Goal: Information Seeking & Learning: Learn about a topic

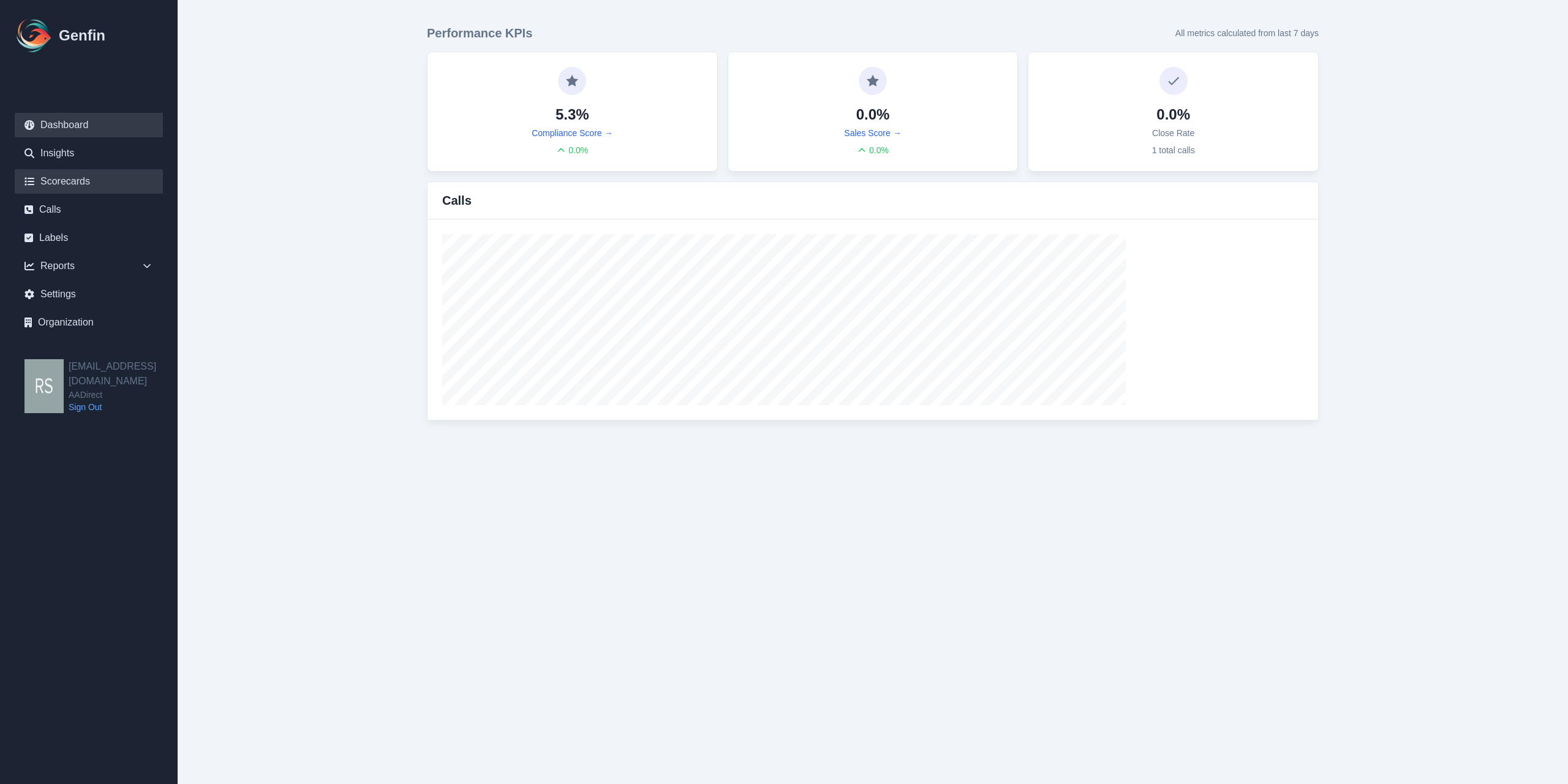
click at [104, 193] on link "Scorecards" at bounding box center [89, 181] width 148 height 25
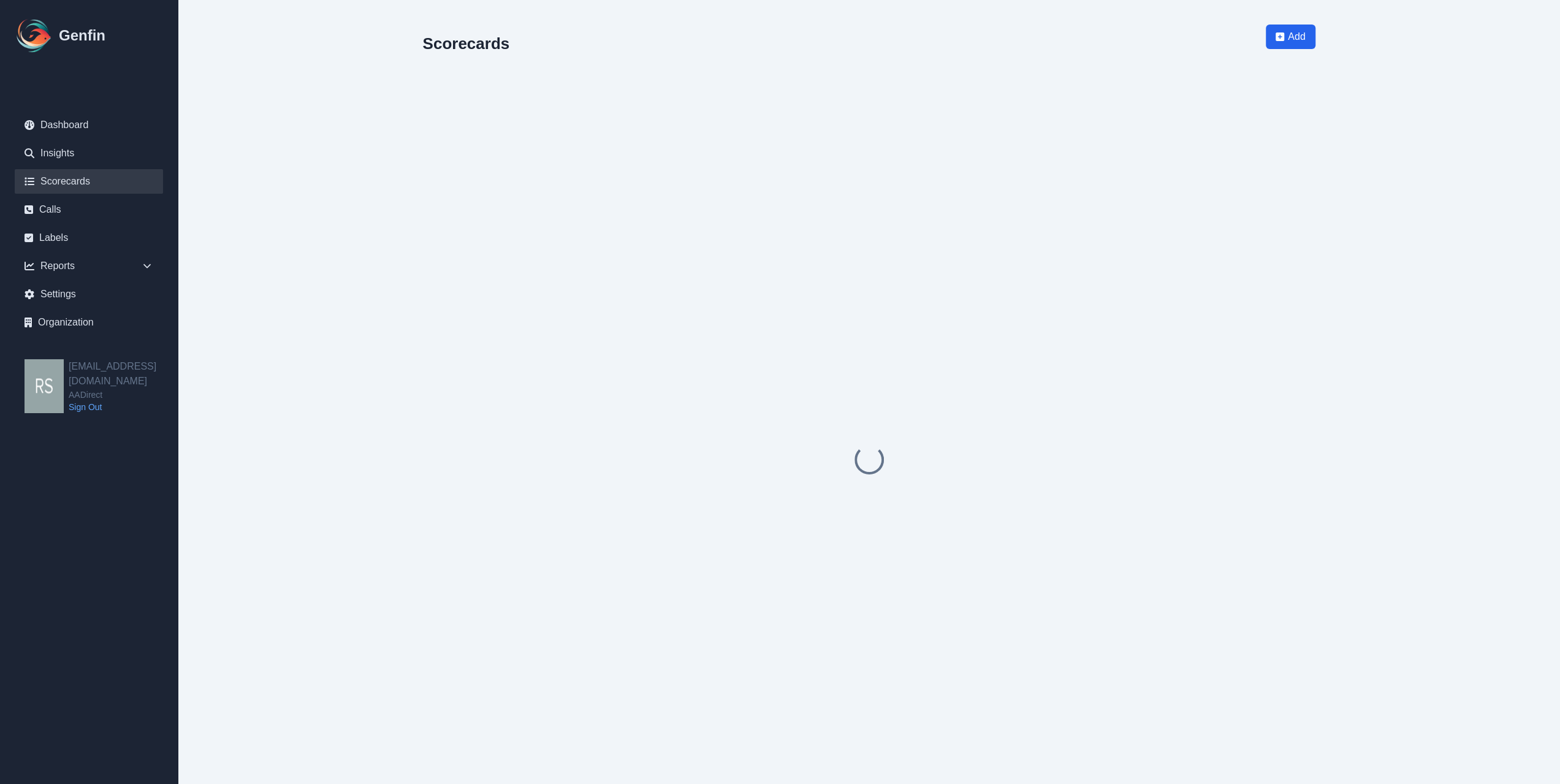
click at [103, 189] on link "Scorecards" at bounding box center [89, 181] width 149 height 25
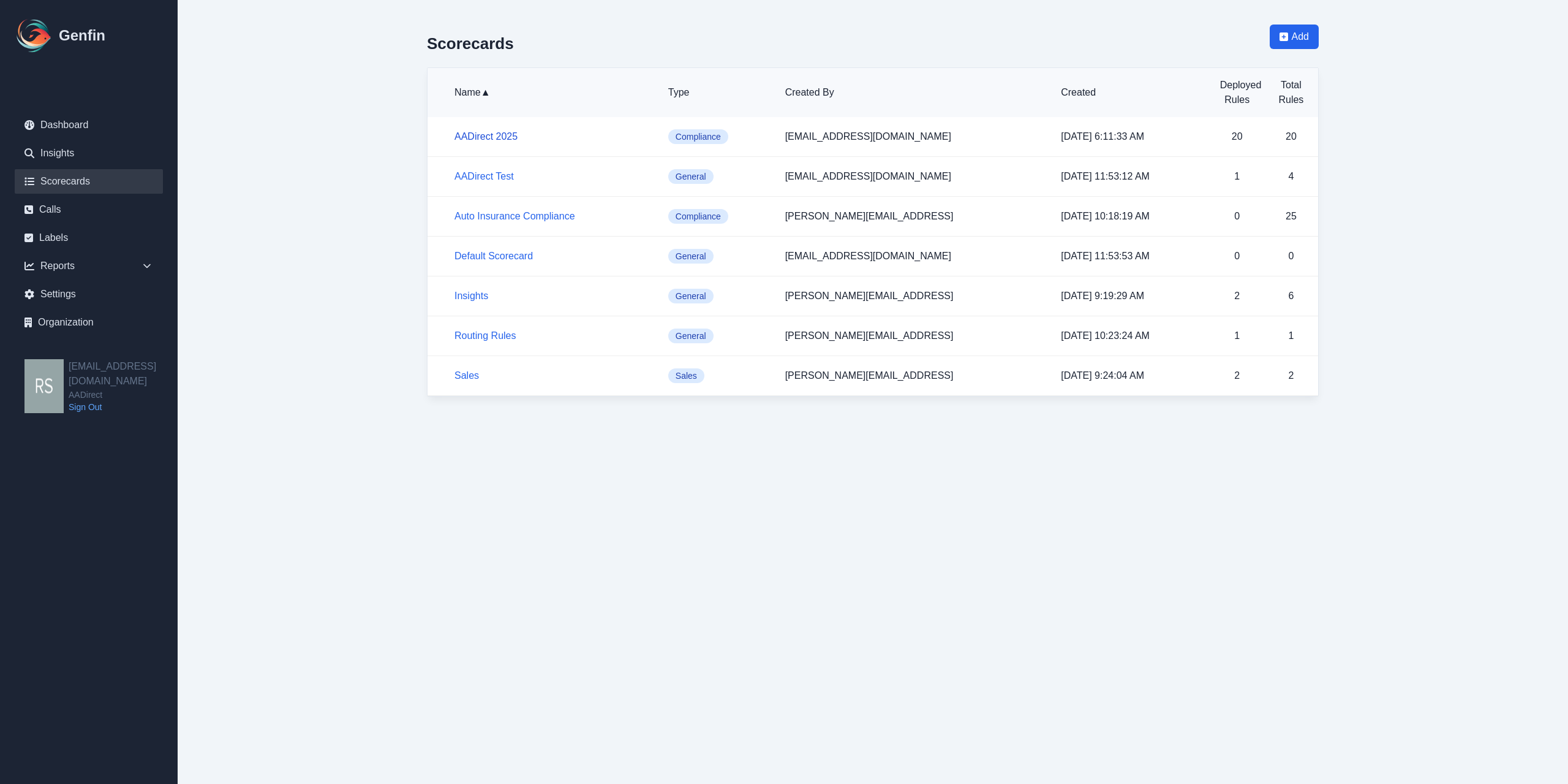
click at [483, 137] on link "AADirect 2025" at bounding box center [486, 136] width 63 height 11
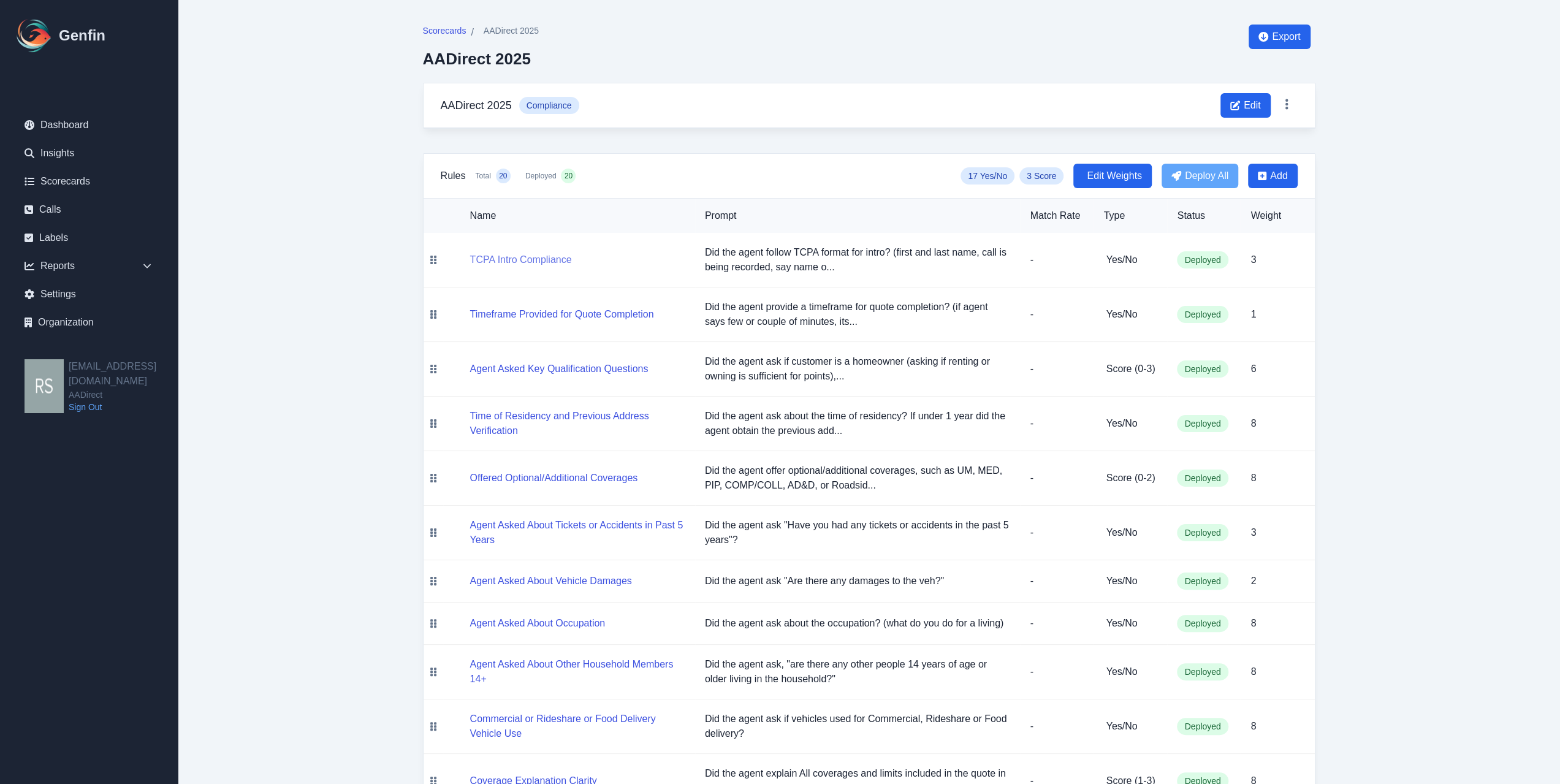
click at [548, 259] on button "TCPA Intro Compliance" at bounding box center [521, 260] width 102 height 15
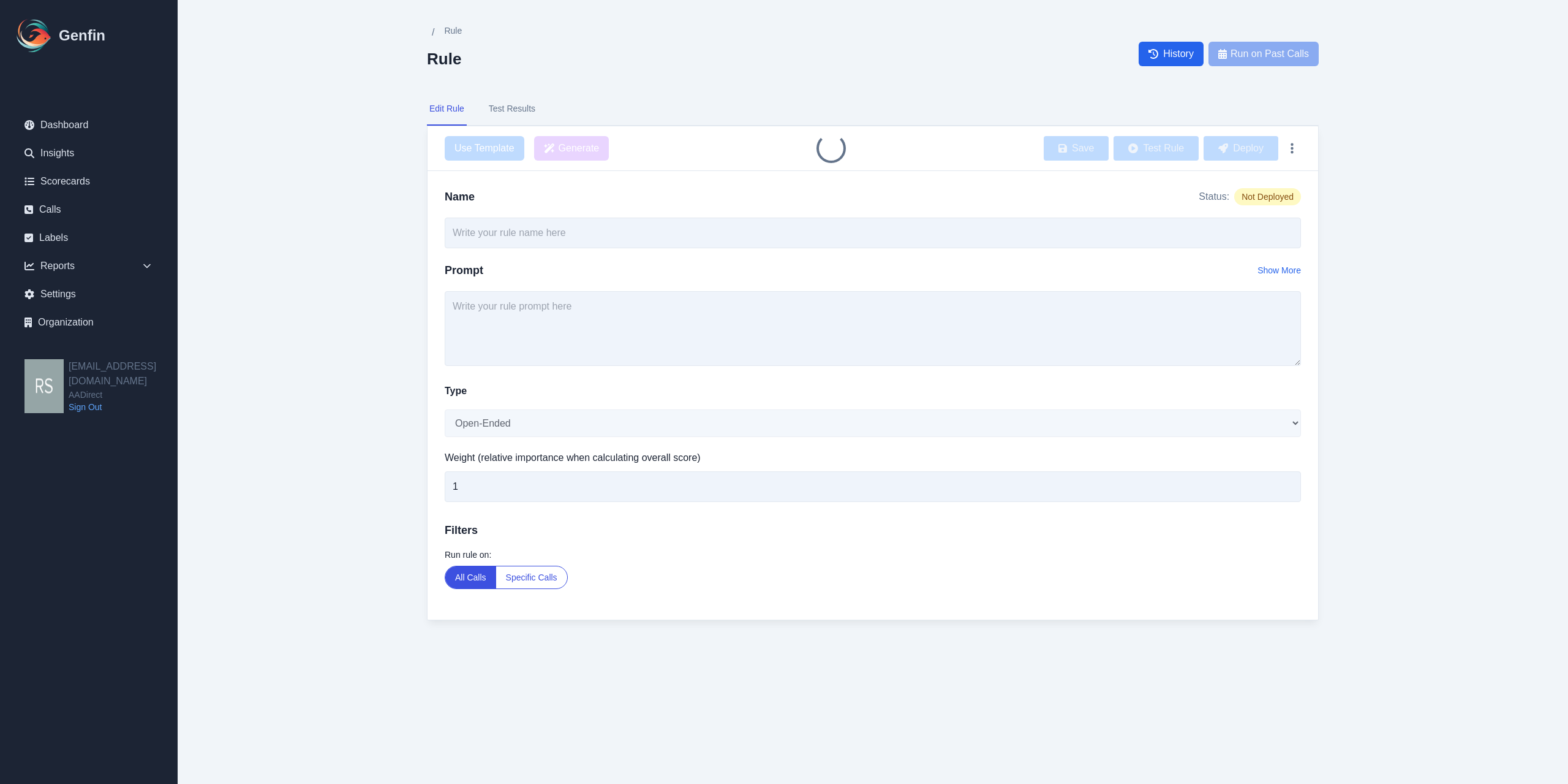
type input "TCPA Intro Compliance"
type textarea "Did the agent follow TCPA format for intro? (first and last name, call is being…"
select select "Yes/No"
type input "3"
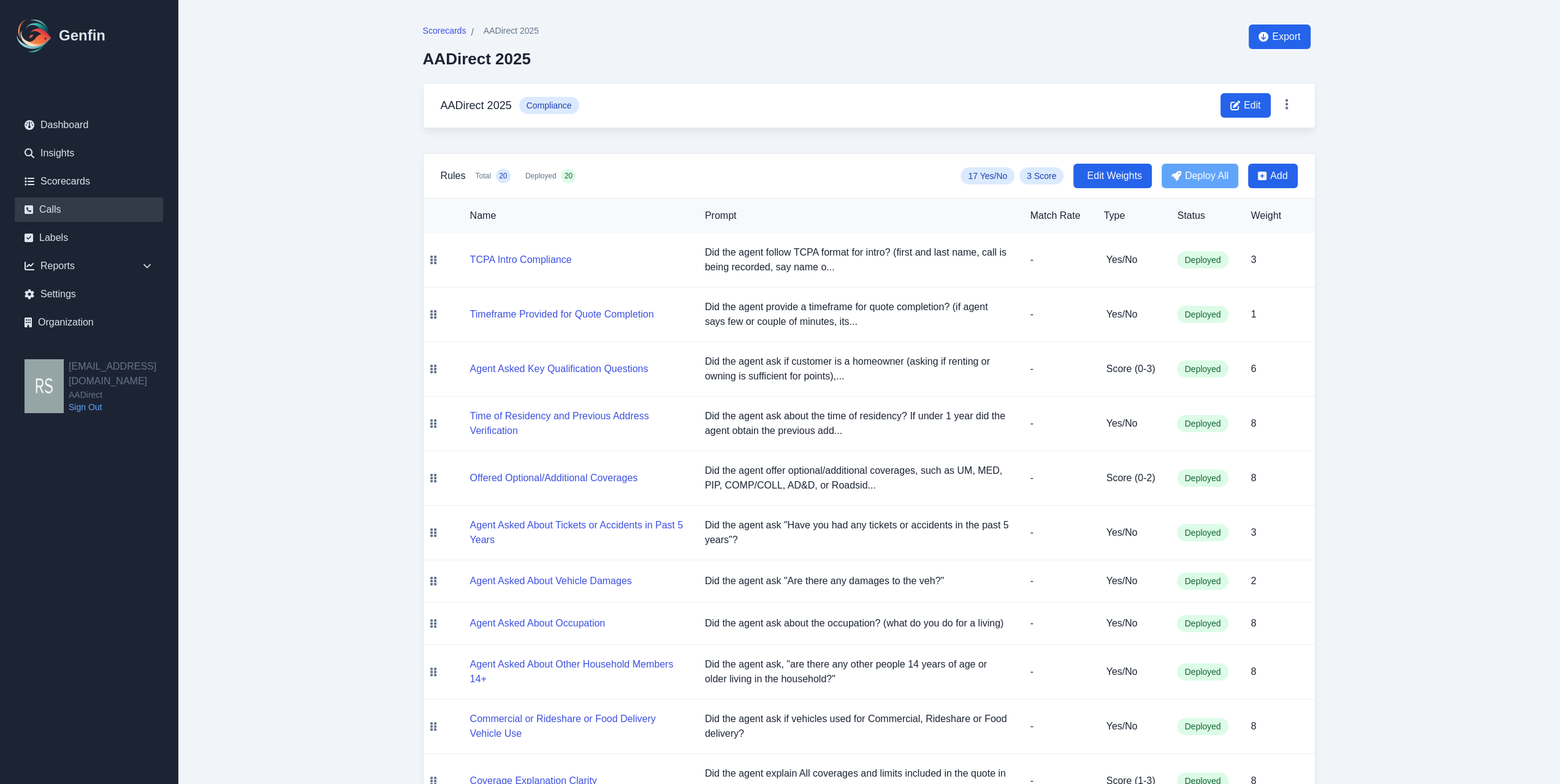
click at [81, 201] on link "Calls" at bounding box center [89, 209] width 149 height 25
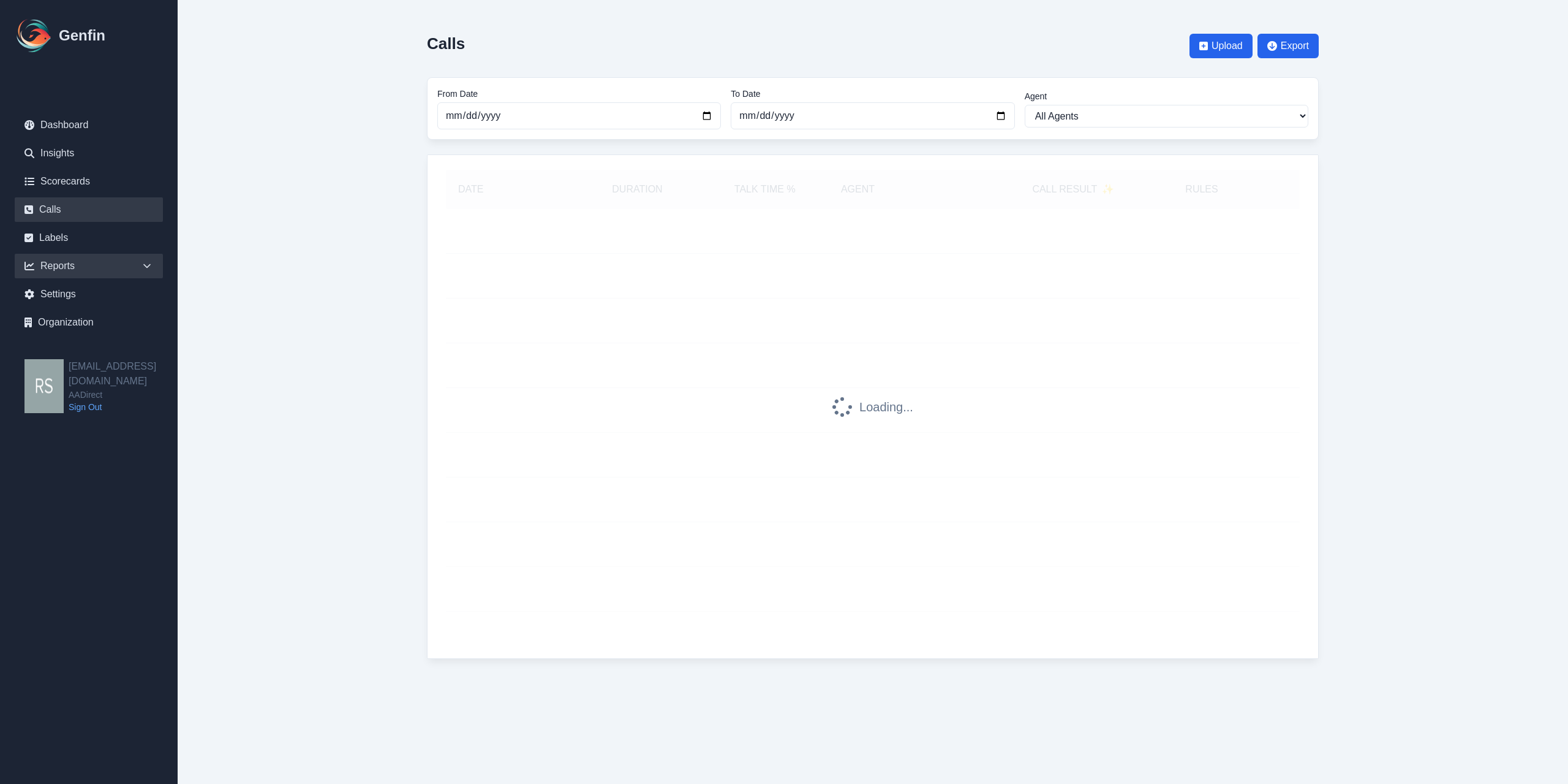
click at [148, 262] on icon at bounding box center [146, 265] width 12 height 12
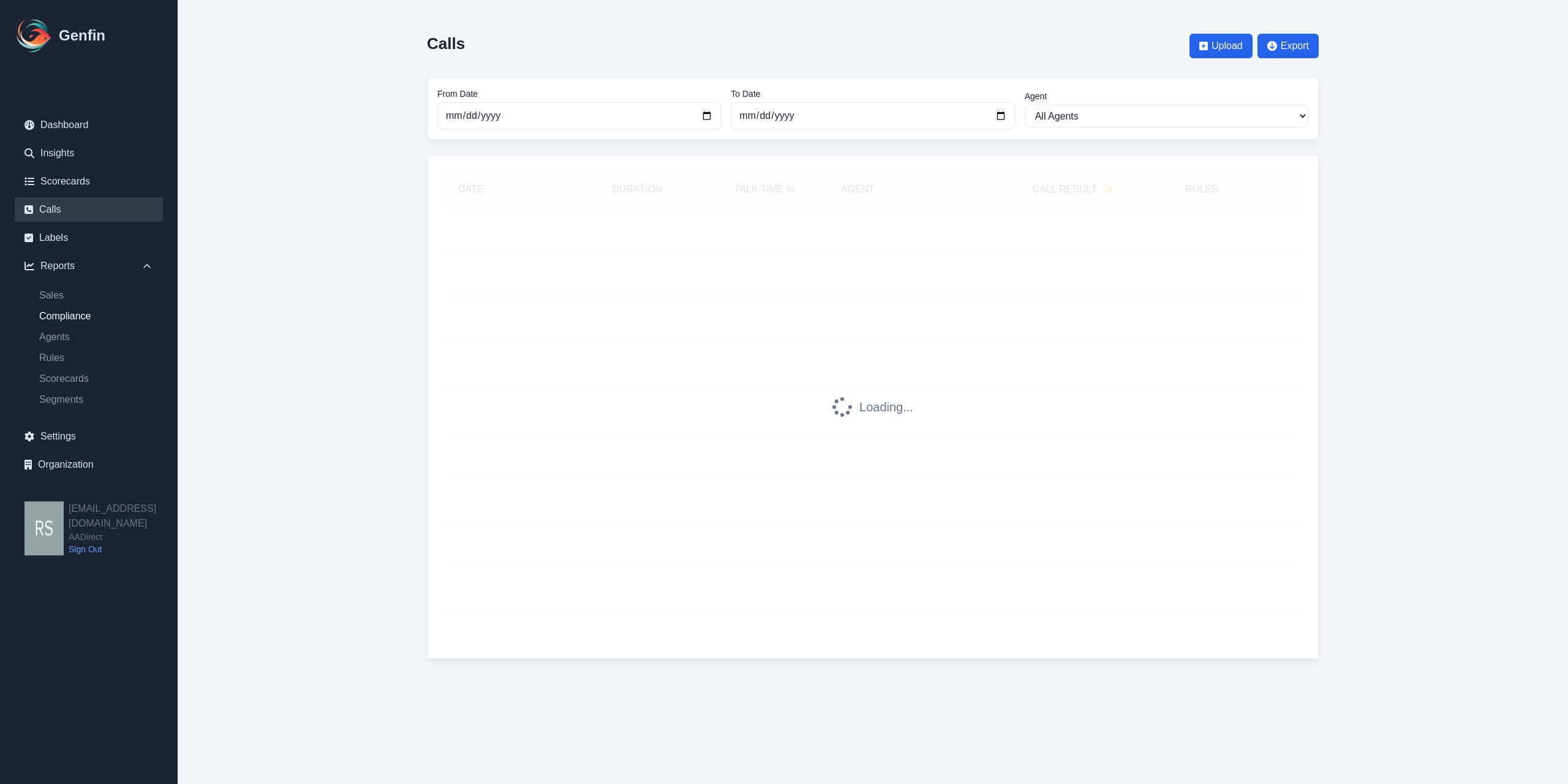
click at [92, 314] on link "Compliance" at bounding box center [96, 316] width 134 height 15
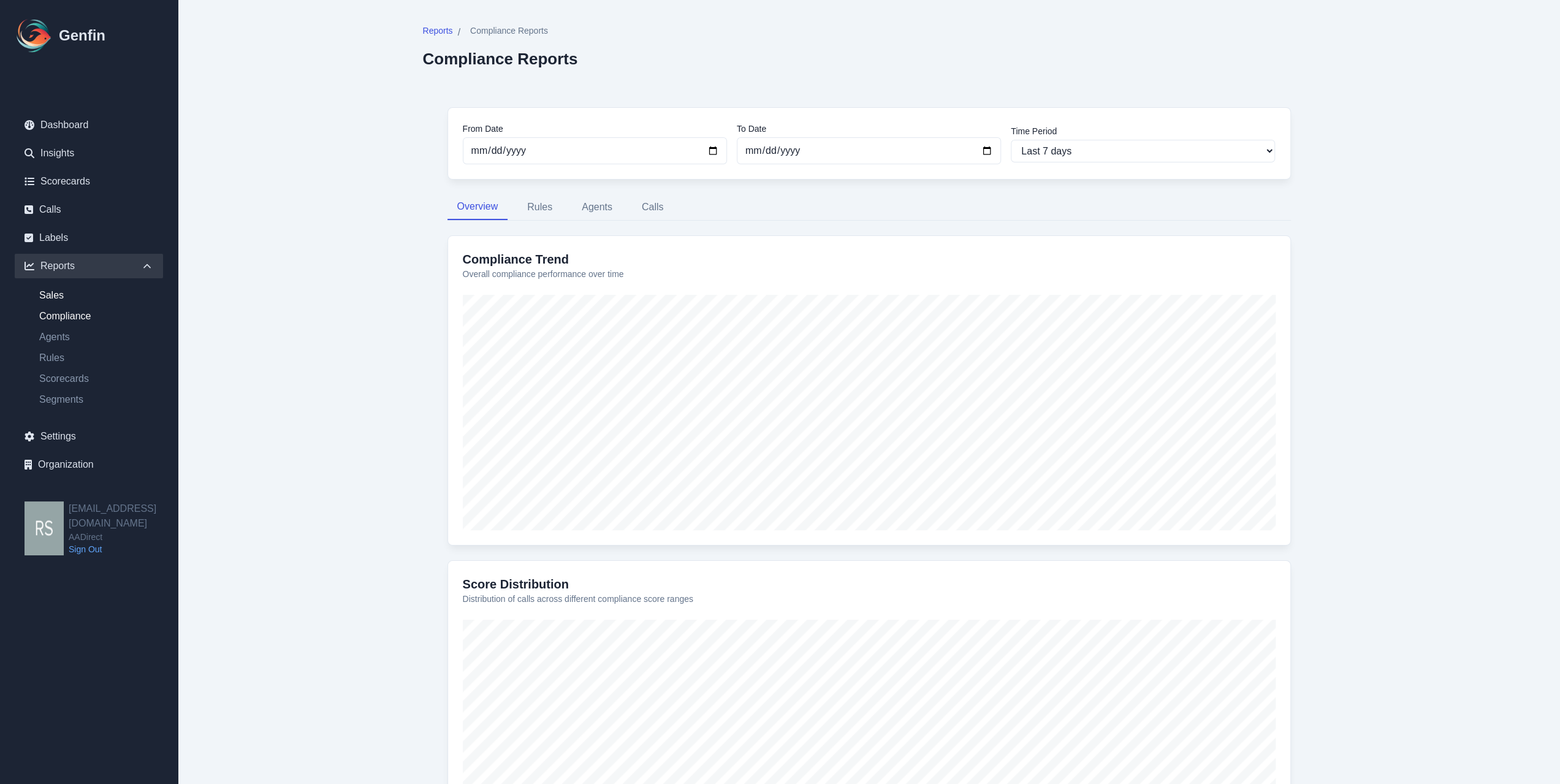
click at [83, 292] on link "Sales" at bounding box center [96, 295] width 134 height 15
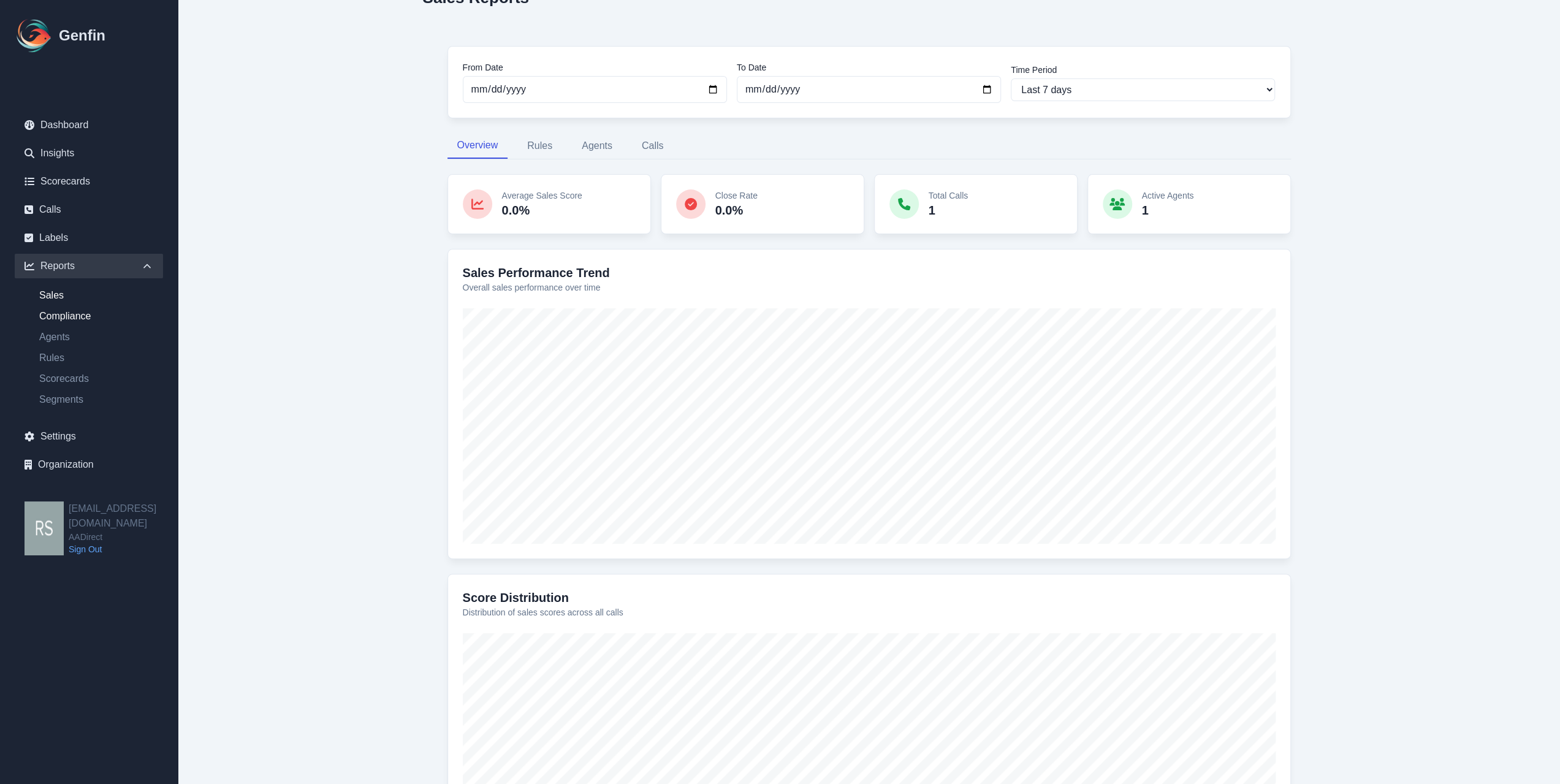
scroll to position [222, 0]
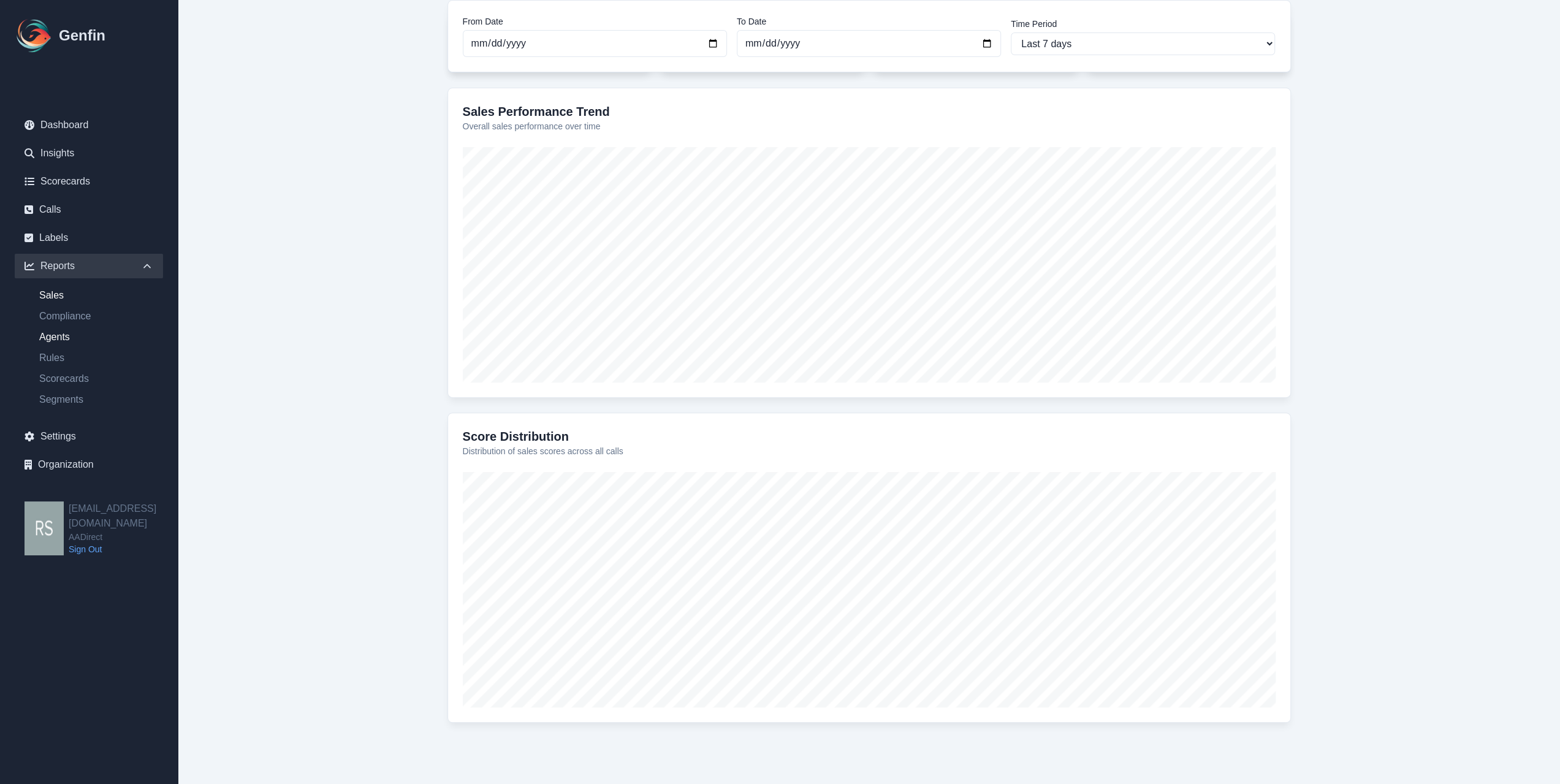
click at [92, 329] on link "Agents" at bounding box center [96, 336] width 134 height 15
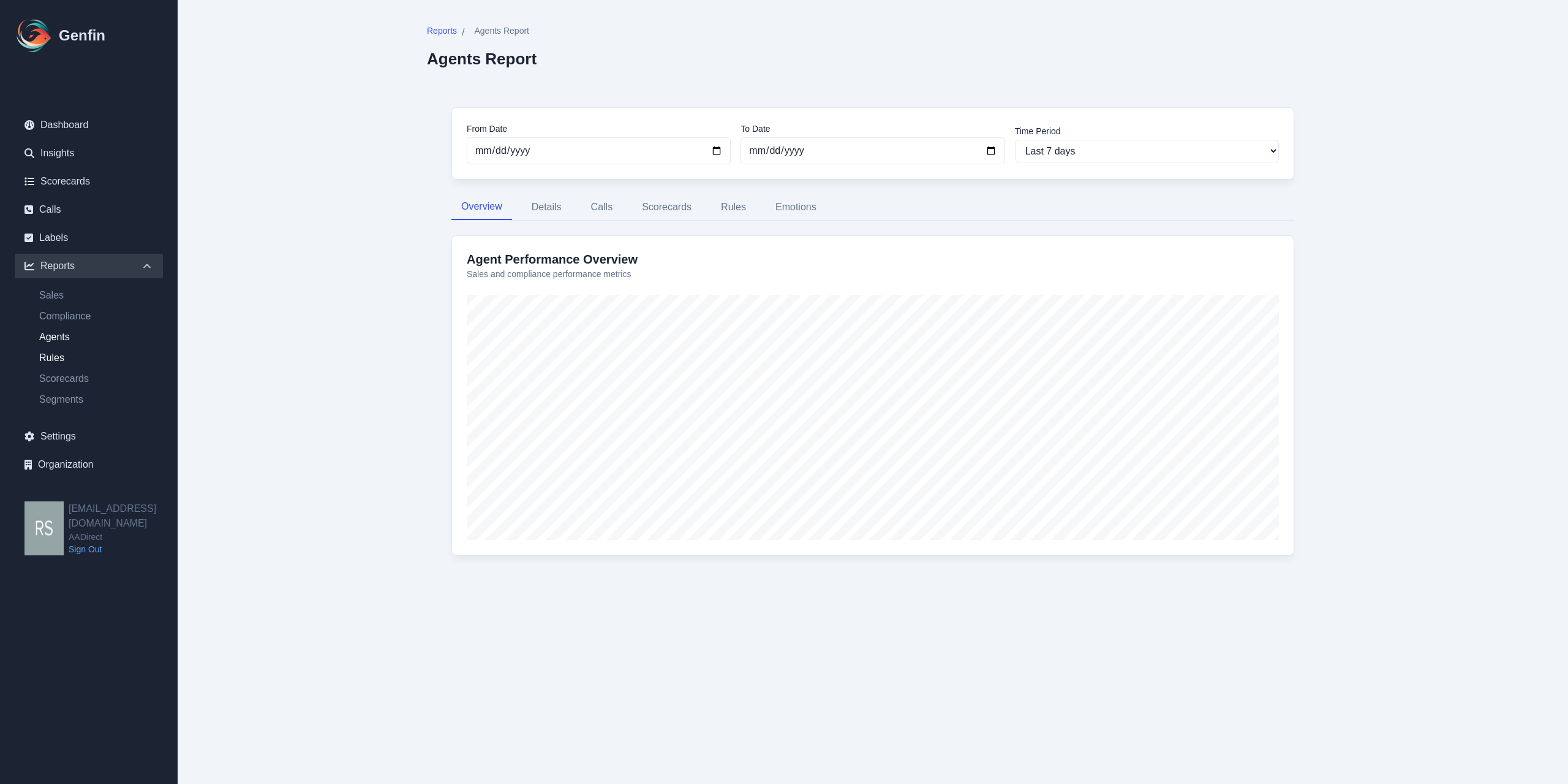
click at [66, 360] on link "Rules" at bounding box center [96, 358] width 134 height 15
select select "14"
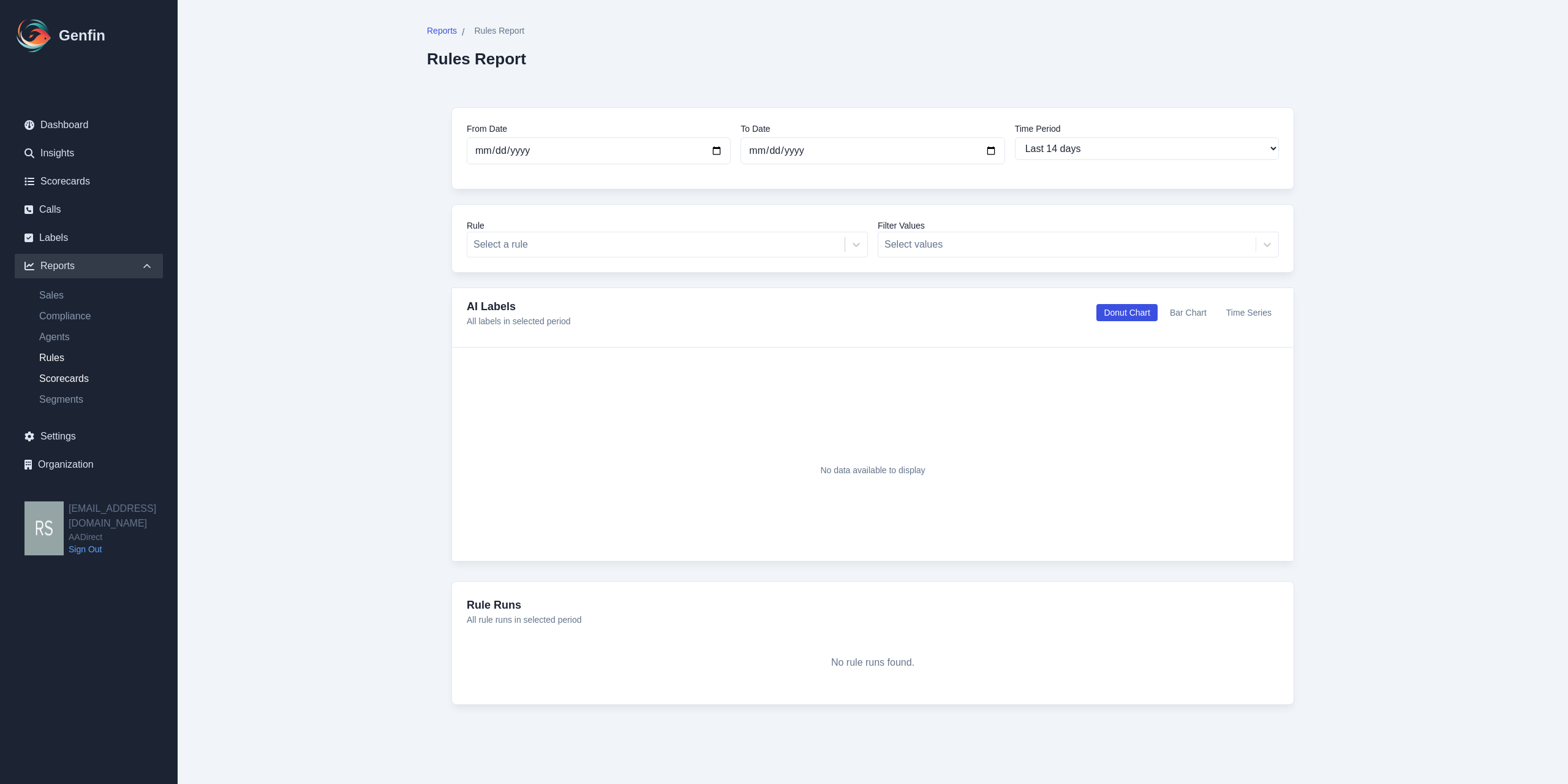
click at [72, 382] on link "Scorecards" at bounding box center [96, 379] width 134 height 15
select select "14"
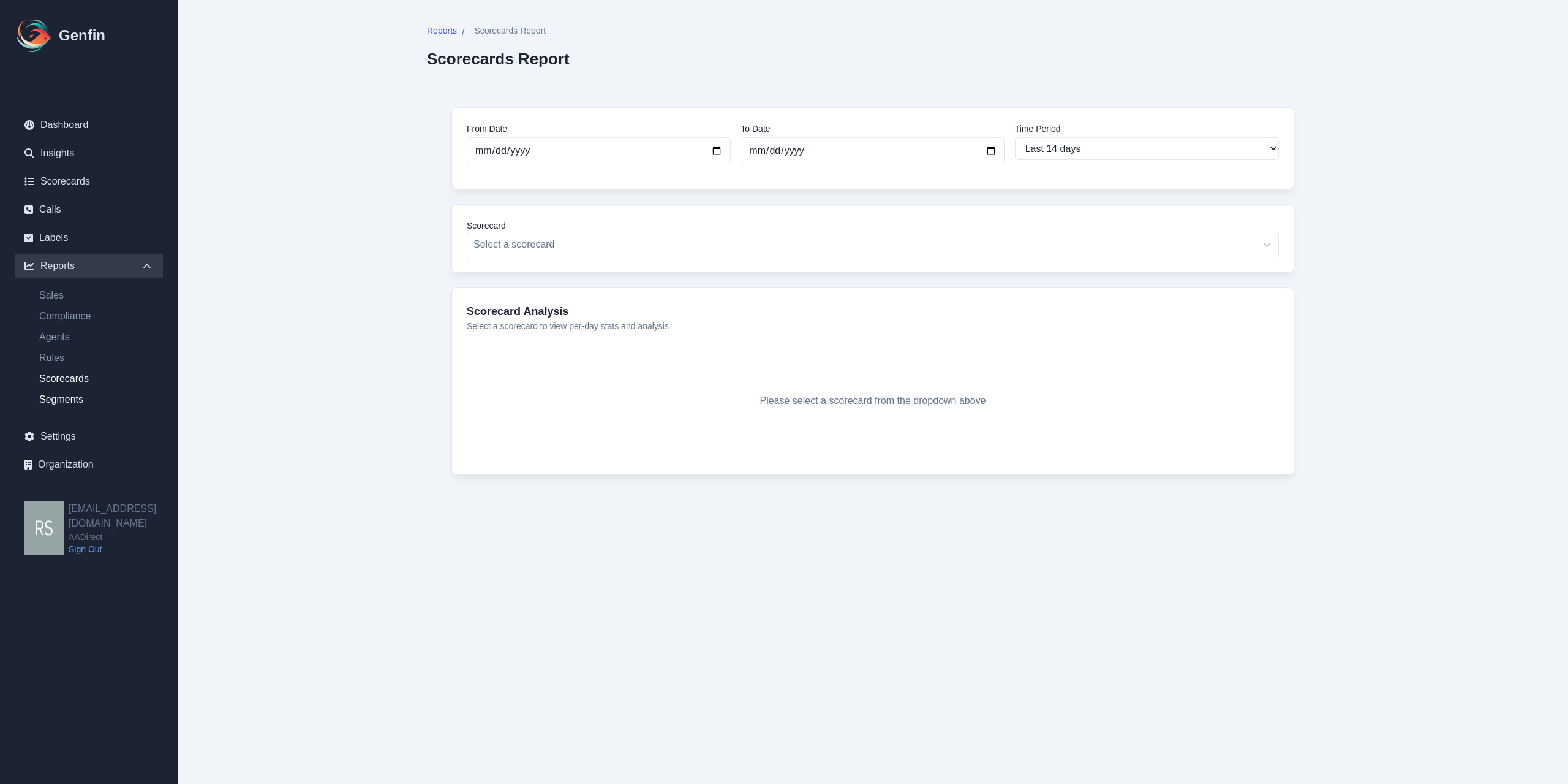
click at [75, 402] on link "Segments" at bounding box center [96, 399] width 134 height 15
select select "14"
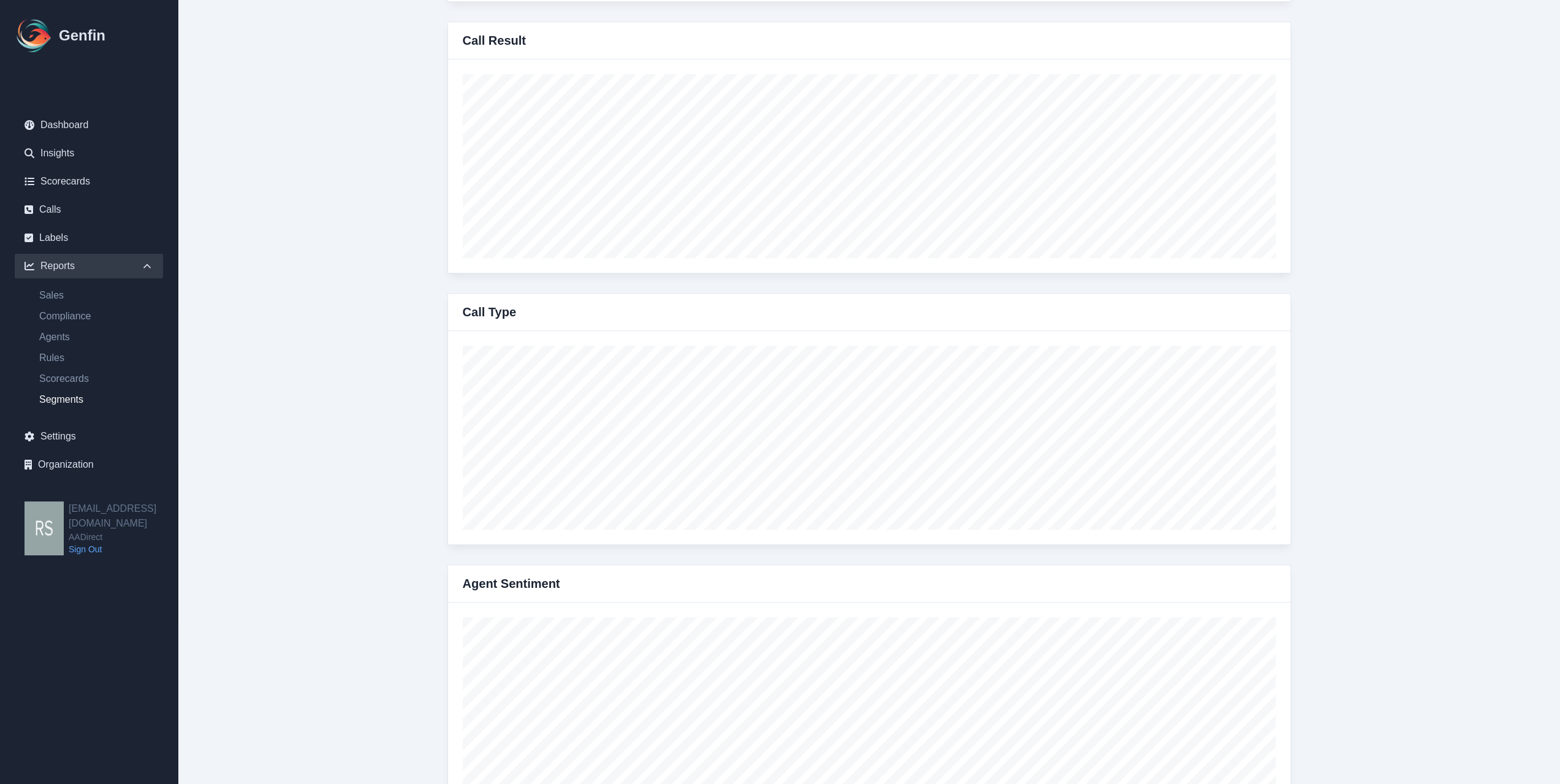
scroll to position [564, 0]
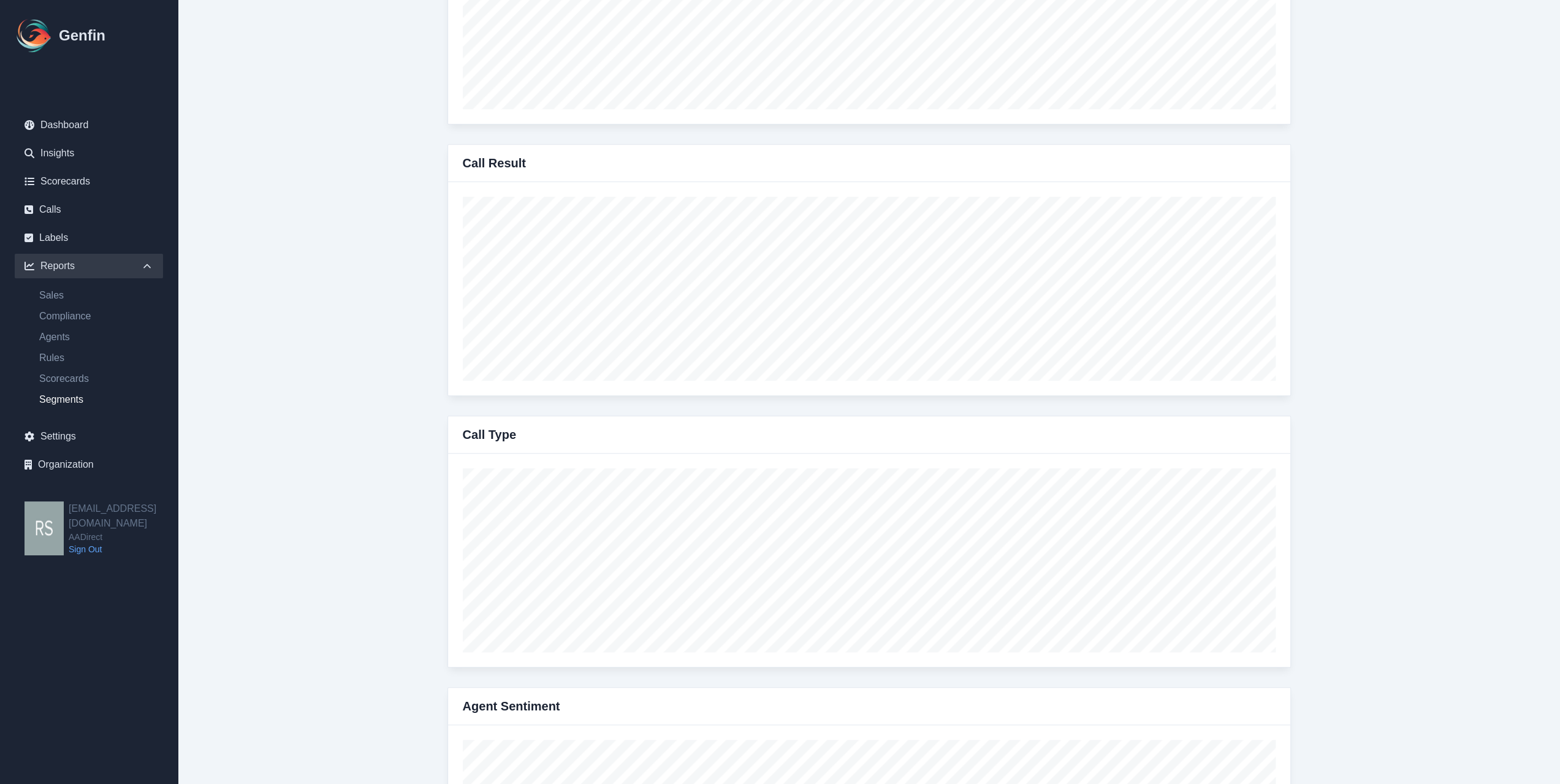
click at [154, 272] on div "Reports" at bounding box center [89, 266] width 149 height 25
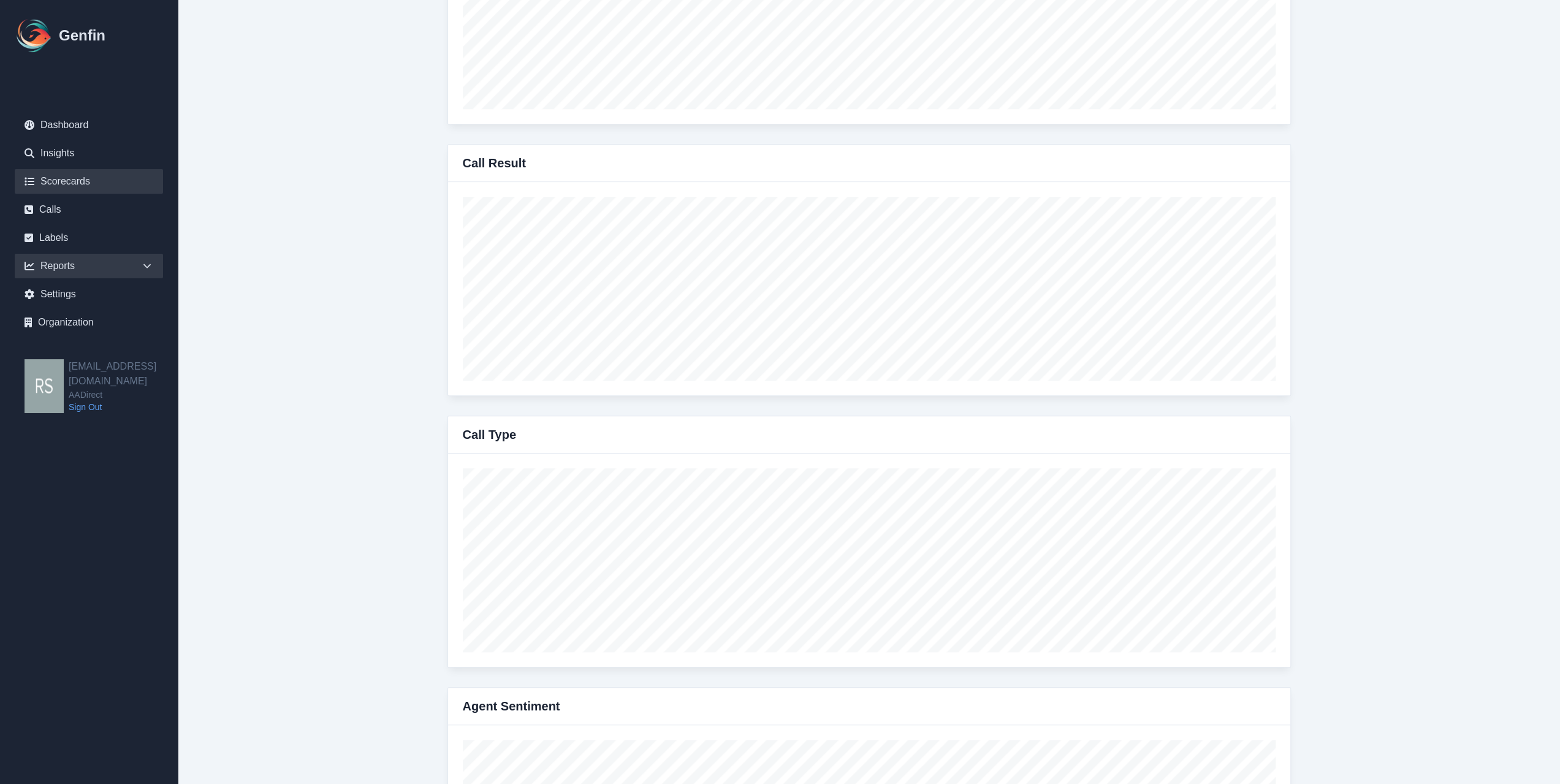
click at [102, 174] on link "Scorecards" at bounding box center [89, 181] width 149 height 25
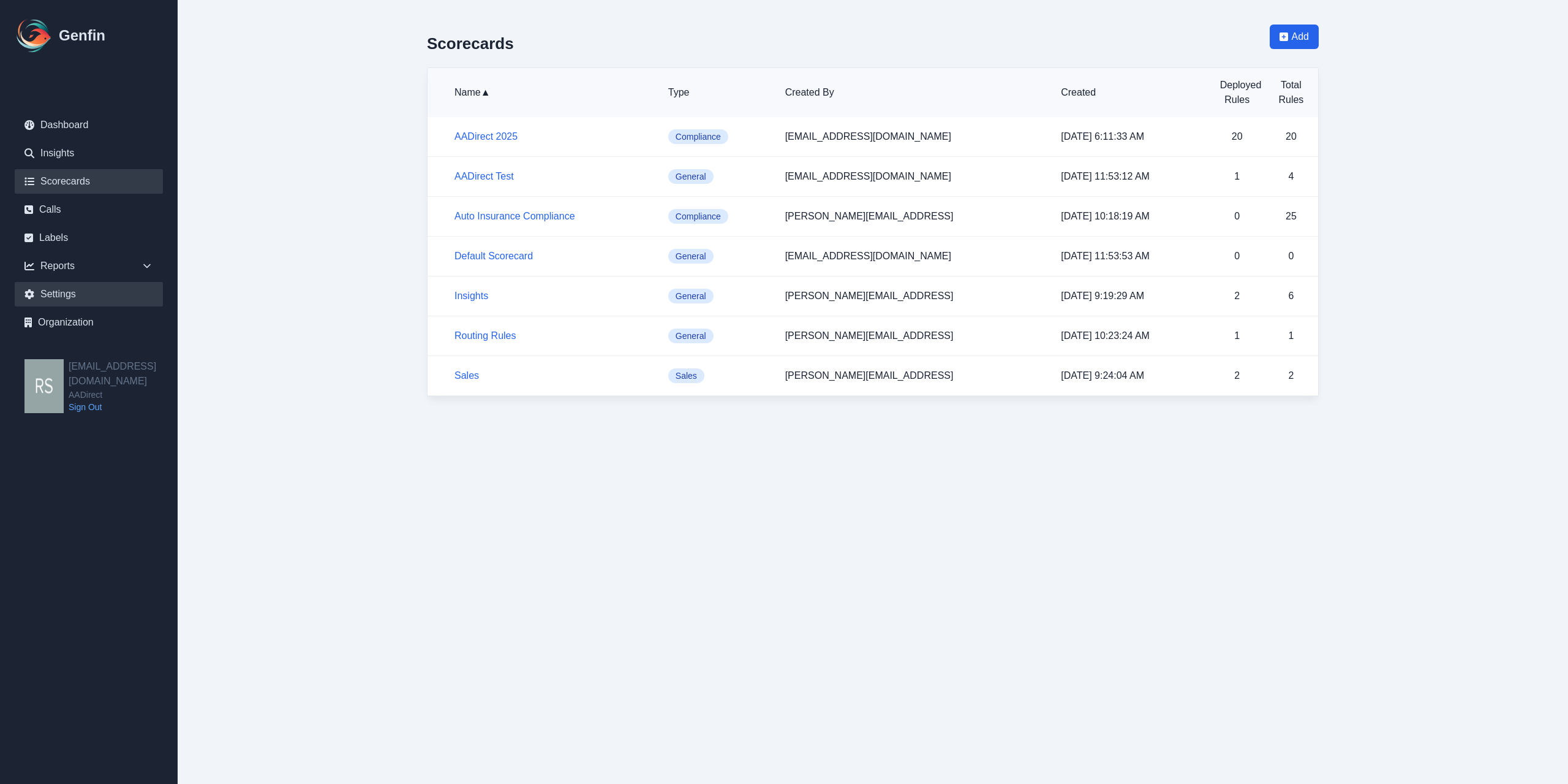
click at [65, 300] on link "Settings" at bounding box center [89, 294] width 148 height 25
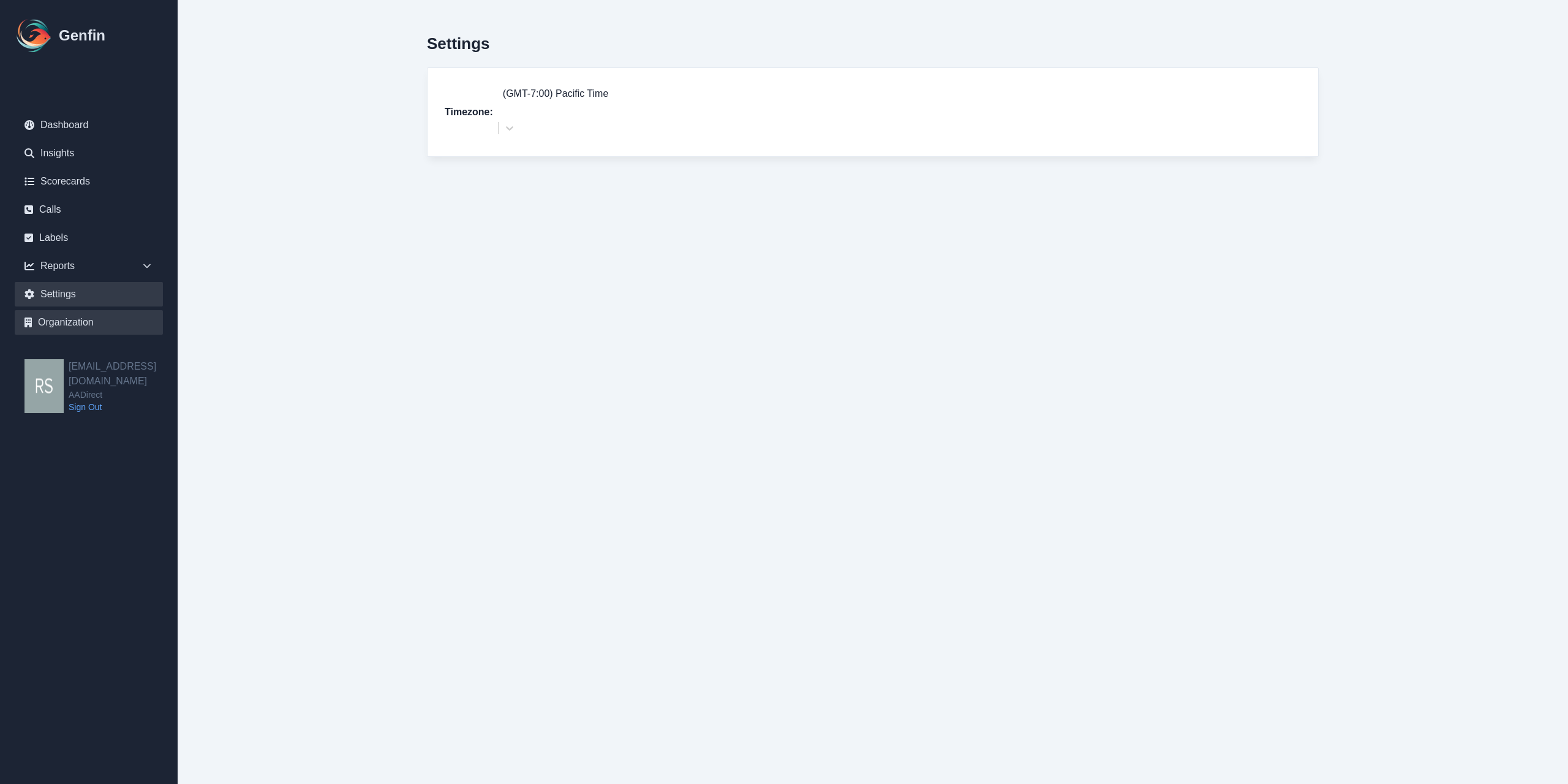
click at [88, 312] on link "Organization" at bounding box center [89, 322] width 148 height 25
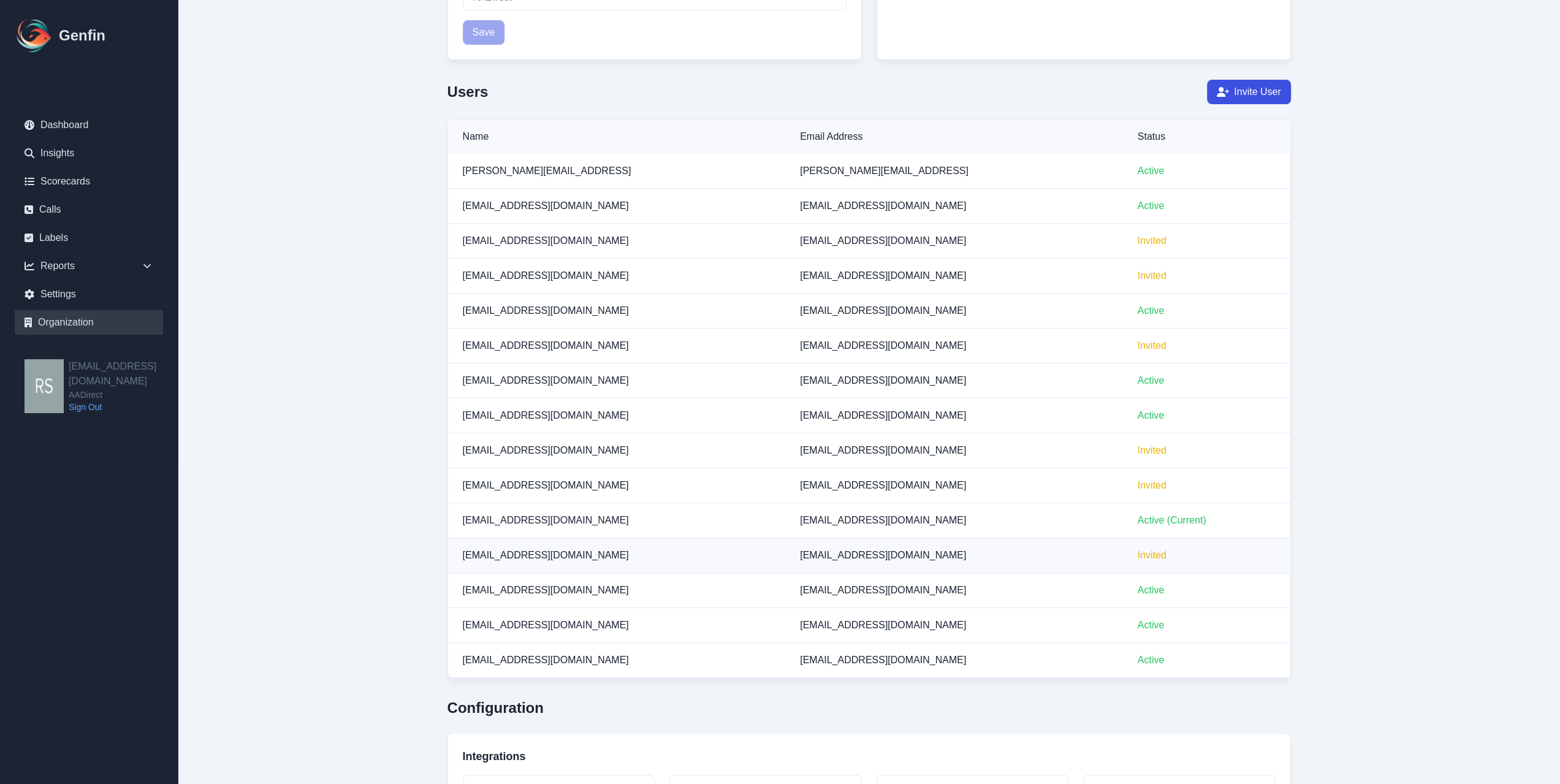
scroll to position [491, 0]
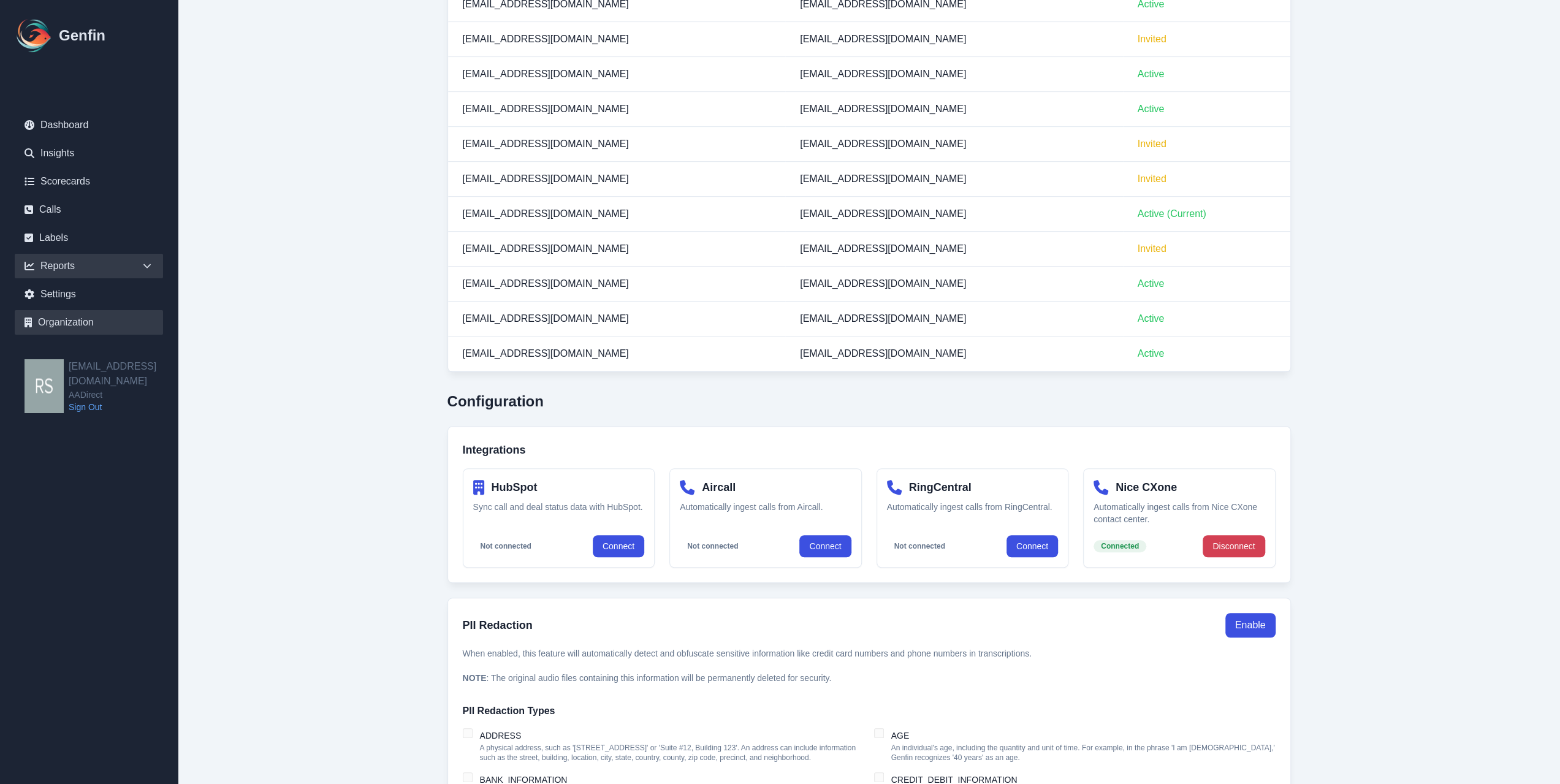
click at [137, 269] on div "Reports" at bounding box center [89, 266] width 149 height 25
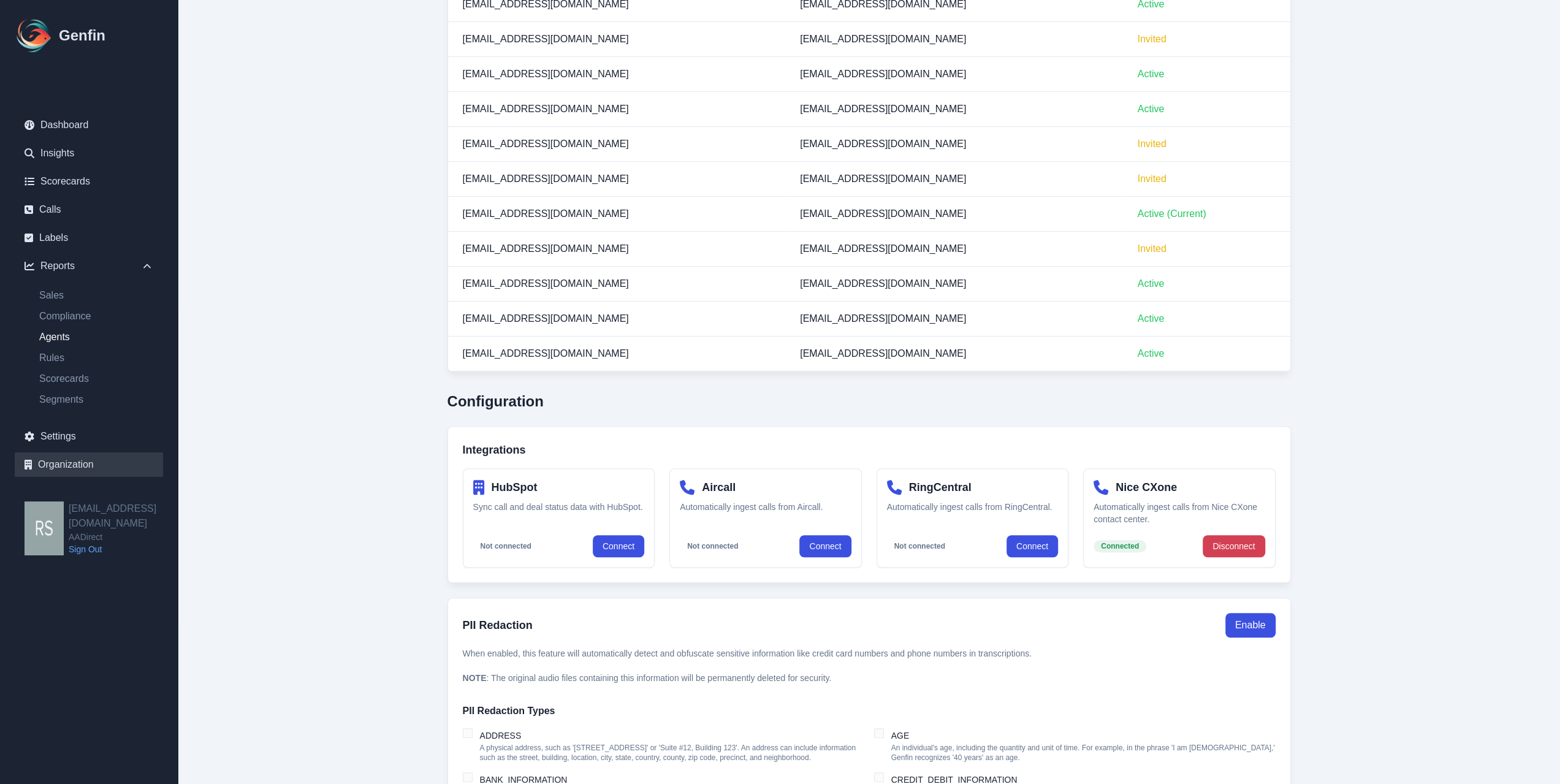
click at [77, 330] on link "Agents" at bounding box center [96, 336] width 134 height 15
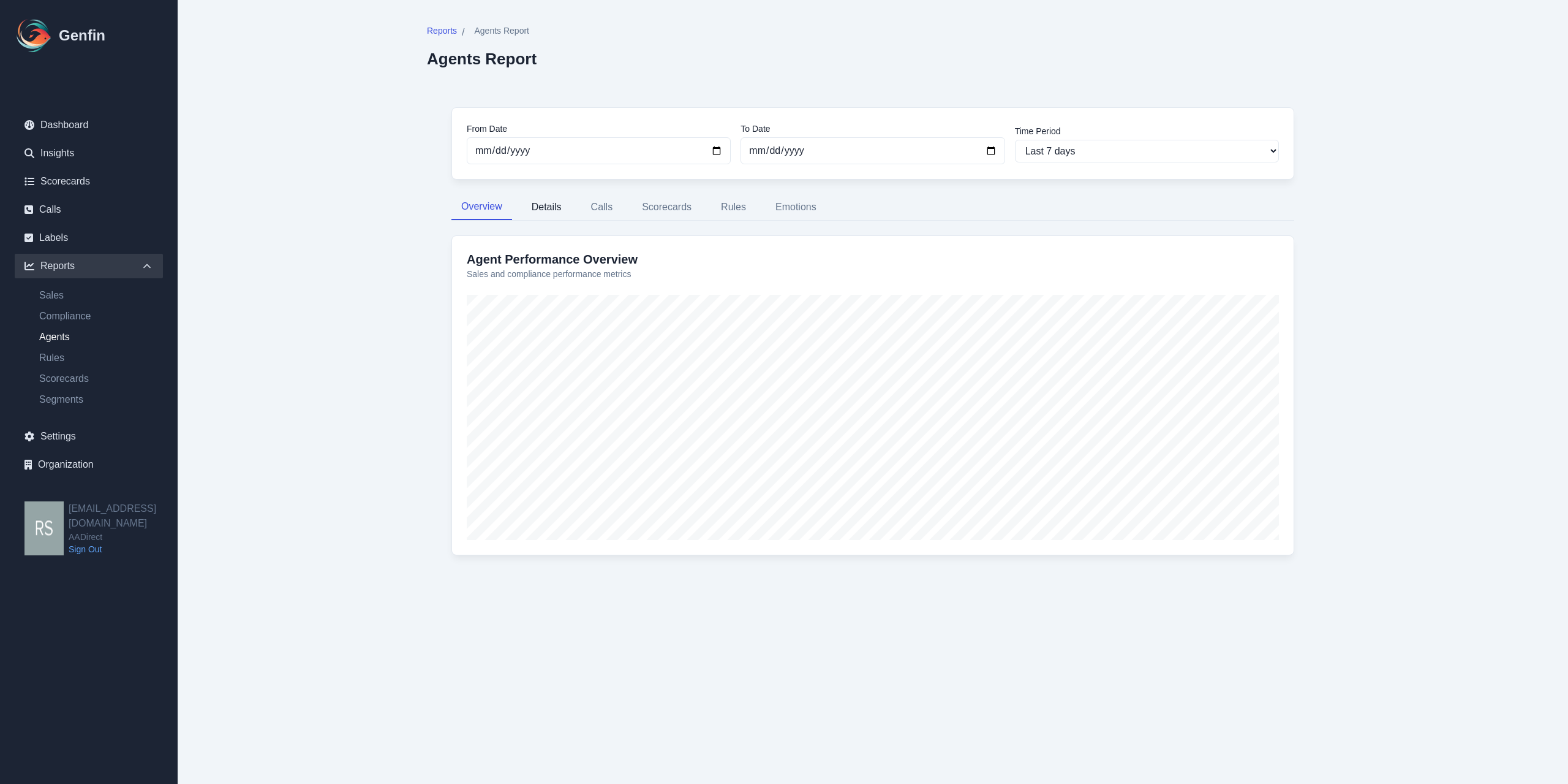
click at [545, 203] on button "Details" at bounding box center [547, 207] width 50 height 26
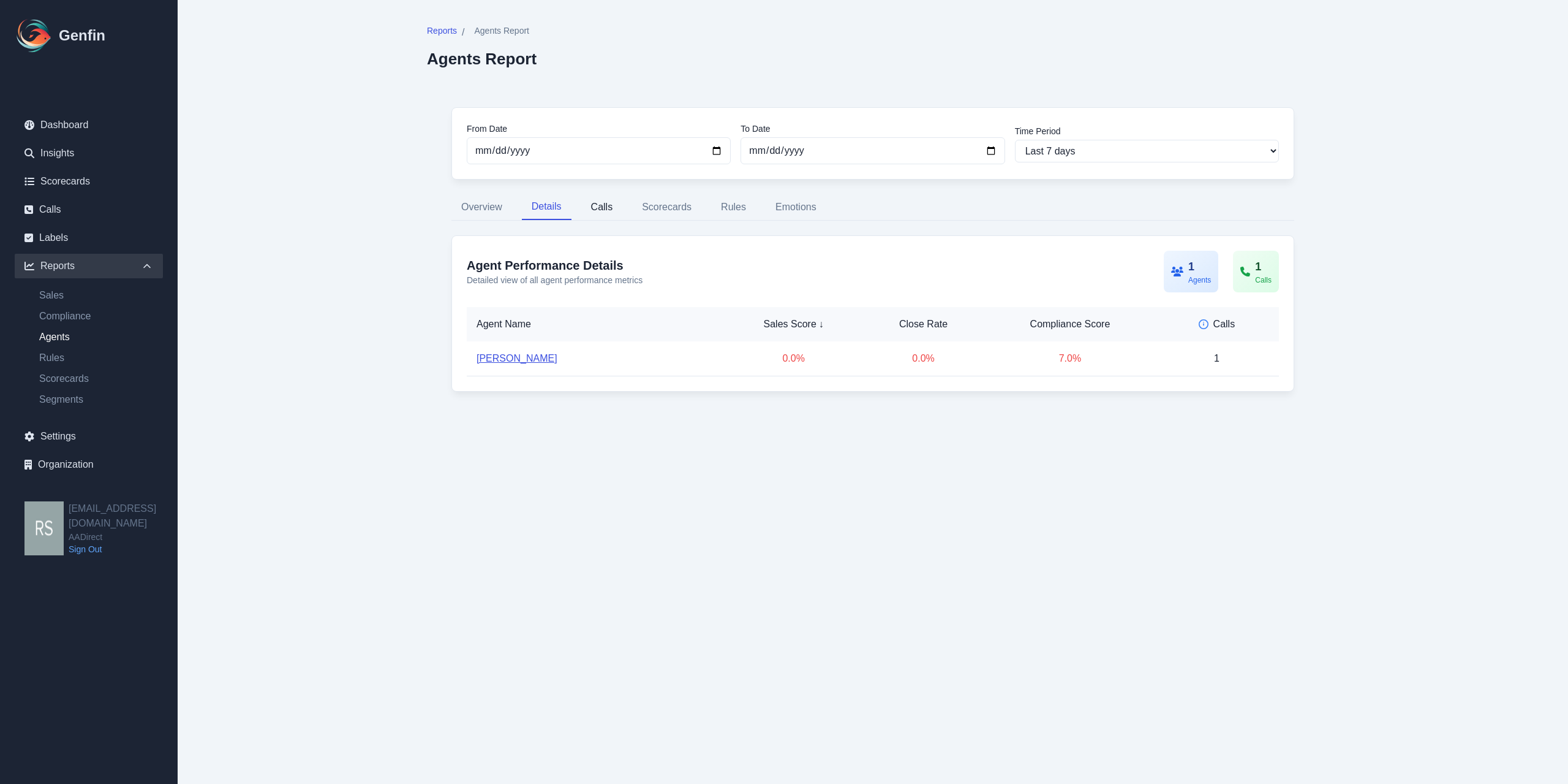
click at [594, 208] on button "Calls" at bounding box center [601, 207] width 42 height 26
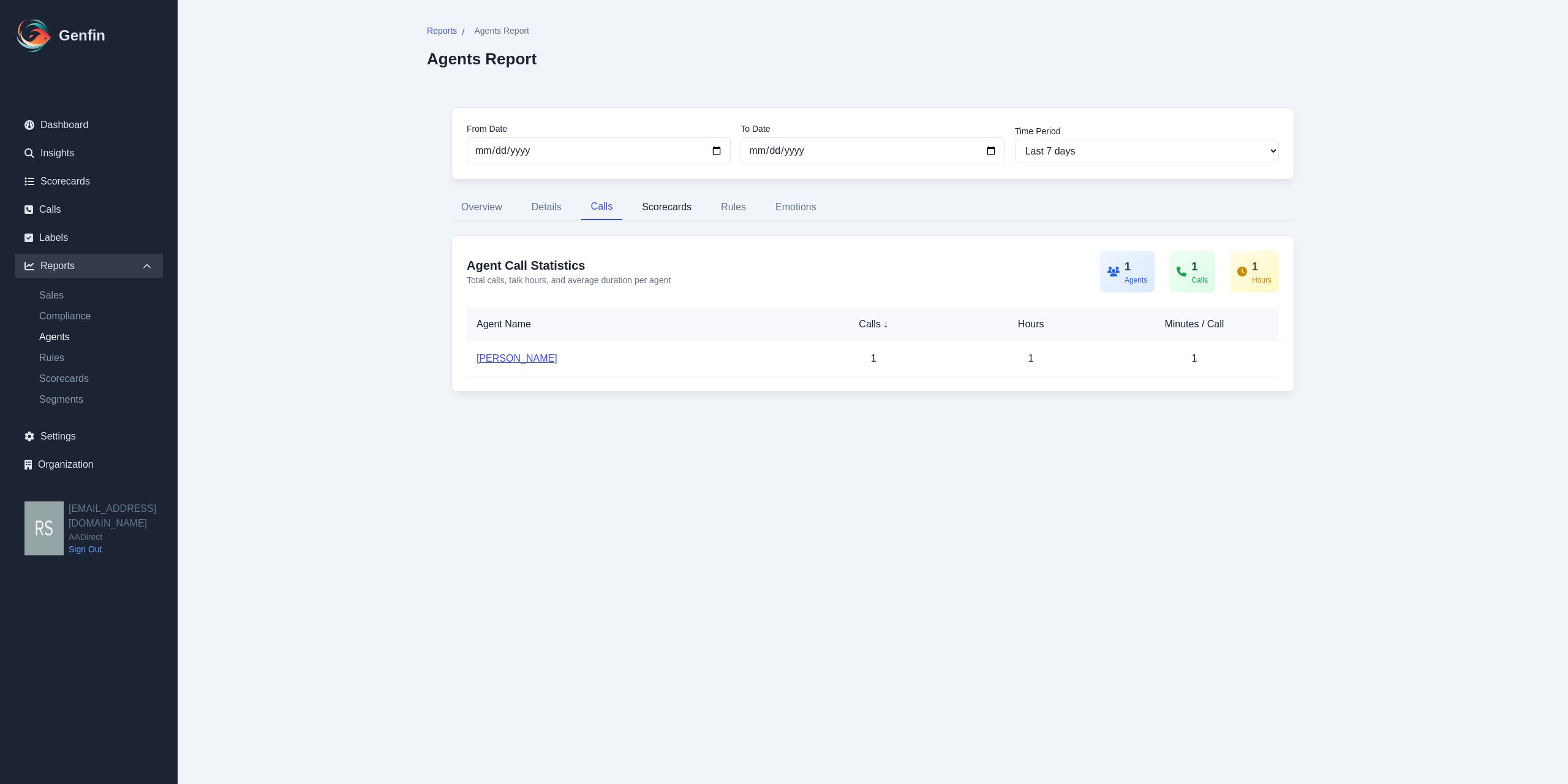
click at [661, 210] on button "Scorecards" at bounding box center [667, 207] width 69 height 26
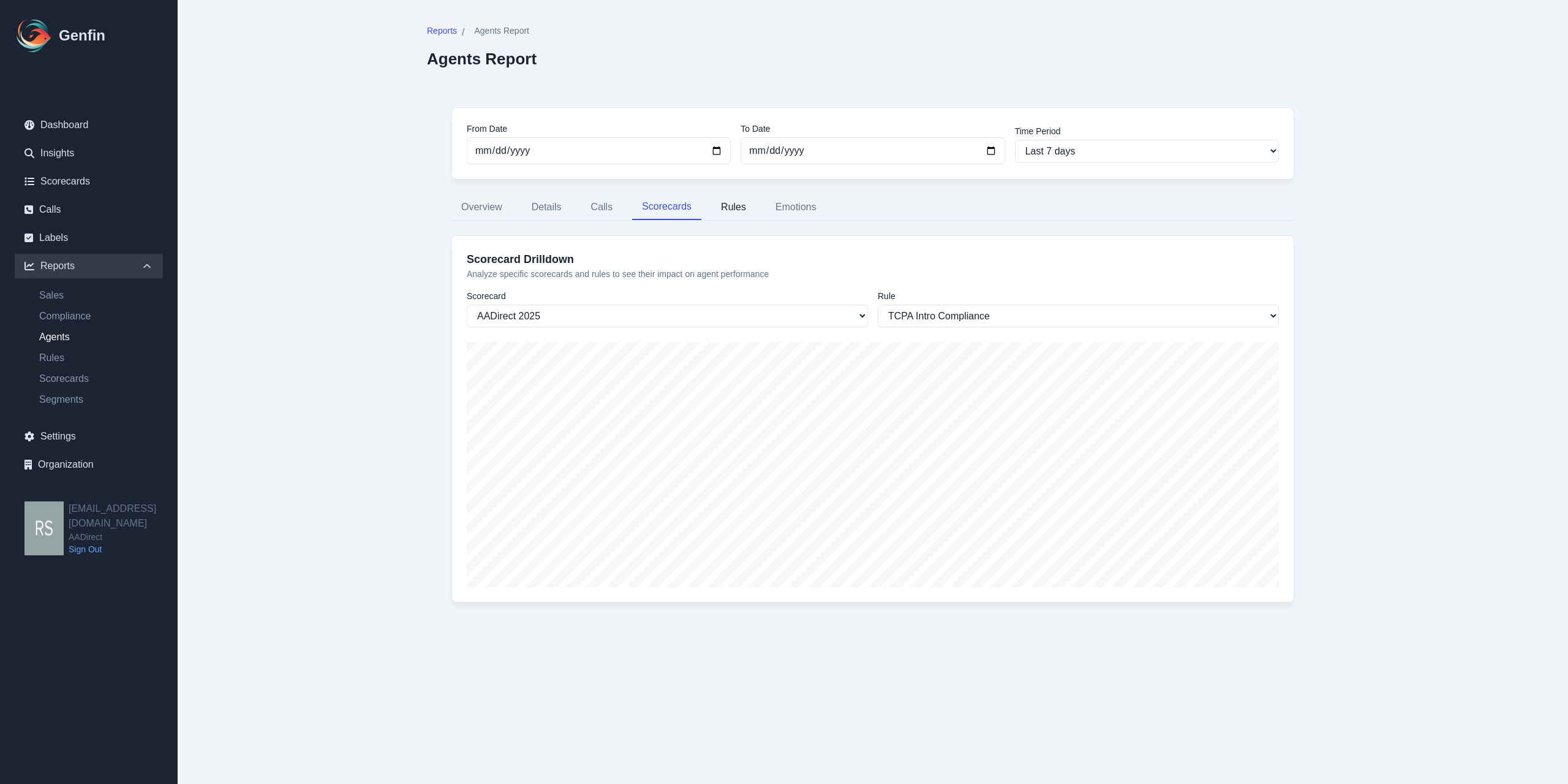
click at [713, 213] on button "Rules" at bounding box center [734, 207] width 45 height 26
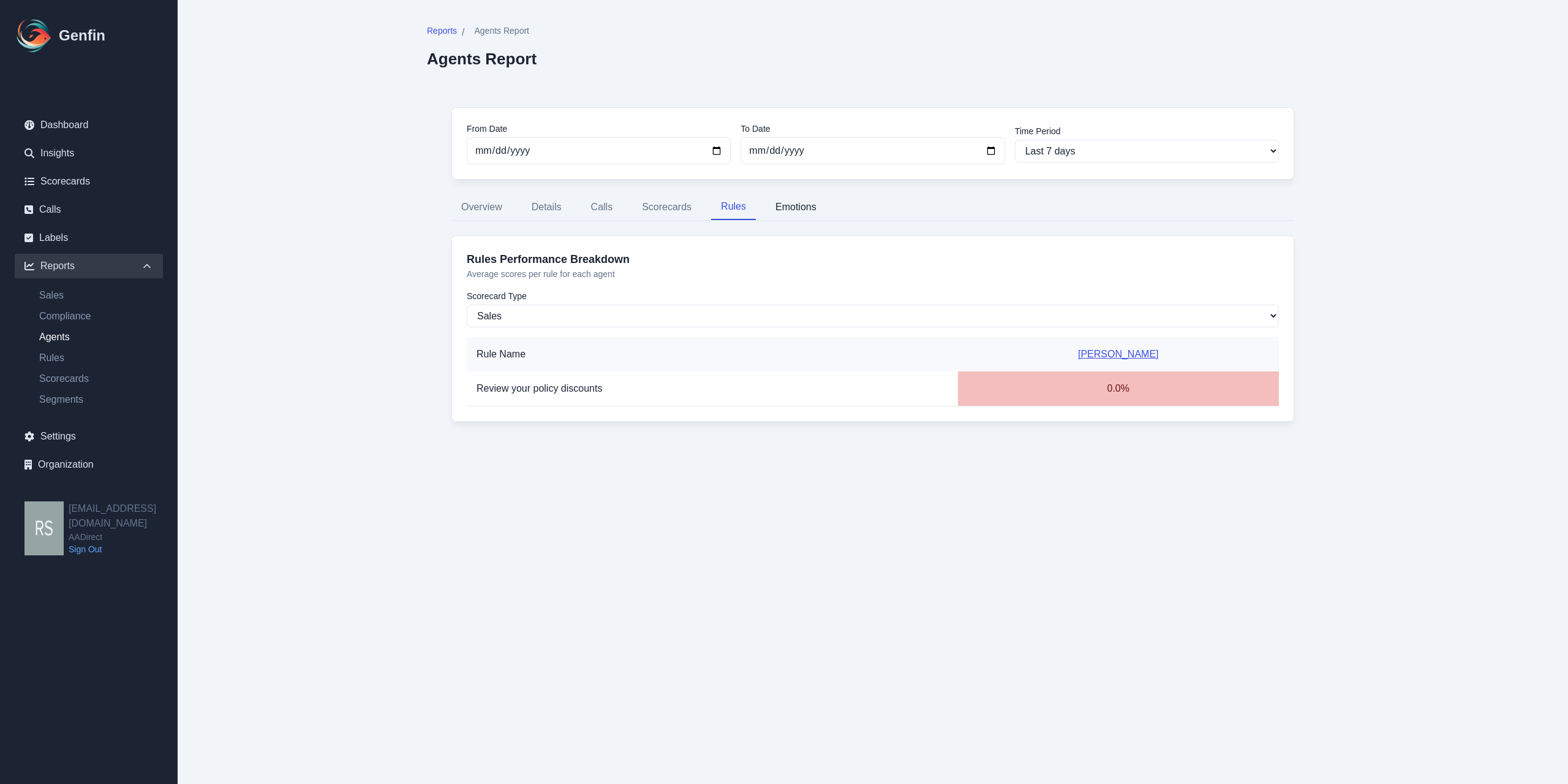
click at [791, 213] on button "Emotions" at bounding box center [796, 207] width 60 height 26
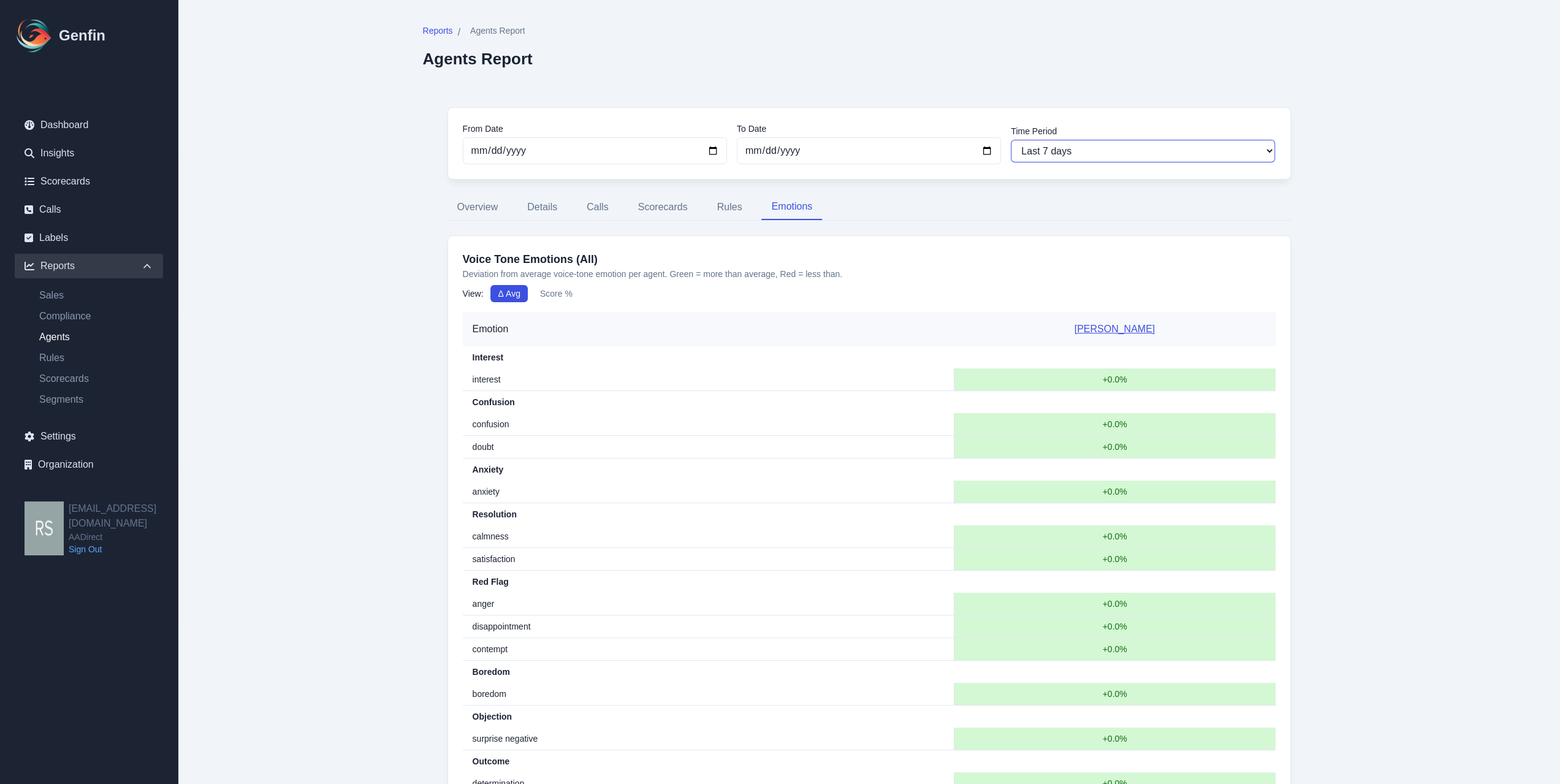
click at [921, 148] on select "Last 7 days Last 14 days Last 30 days Last 90 days Last 180 days Last 365 days …" at bounding box center [1143, 151] width 264 height 23
select select "30"
click at [921, 140] on select "Last 7 days Last 14 days Last 30 days Last 90 days Last 180 days Last 365 days …" at bounding box center [1143, 151] width 264 height 23
type input "[DATE]"
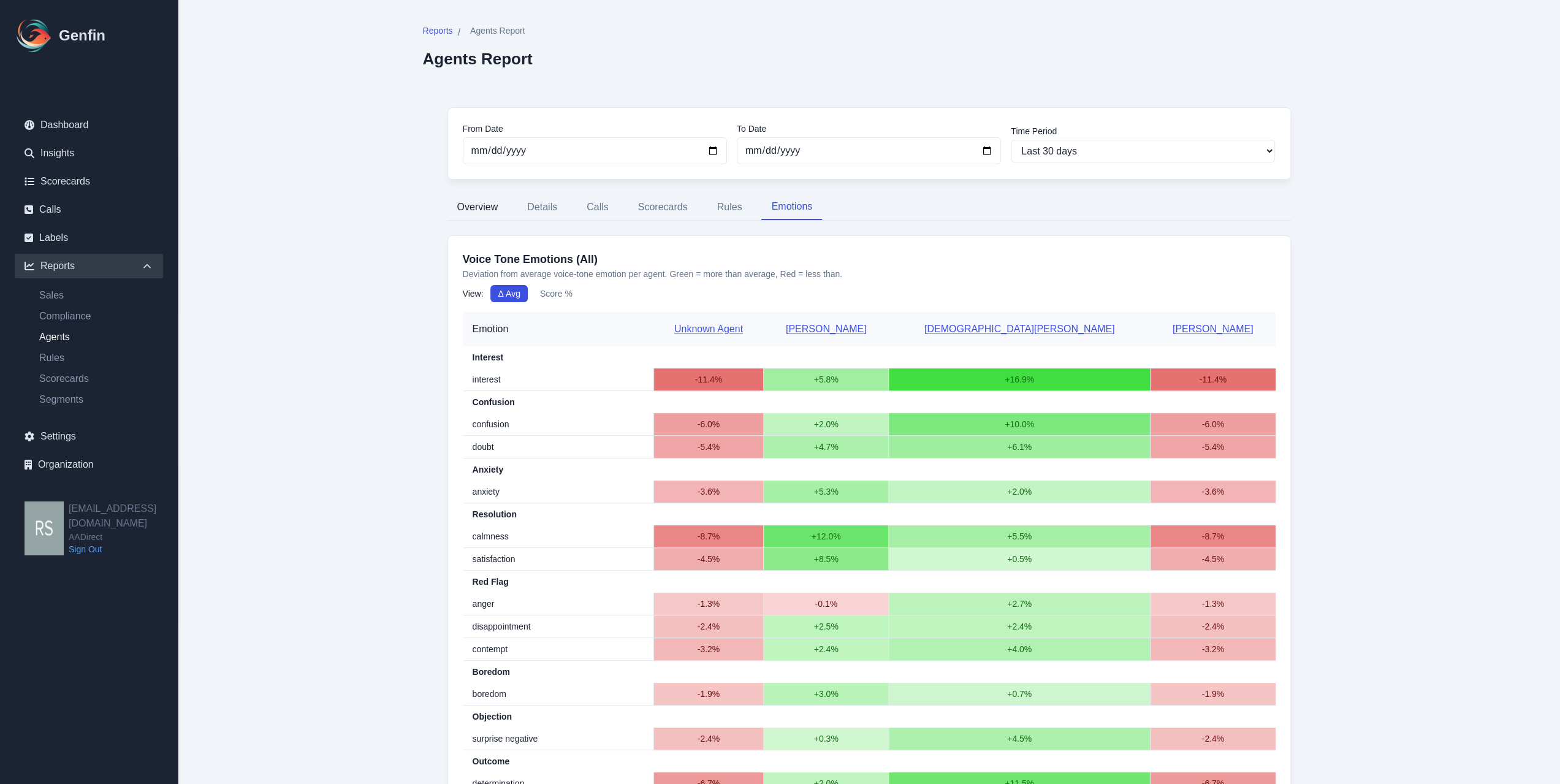
click at [478, 216] on button "Overview" at bounding box center [478, 207] width 61 height 26
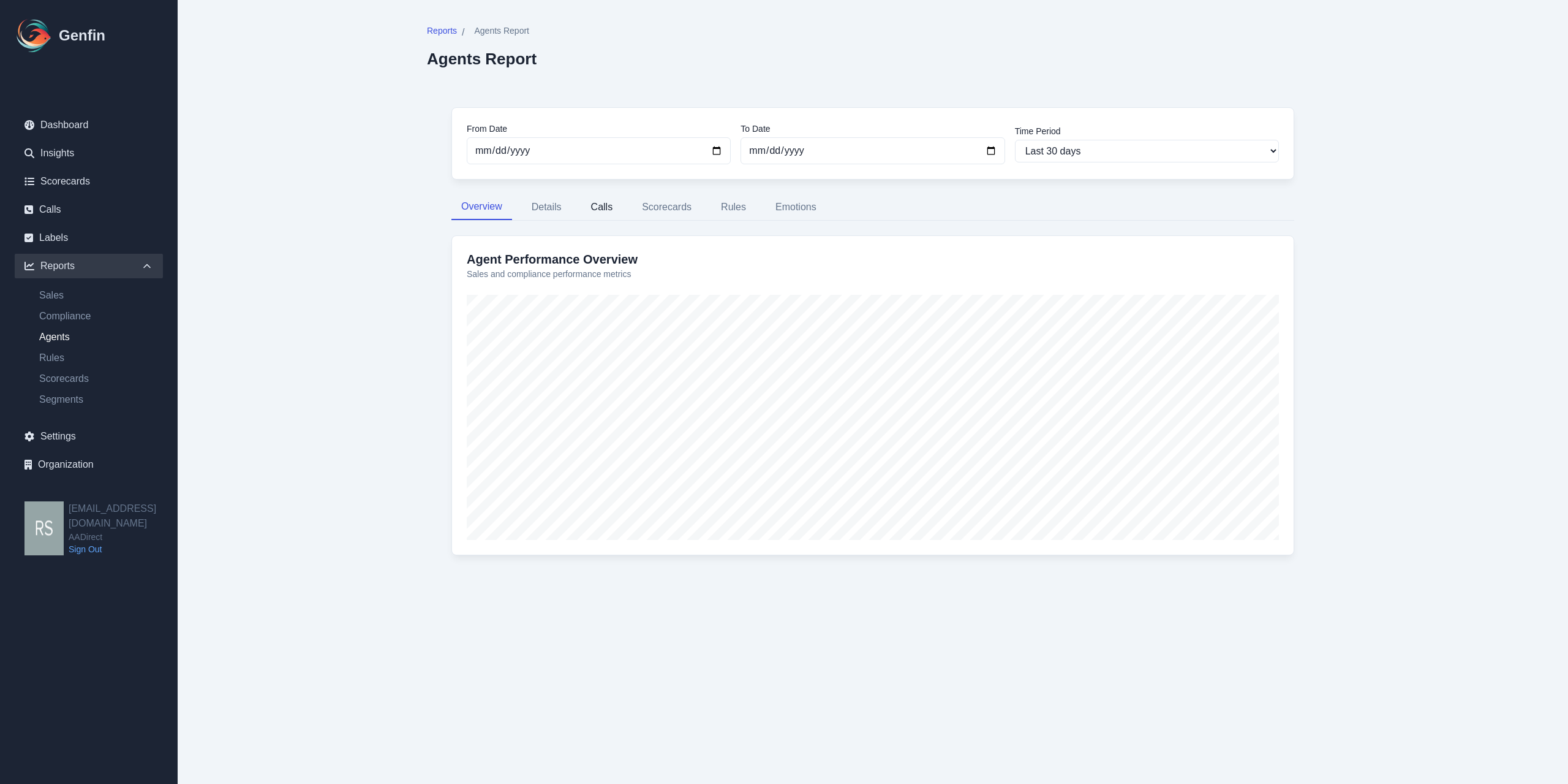
click at [599, 201] on button "Calls" at bounding box center [601, 207] width 42 height 26
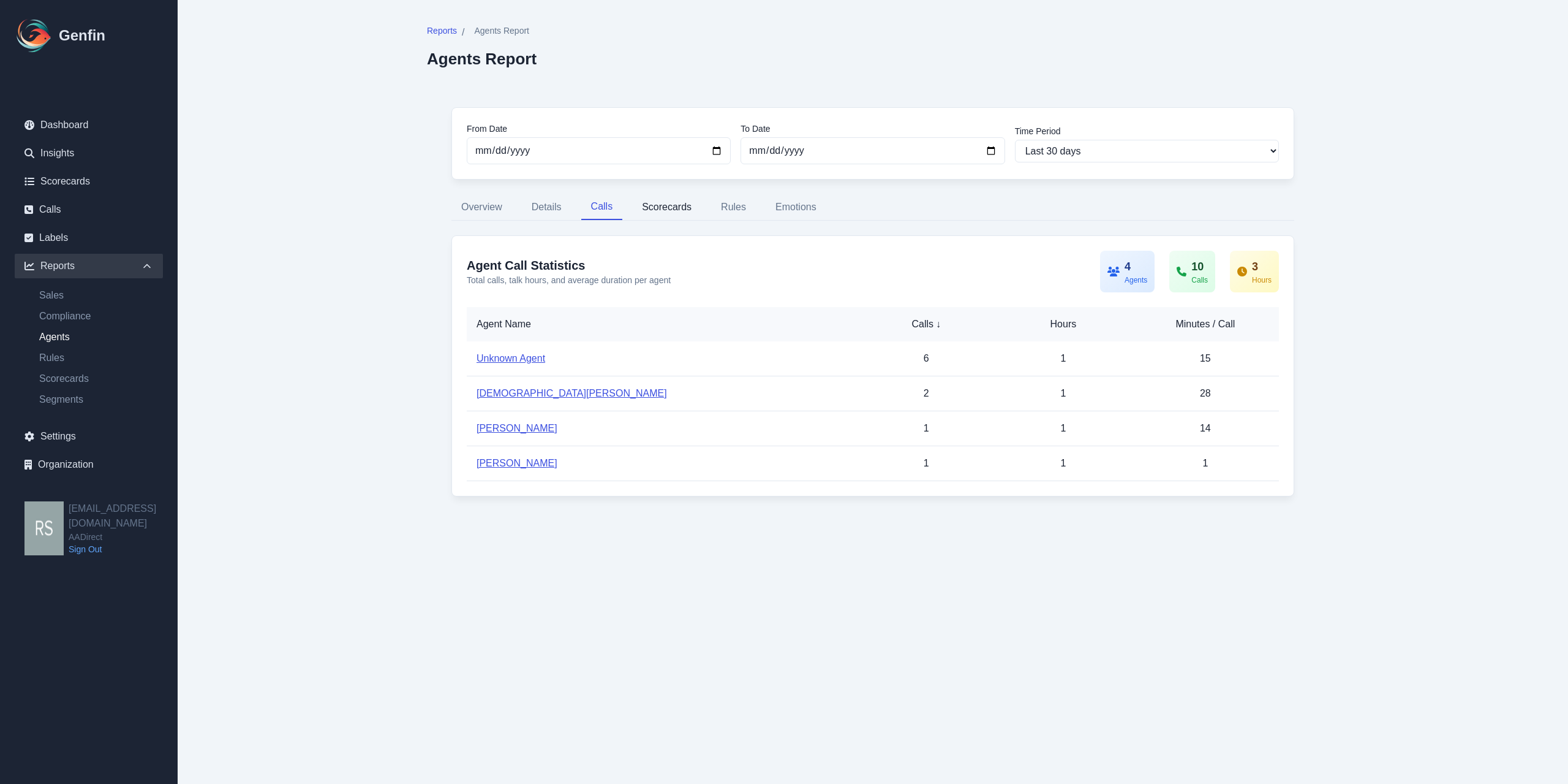
click at [652, 199] on button "Scorecards" at bounding box center [667, 207] width 69 height 26
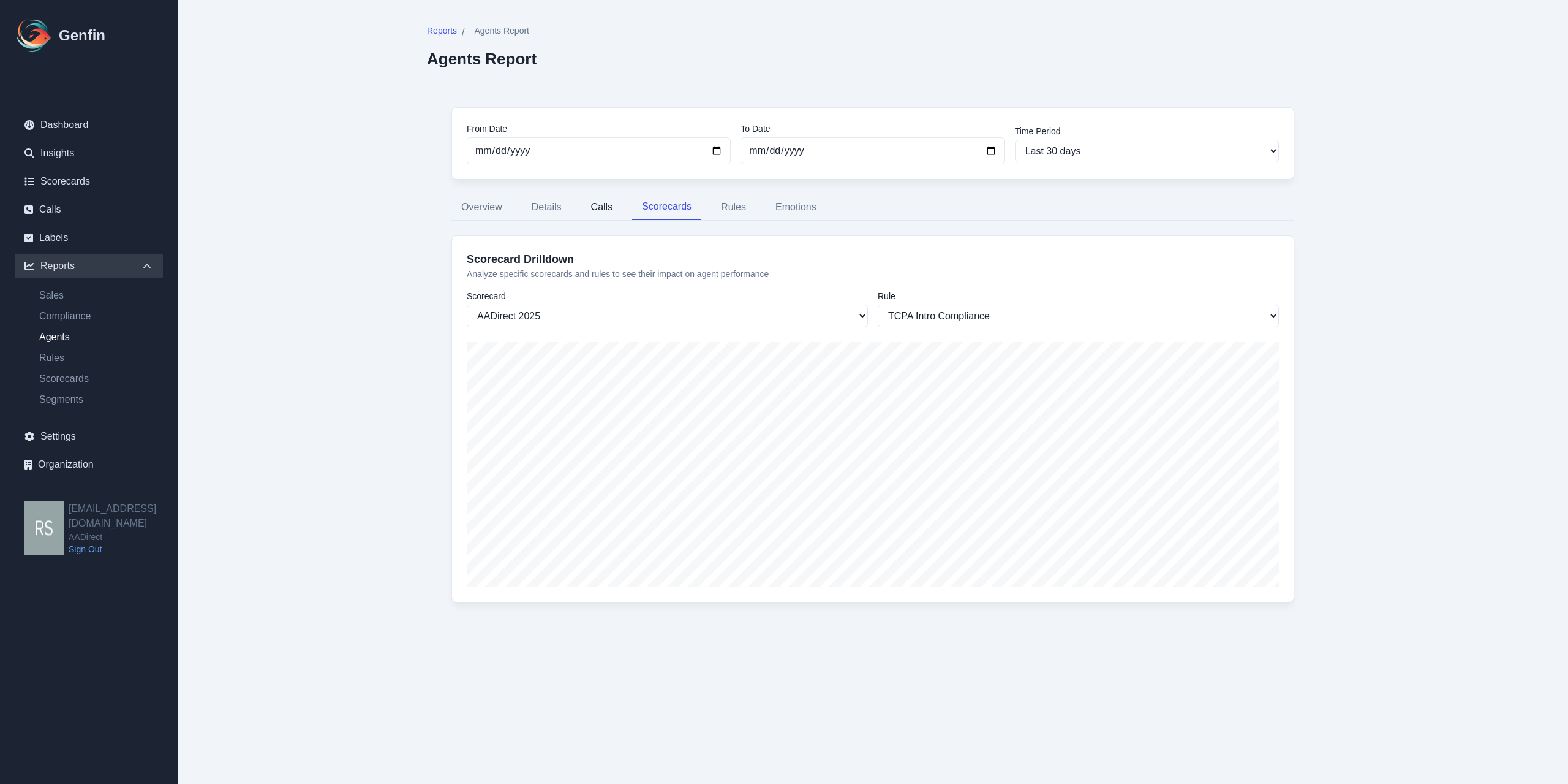
click at [598, 210] on button "Calls" at bounding box center [601, 207] width 42 height 26
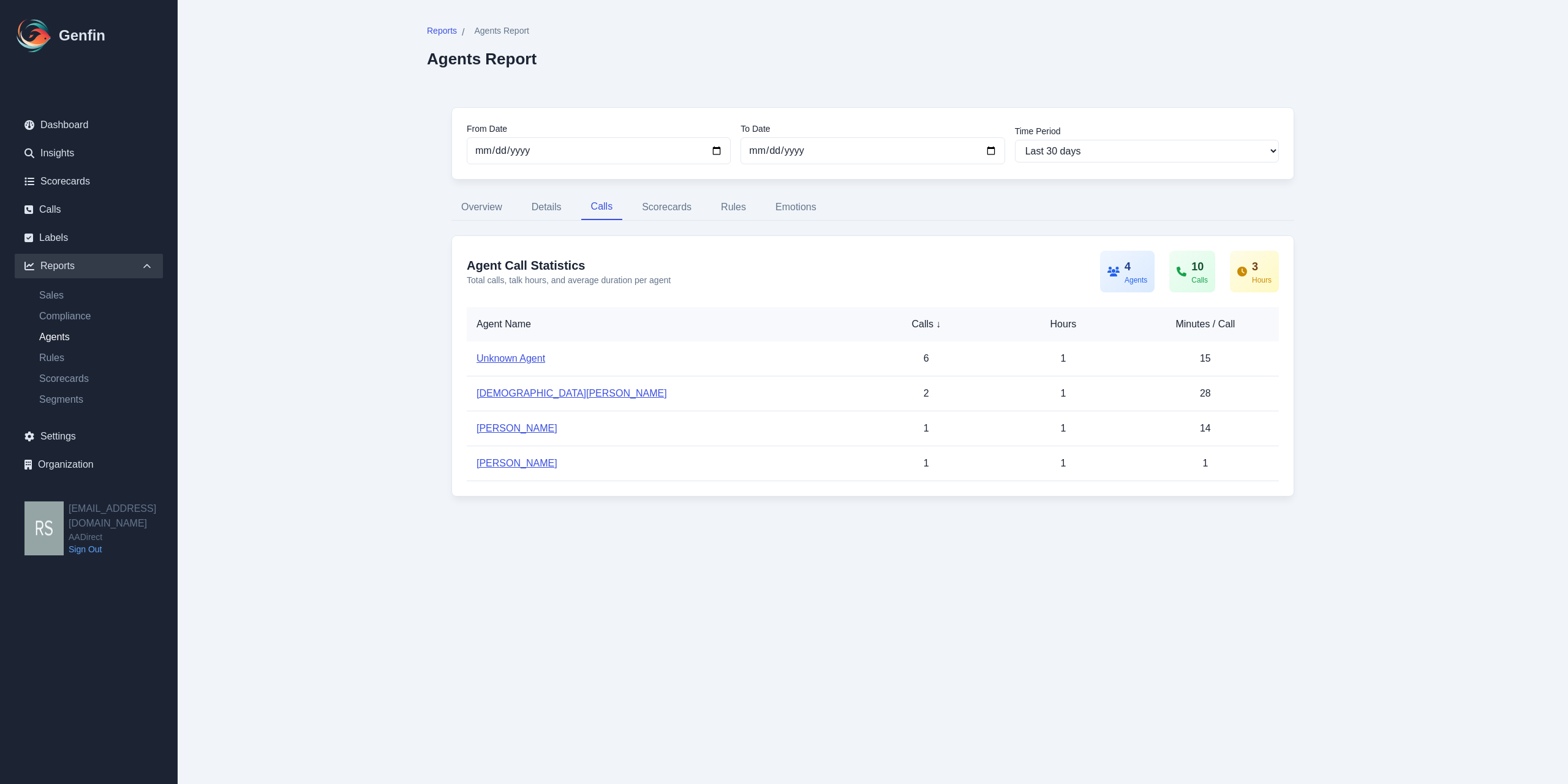
click at [515, 391] on link "[DEMOGRAPHIC_DATA][PERSON_NAME]" at bounding box center [571, 393] width 191 height 11
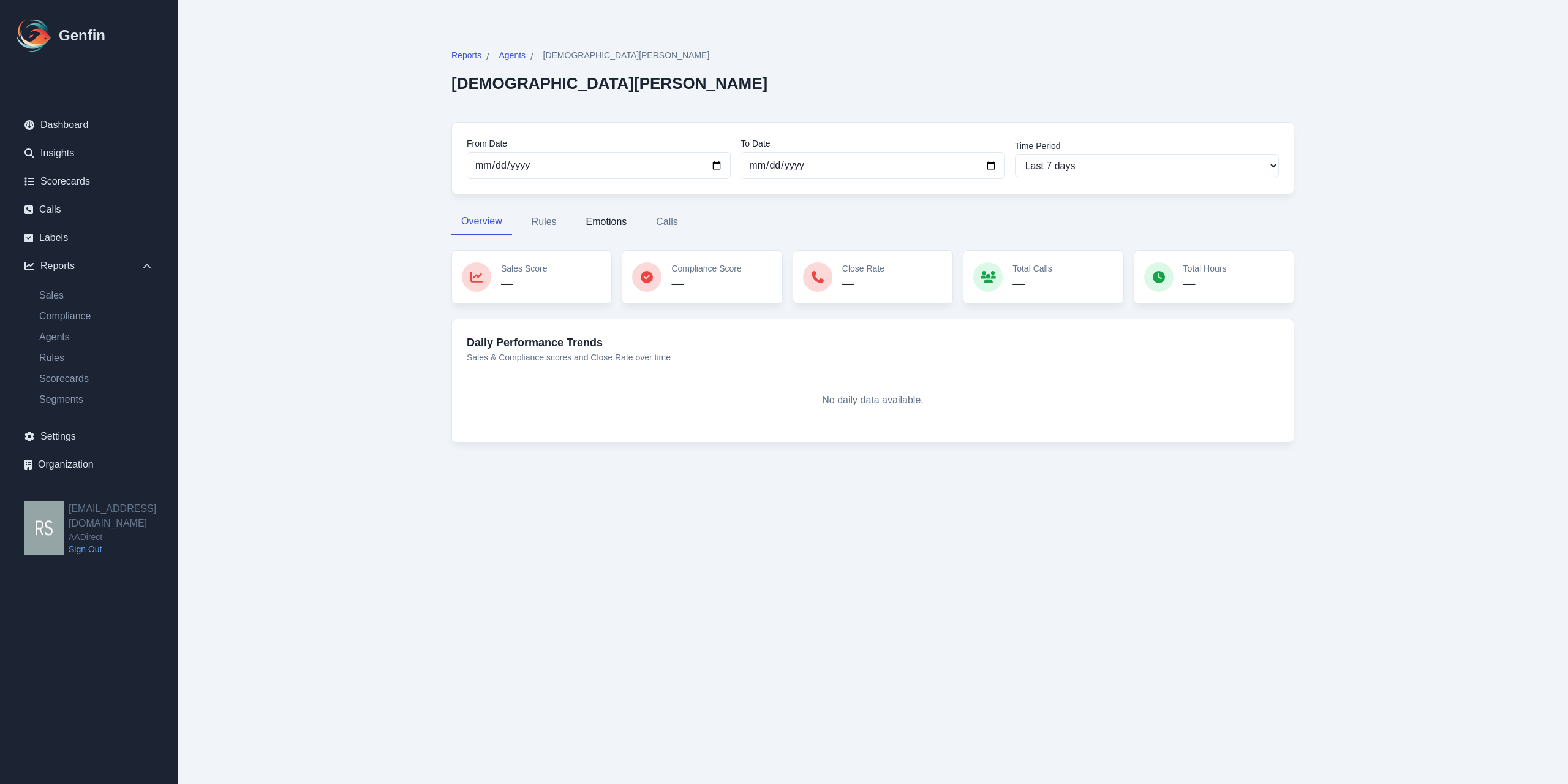
click at [601, 220] on button "Emotions" at bounding box center [606, 222] width 60 height 26
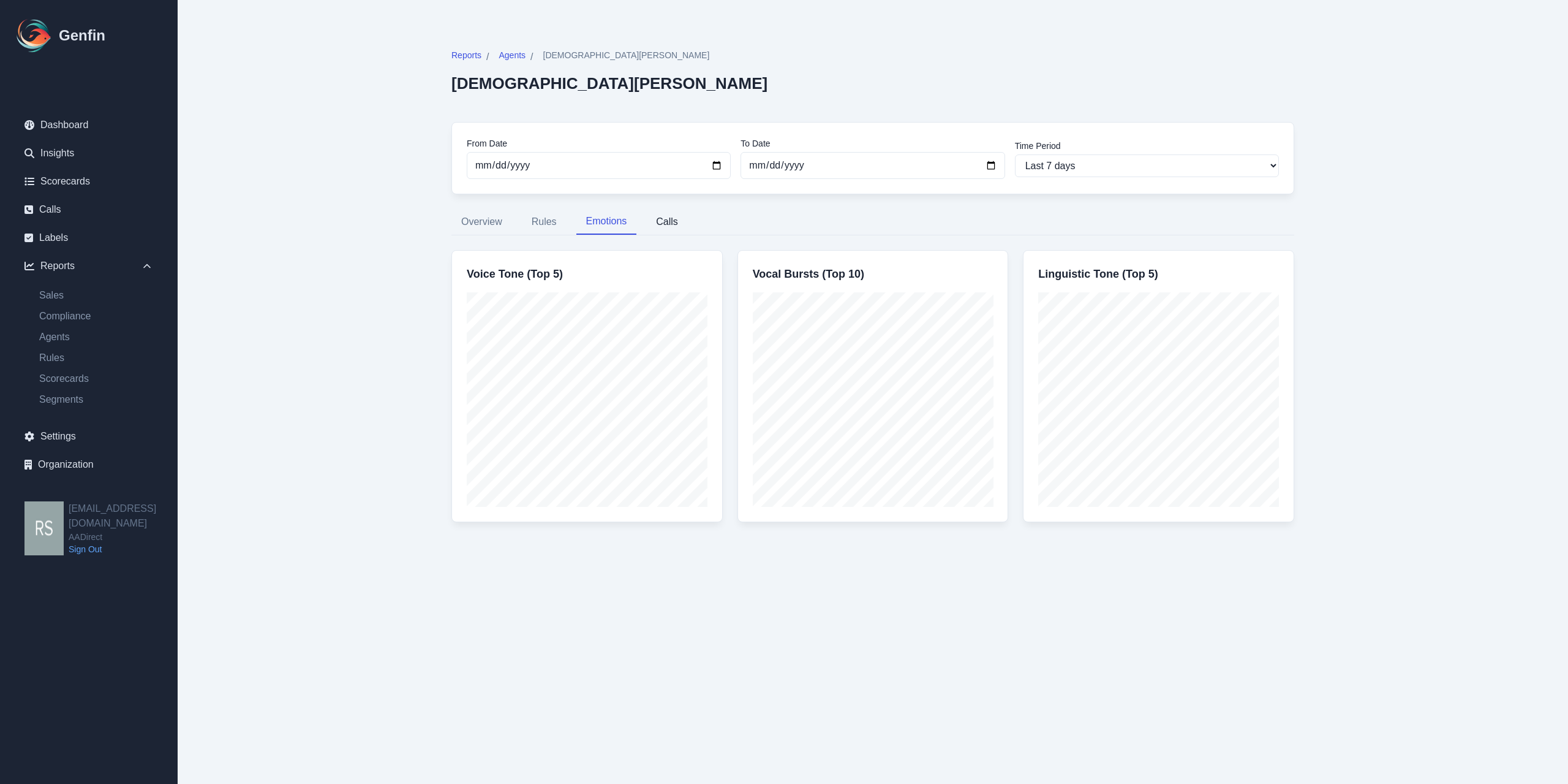
click at [673, 216] on button "Calls" at bounding box center [667, 222] width 42 height 26
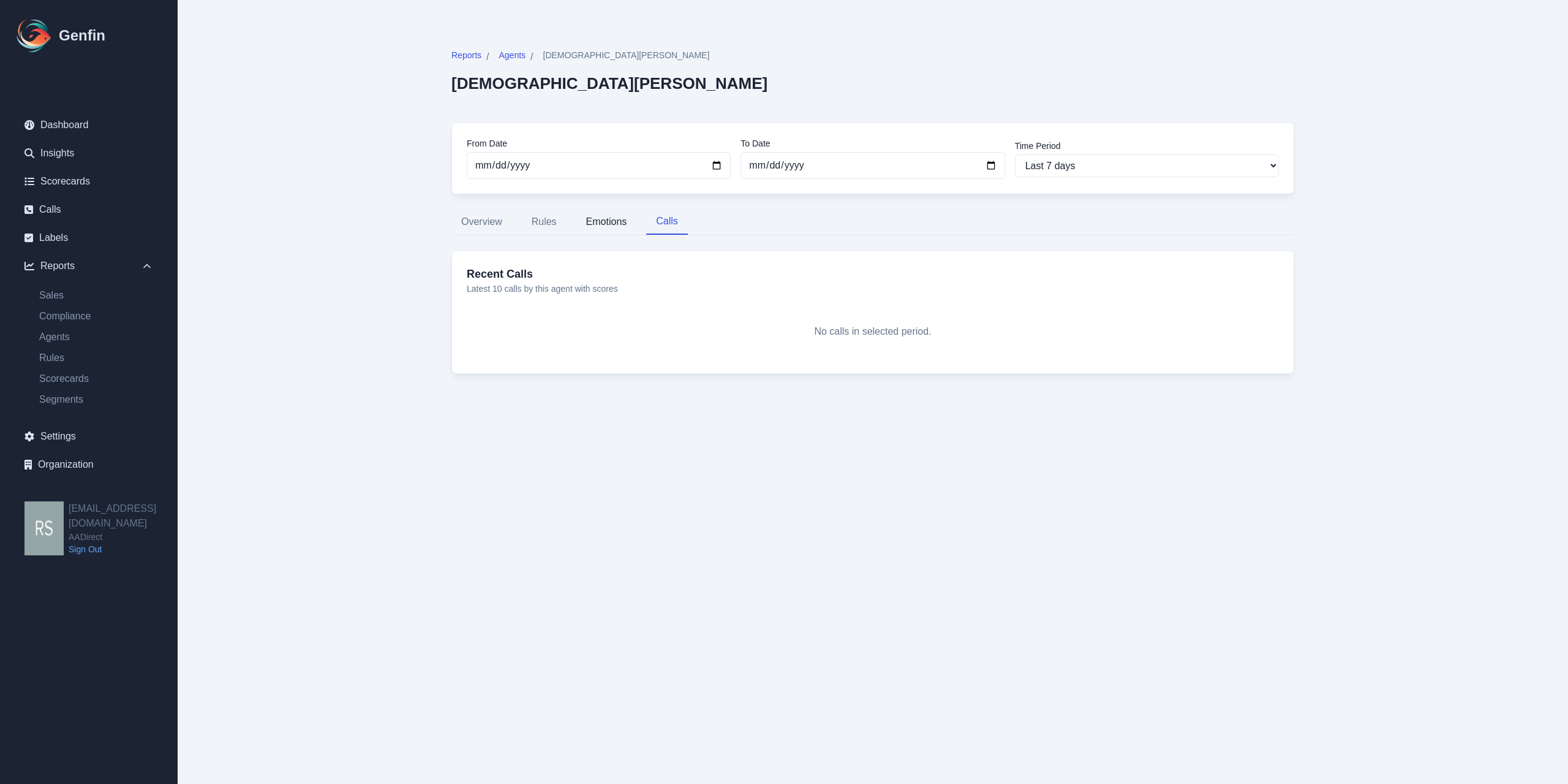
click at [593, 229] on button "Emotions" at bounding box center [606, 222] width 60 height 26
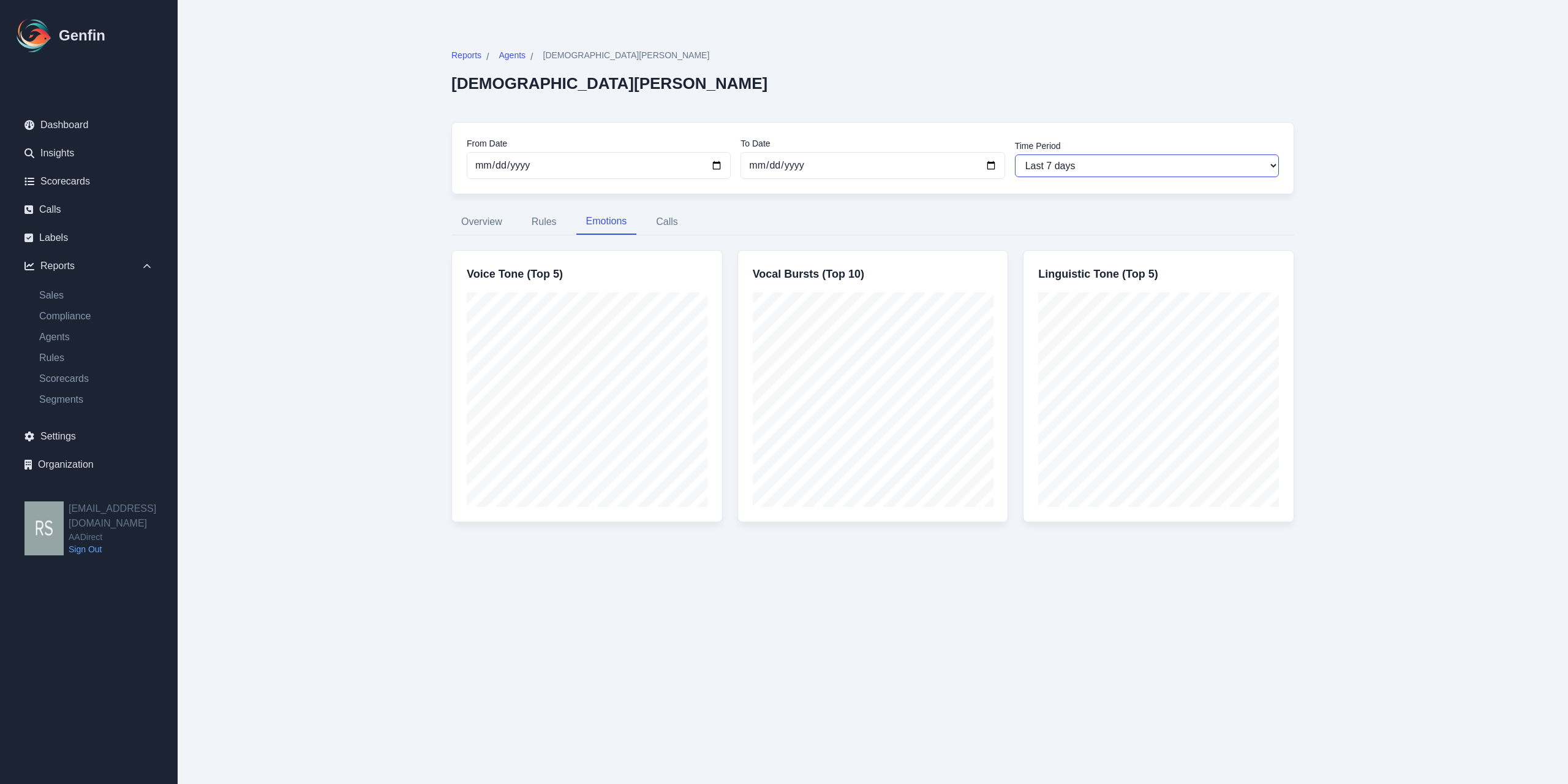
click at [921, 171] on select "Last 7 days Last 14 days Last 30 days Last 90 days Last 180 days Last 365 days …" at bounding box center [1147, 165] width 264 height 23
select select "30"
click at [921, 154] on select "Last 7 days Last 14 days Last 30 days Last 90 days Last 180 days Last 365 days …" at bounding box center [1147, 165] width 264 height 23
type input "[DATE]"
click at [538, 227] on button "Rules" at bounding box center [544, 222] width 45 height 26
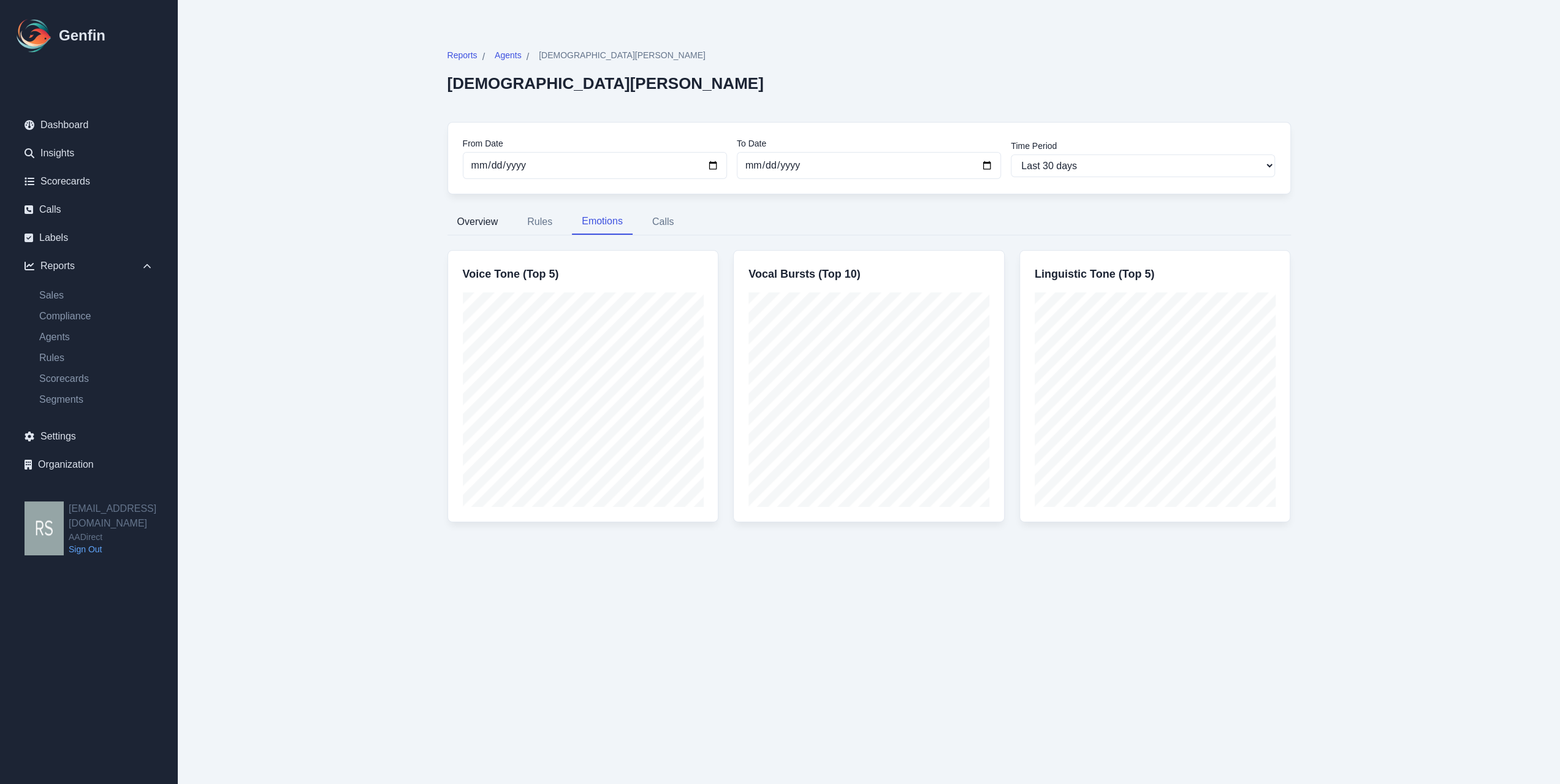
select select "144"
select select "170"
select select "1108"
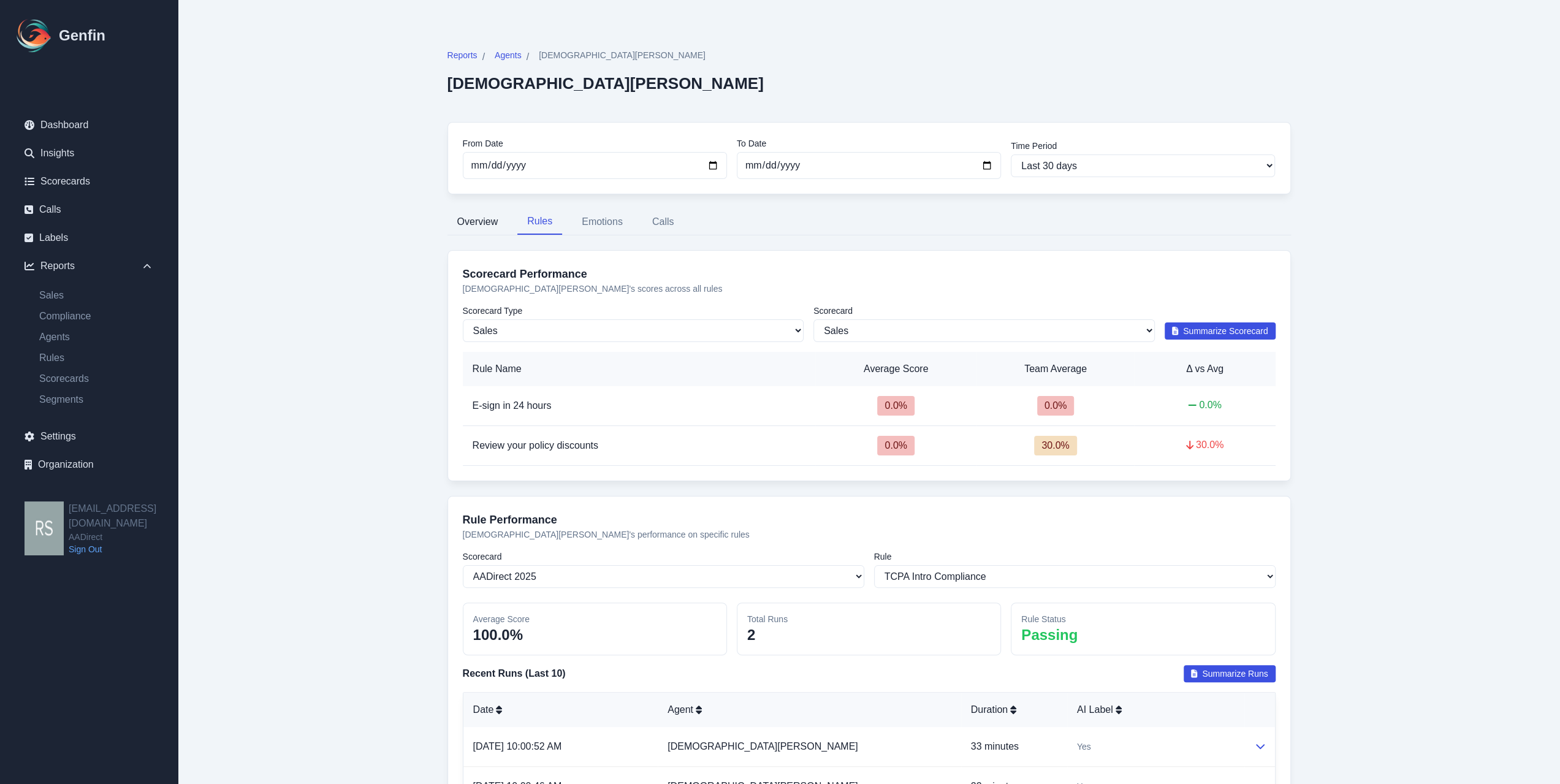
click at [505, 222] on button "Overview" at bounding box center [478, 222] width 61 height 26
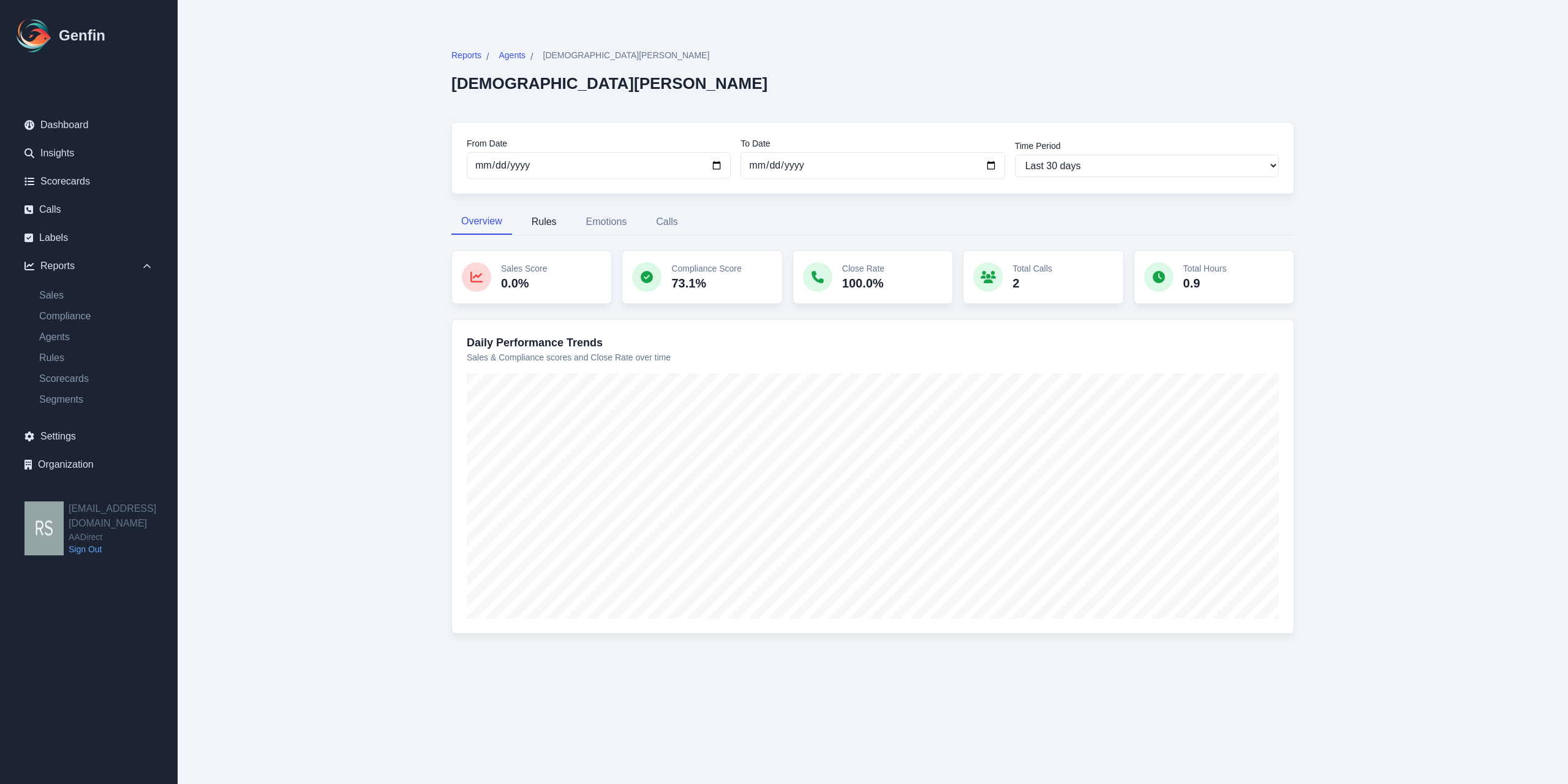
click at [552, 225] on button "Rules" at bounding box center [544, 222] width 45 height 26
select select "144"
select select "170"
select select "1108"
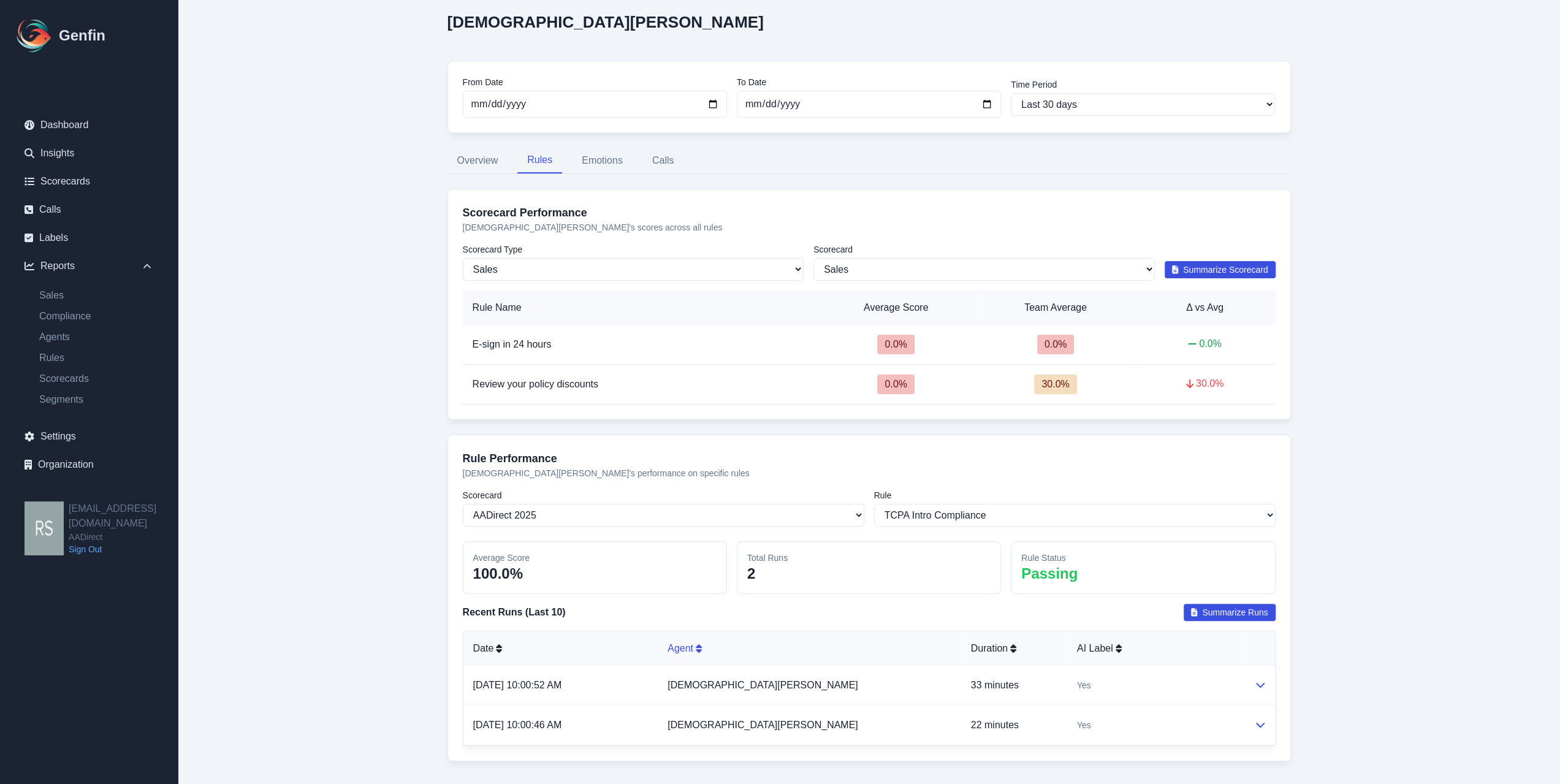
scroll to position [98, 0]
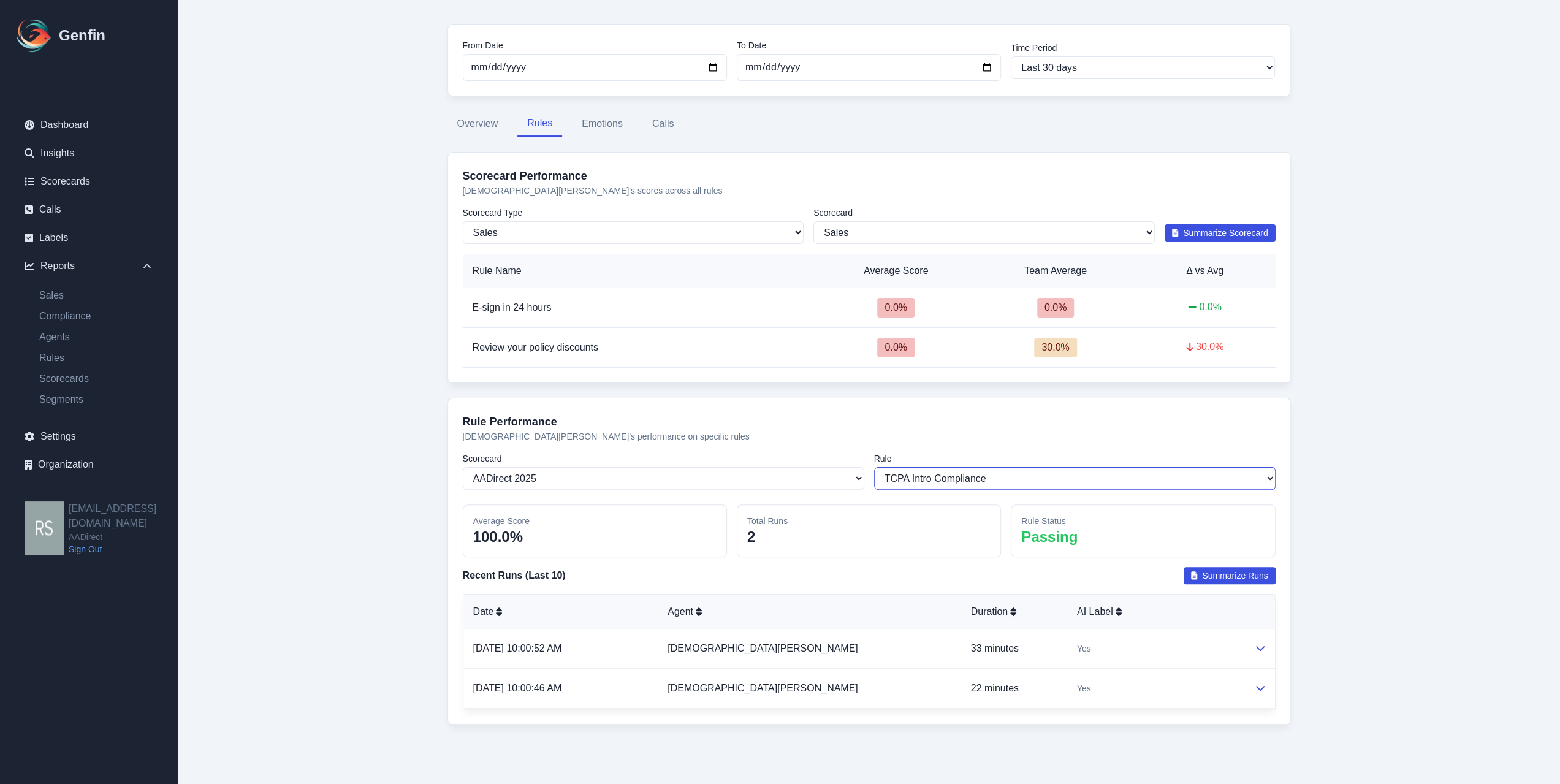
click at [921, 477] on select "Select a rule TCPA Intro Compliance Offered Optional/Additional Coverages Agent…" at bounding box center [1075, 479] width 401 height 23
click at [921, 479] on select "Select a rule TCPA Intro Compliance Offered Optional/Additional Coverages Agent…" at bounding box center [1075, 479] width 401 height 23
click at [921, 478] on select "Select a rule TCPA Intro Compliance Offered Optional/Additional Coverages Agent…" at bounding box center [1075, 479] width 401 height 23
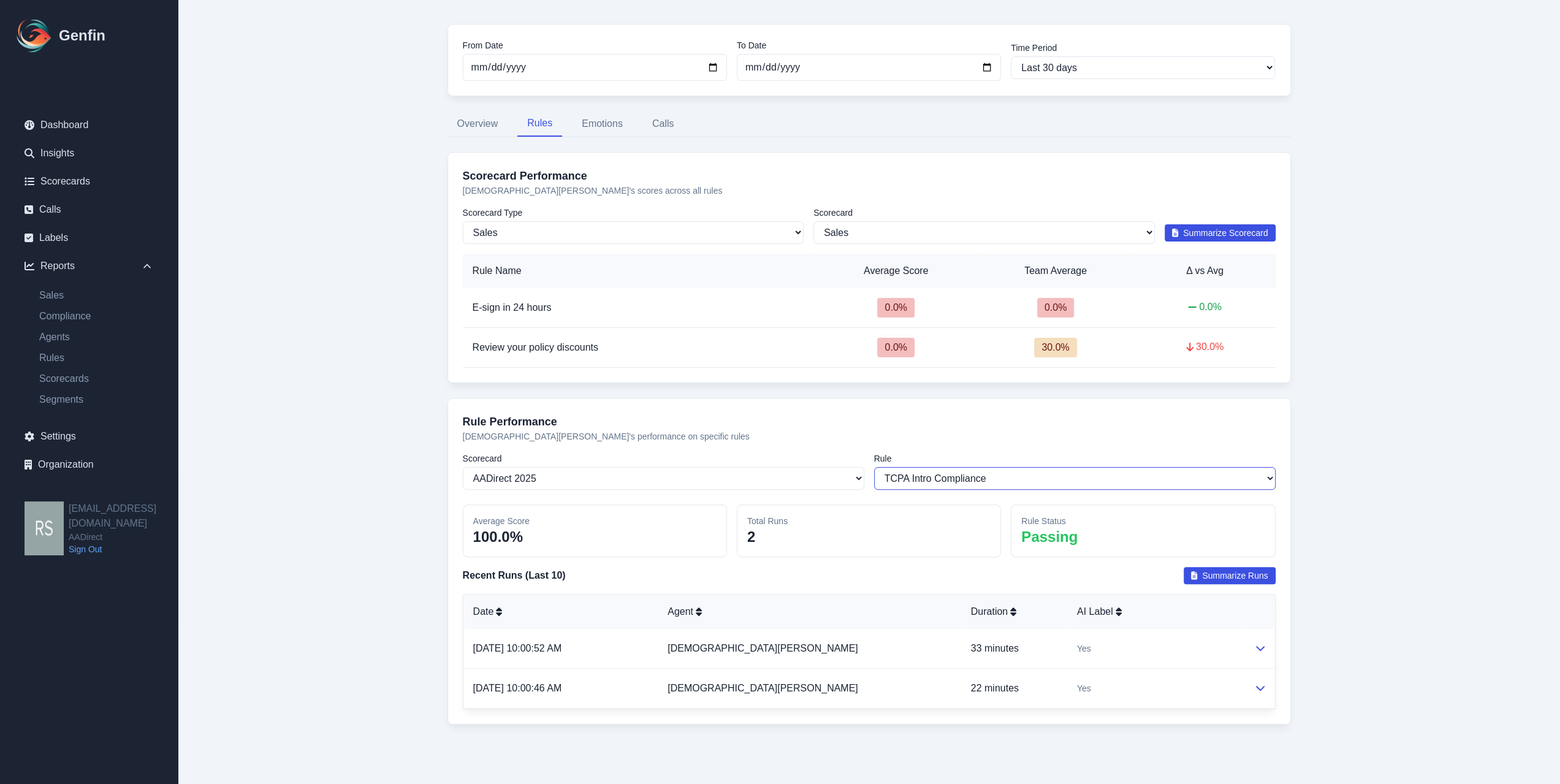
click at [921, 478] on select "Select a rule TCPA Intro Compliance Offered Optional/Additional Coverages Agent…" at bounding box center [1075, 479] width 401 height 23
click at [801, 478] on select "Select a scorecard AADirect 2025 Auto Insurance Compliance Insights AADirect Te…" at bounding box center [663, 479] width 401 height 23
click at [921, 470] on select "Select a rule TCPA Intro Compliance Offered Optional/Additional Coverages Agent…" at bounding box center [1075, 479] width 401 height 23
click at [921, 486] on select "Select a rule TCPA Intro Compliance Offered Optional/Additional Coverages Agent…" at bounding box center [1075, 479] width 401 height 23
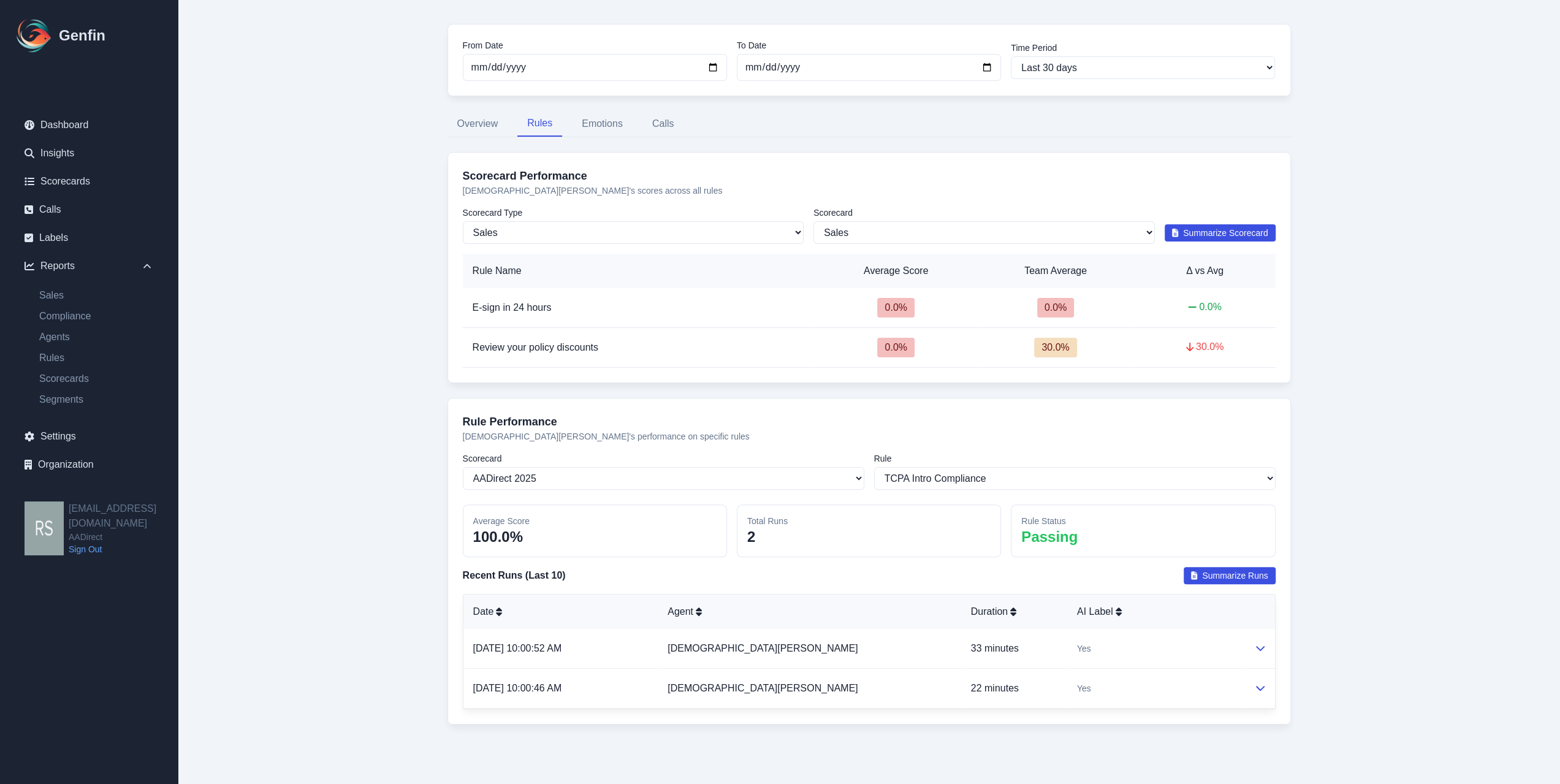
click at [921, 515] on span "Summarize Runs" at bounding box center [1235, 575] width 65 height 12
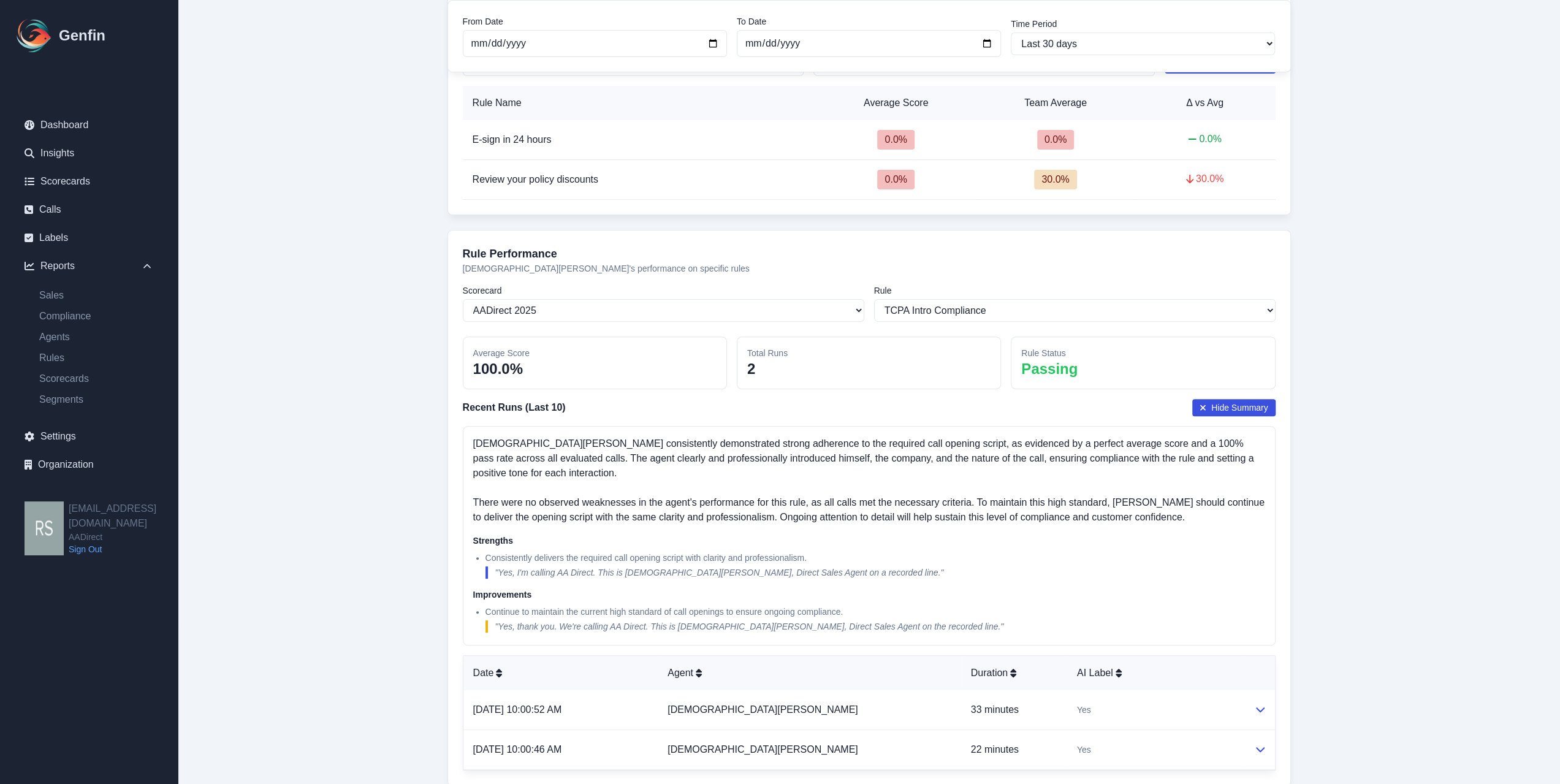
scroll to position [0, 0]
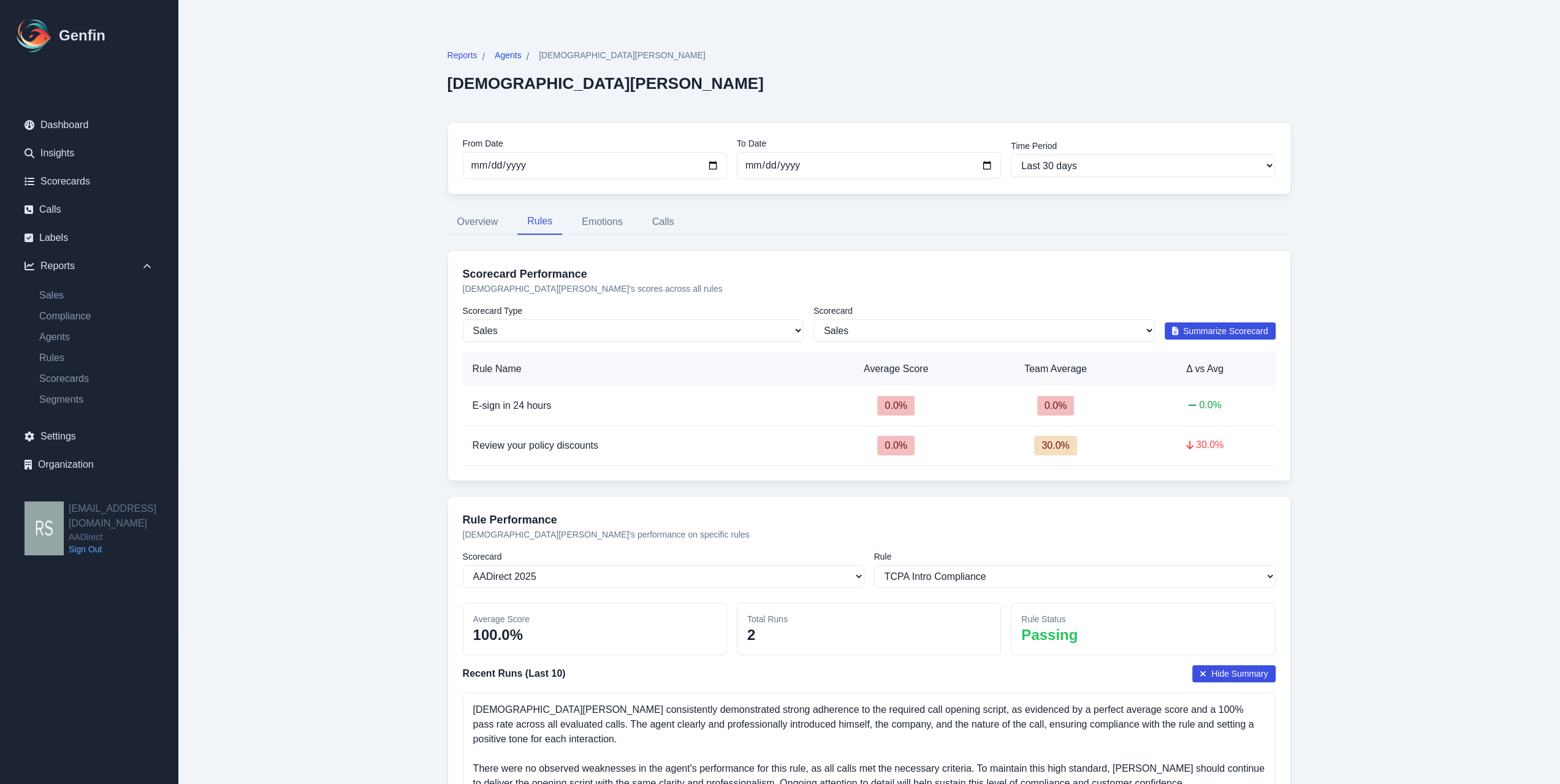
click at [505, 58] on span "Agents" at bounding box center [508, 55] width 27 height 12
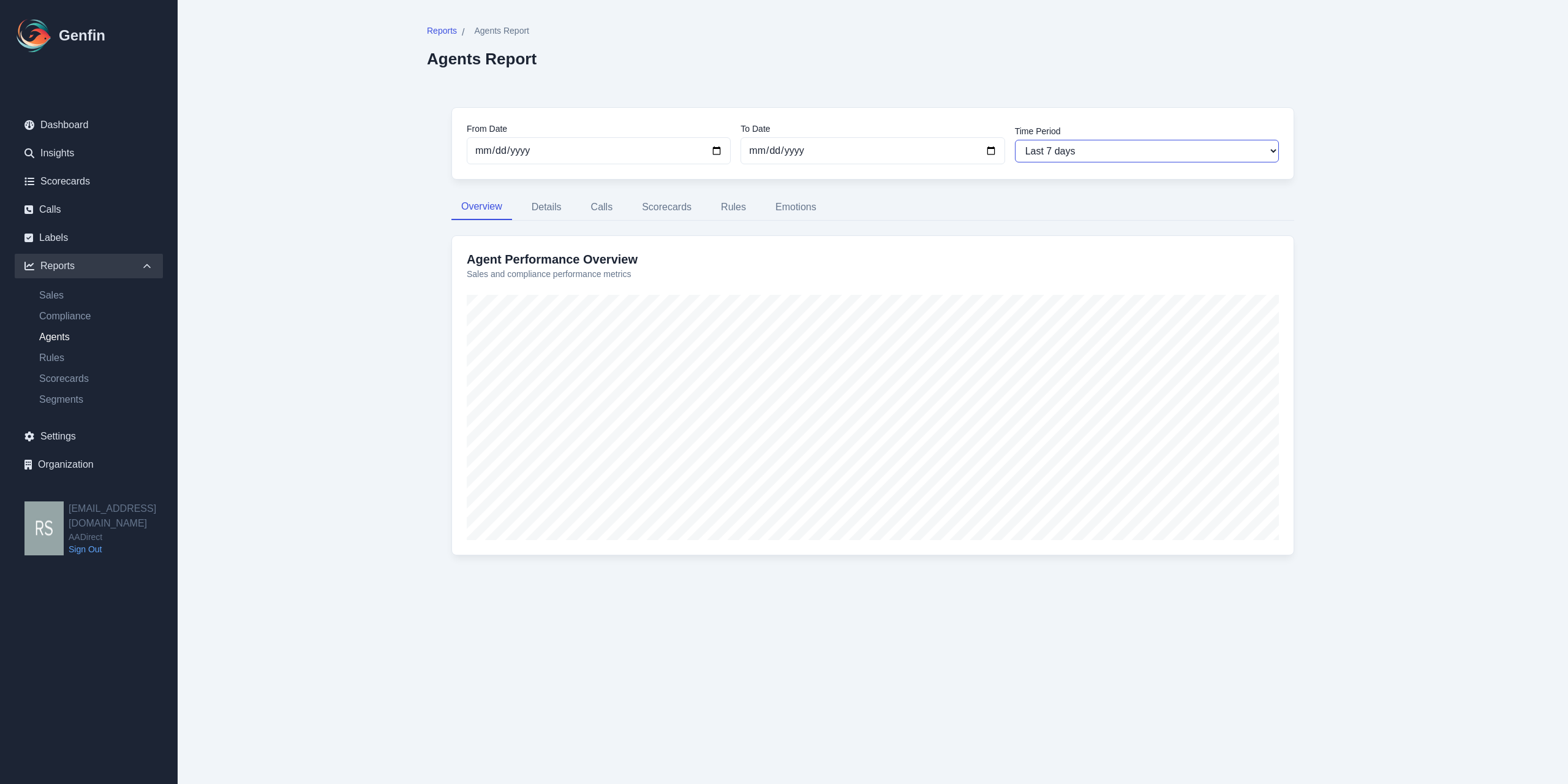
click at [921, 142] on select "Last 7 days Last 14 days Last 30 days Last 90 days Last 180 days Last 365 days …" at bounding box center [1147, 151] width 264 height 23
select select "30"
click at [921, 140] on select "Last 7 days Last 14 days Last 30 days Last 90 days Last 180 days Last 365 days …" at bounding box center [1147, 151] width 264 height 23
type input "[DATE]"
click at [720, 204] on button "Rules" at bounding box center [734, 207] width 45 height 26
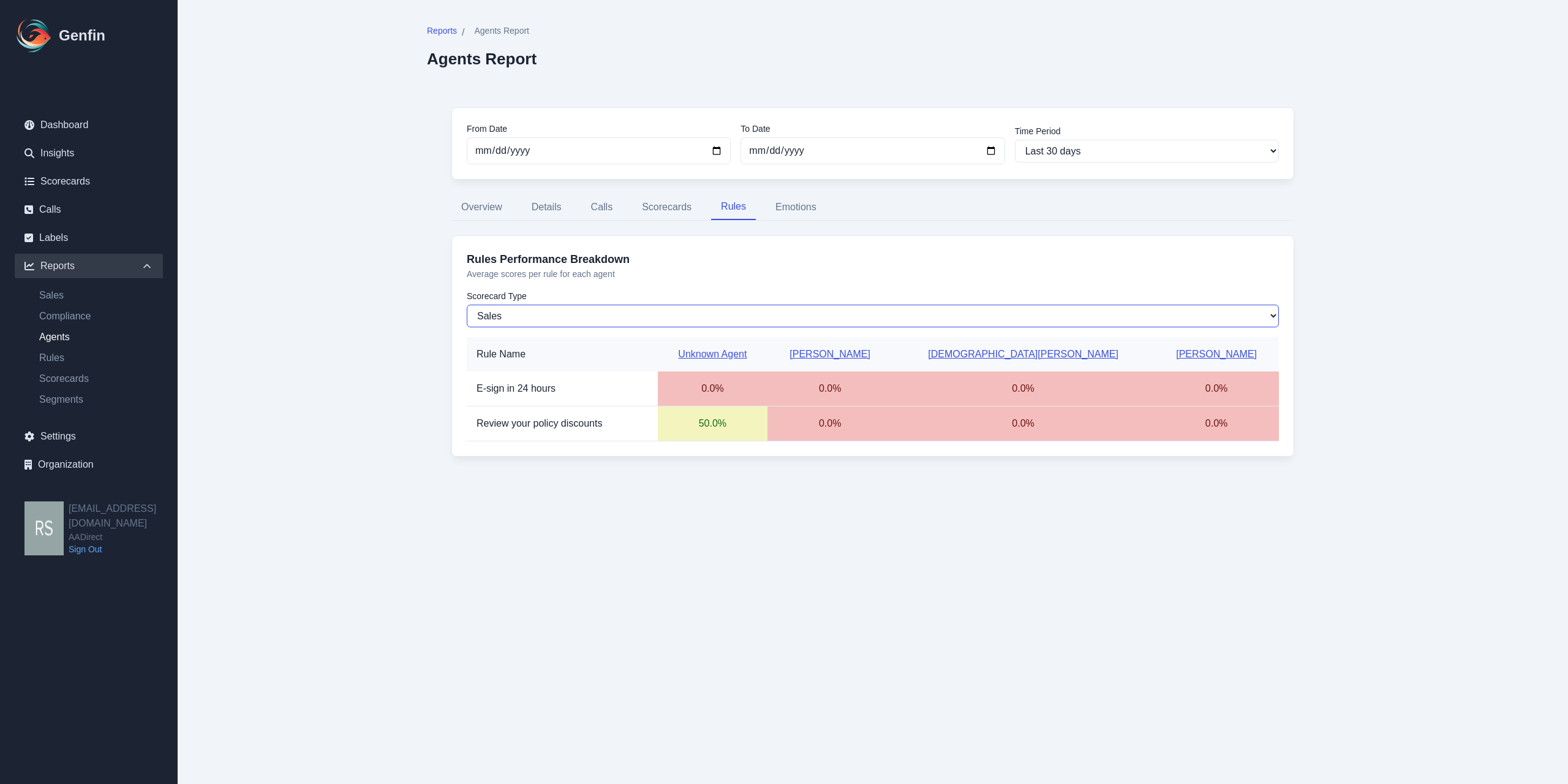
click at [528, 310] on select "Sales Compliance" at bounding box center [873, 316] width 812 height 23
select select "compliance"
click at [467, 305] on select "Sales Compliance" at bounding box center [873, 316] width 812 height 23
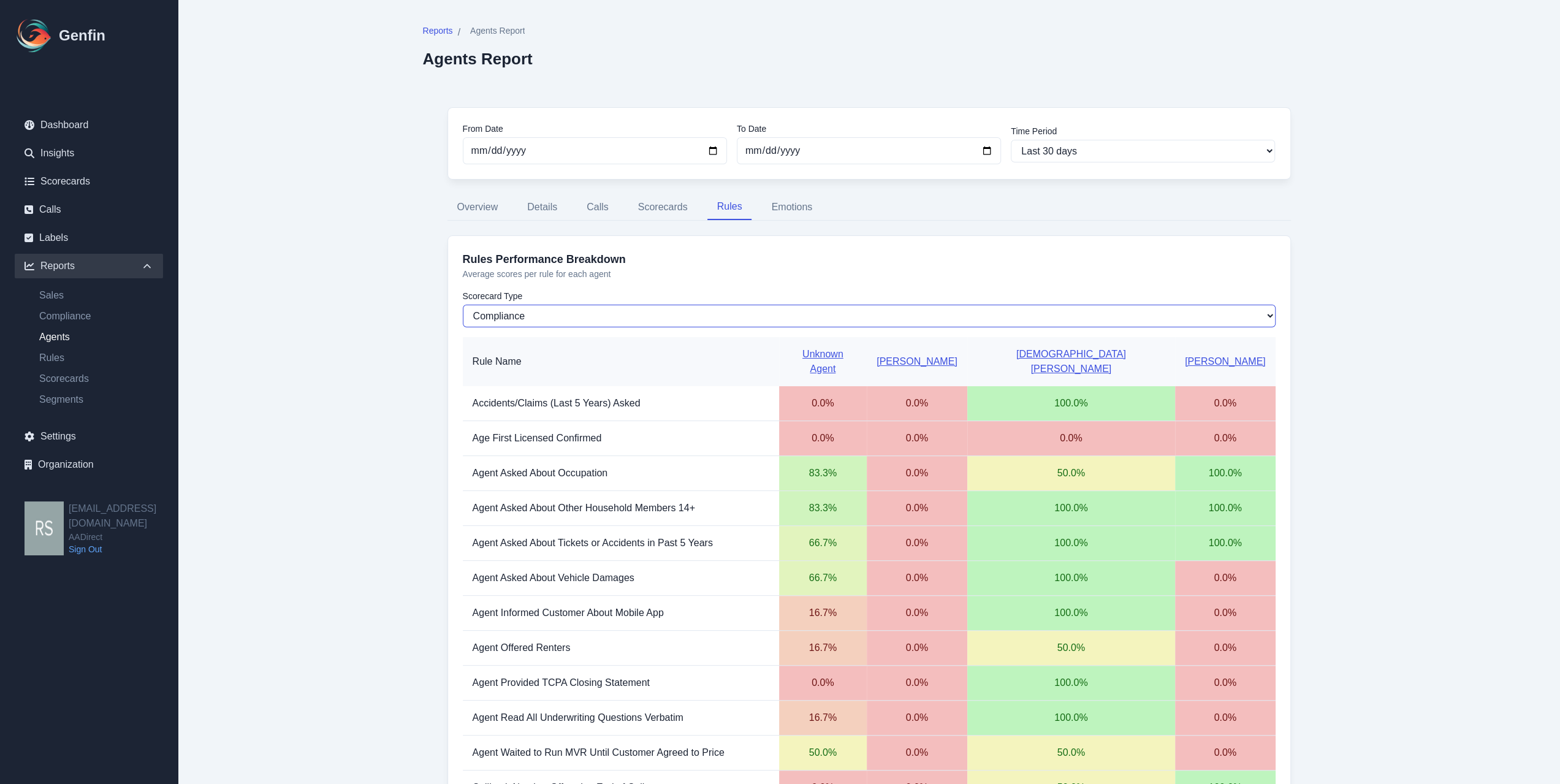
click at [662, 310] on select "Sales Compliance" at bounding box center [869, 316] width 813 height 23
click at [662, 310] on select "Sales Compliance" at bounding box center [869, 316] width 813 height 23
click at [78, 135] on link "Dashboard" at bounding box center [89, 125] width 149 height 25
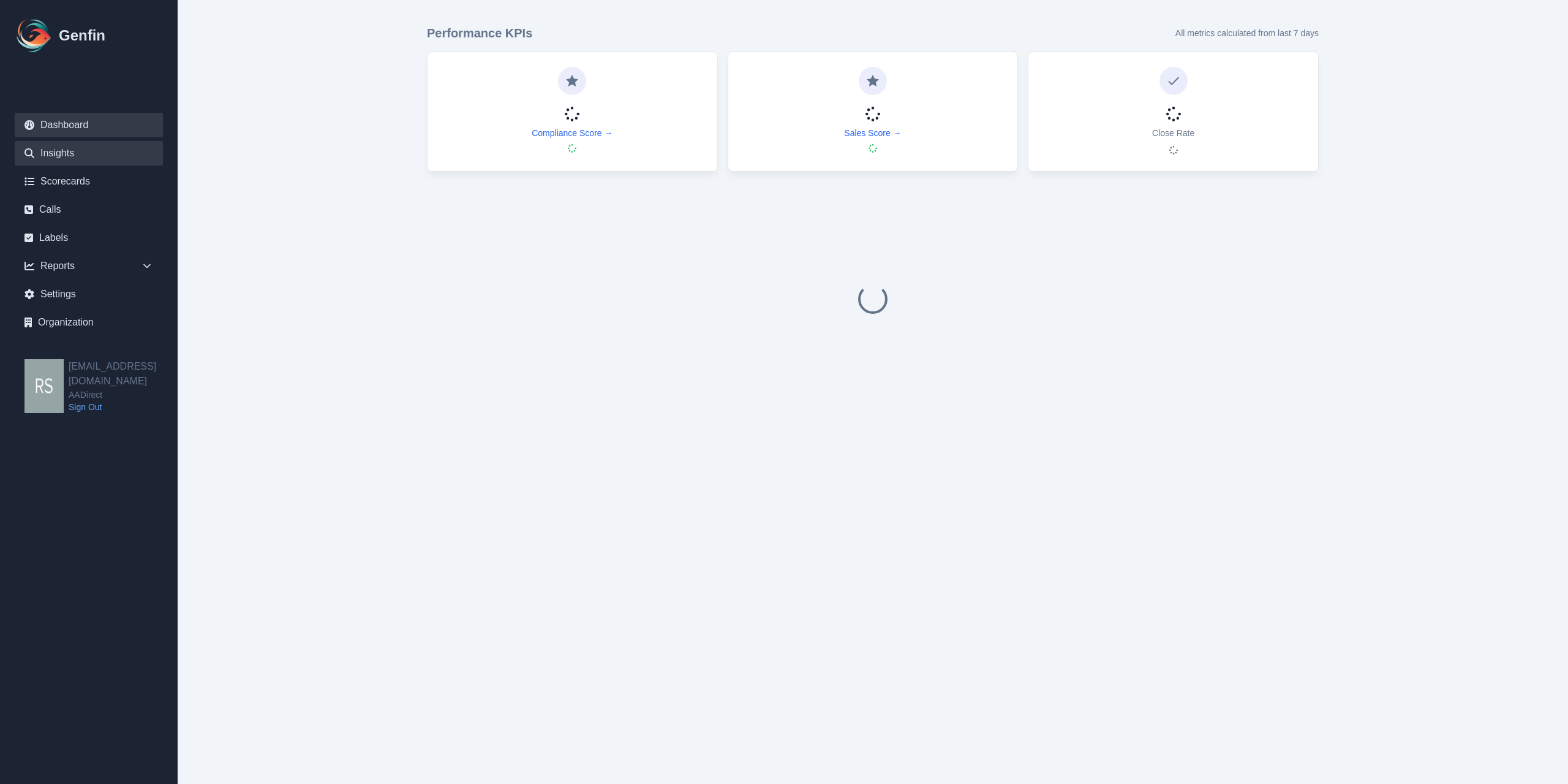
click at [78, 146] on link "Insights" at bounding box center [89, 153] width 148 height 25
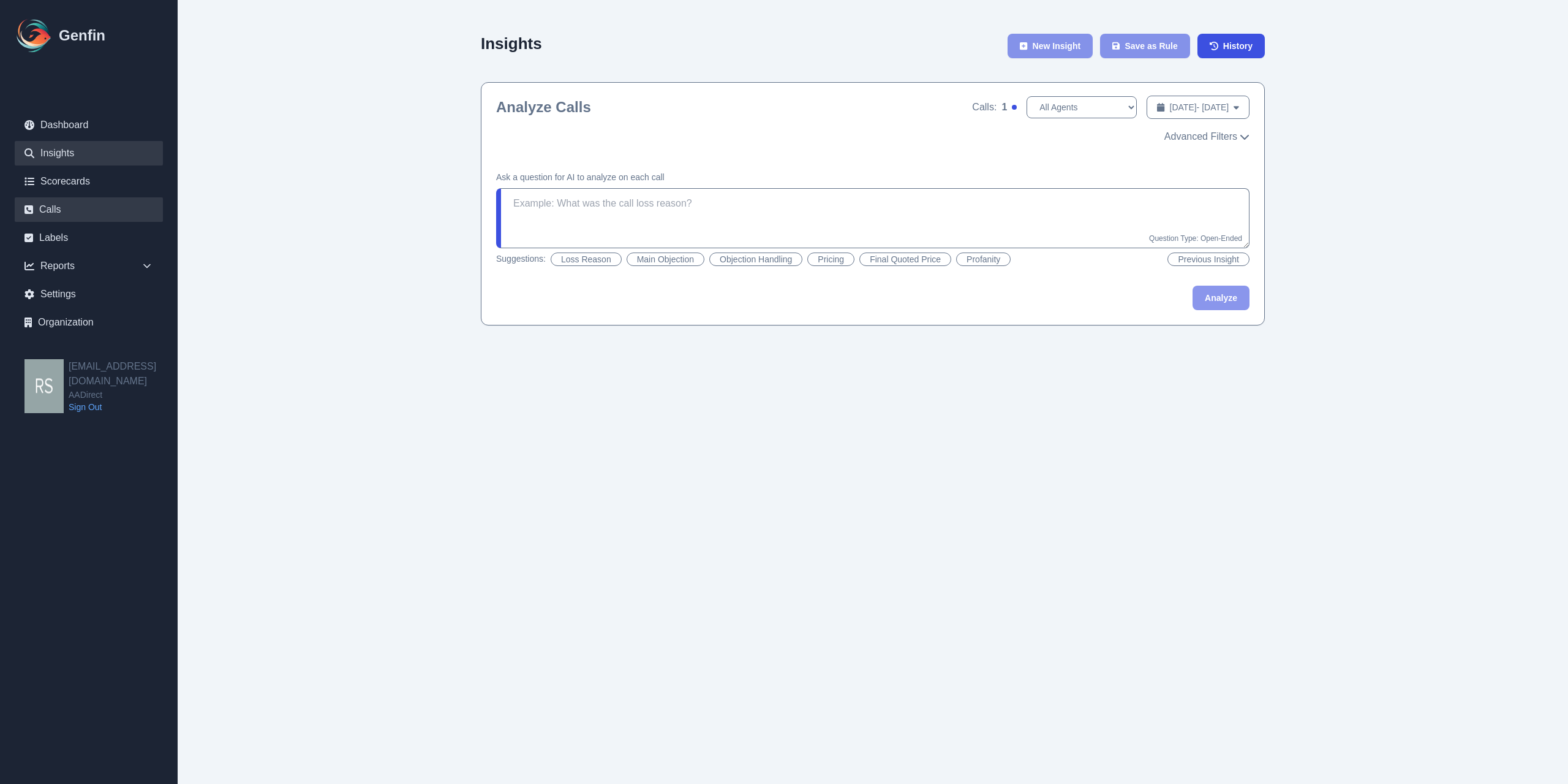
click at [70, 213] on link "Calls" at bounding box center [89, 209] width 148 height 25
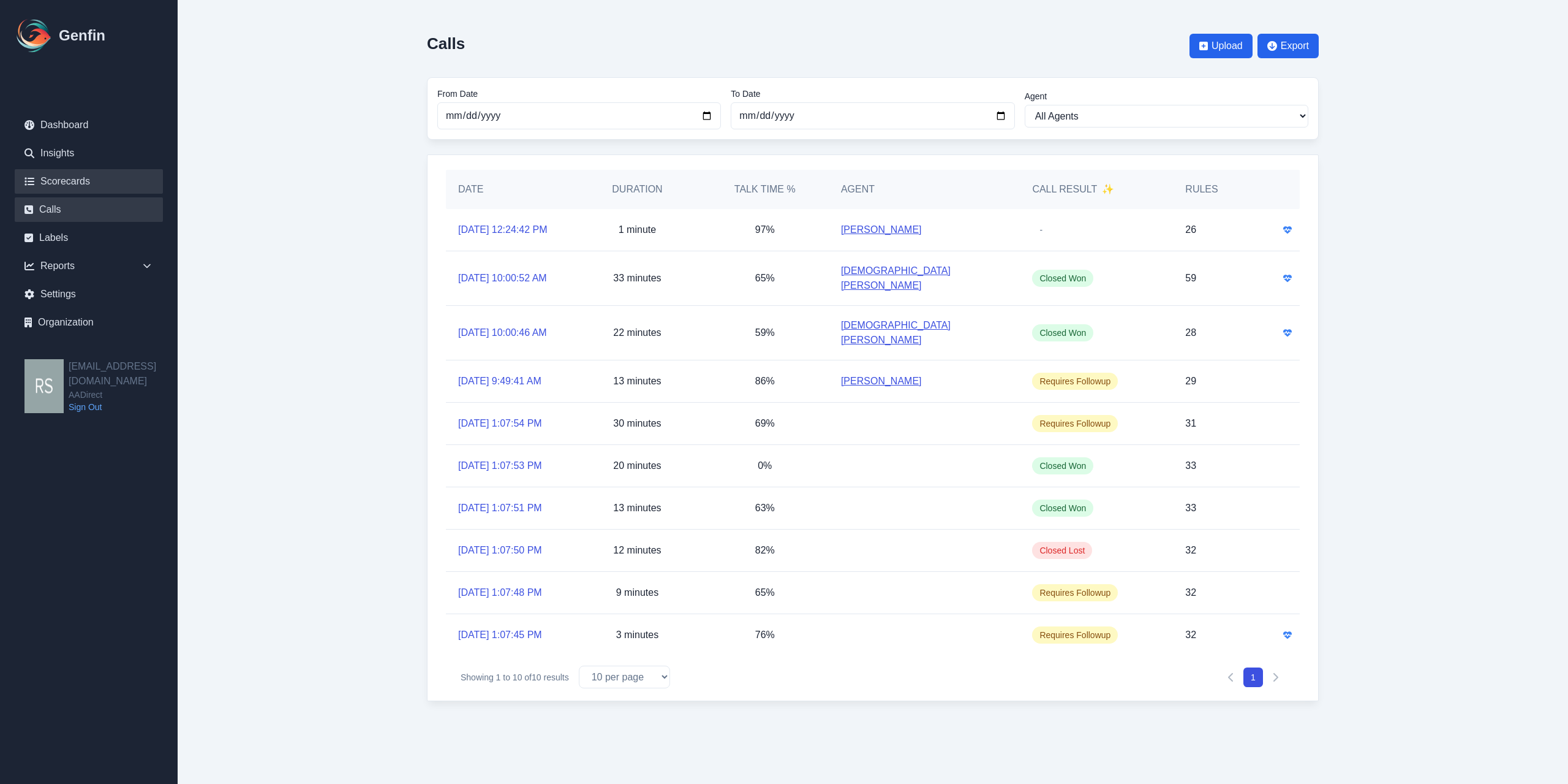
click at [79, 184] on link "Scorecards" at bounding box center [89, 181] width 148 height 25
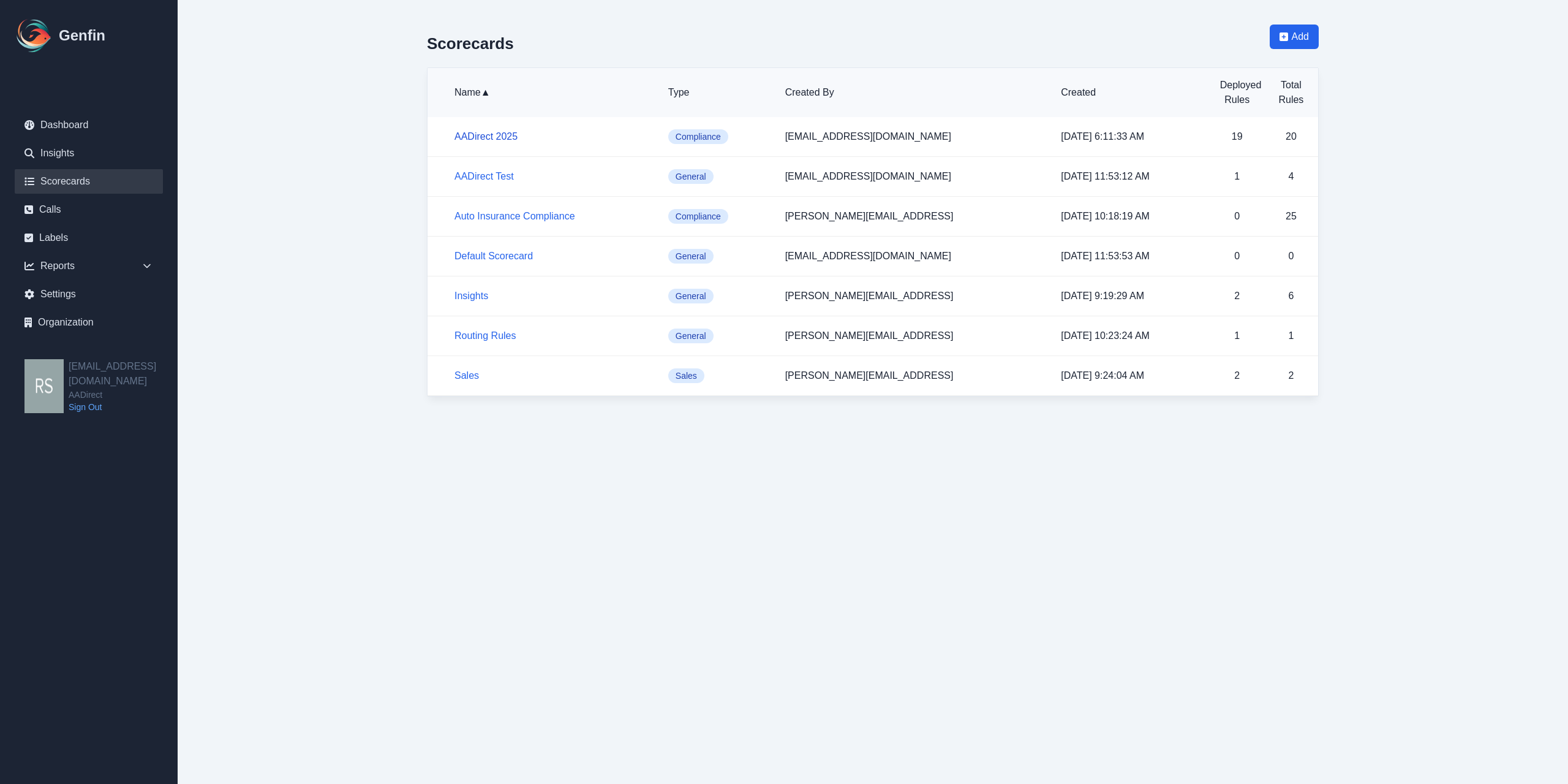
click at [484, 134] on link "AADirect 2025" at bounding box center [486, 136] width 63 height 11
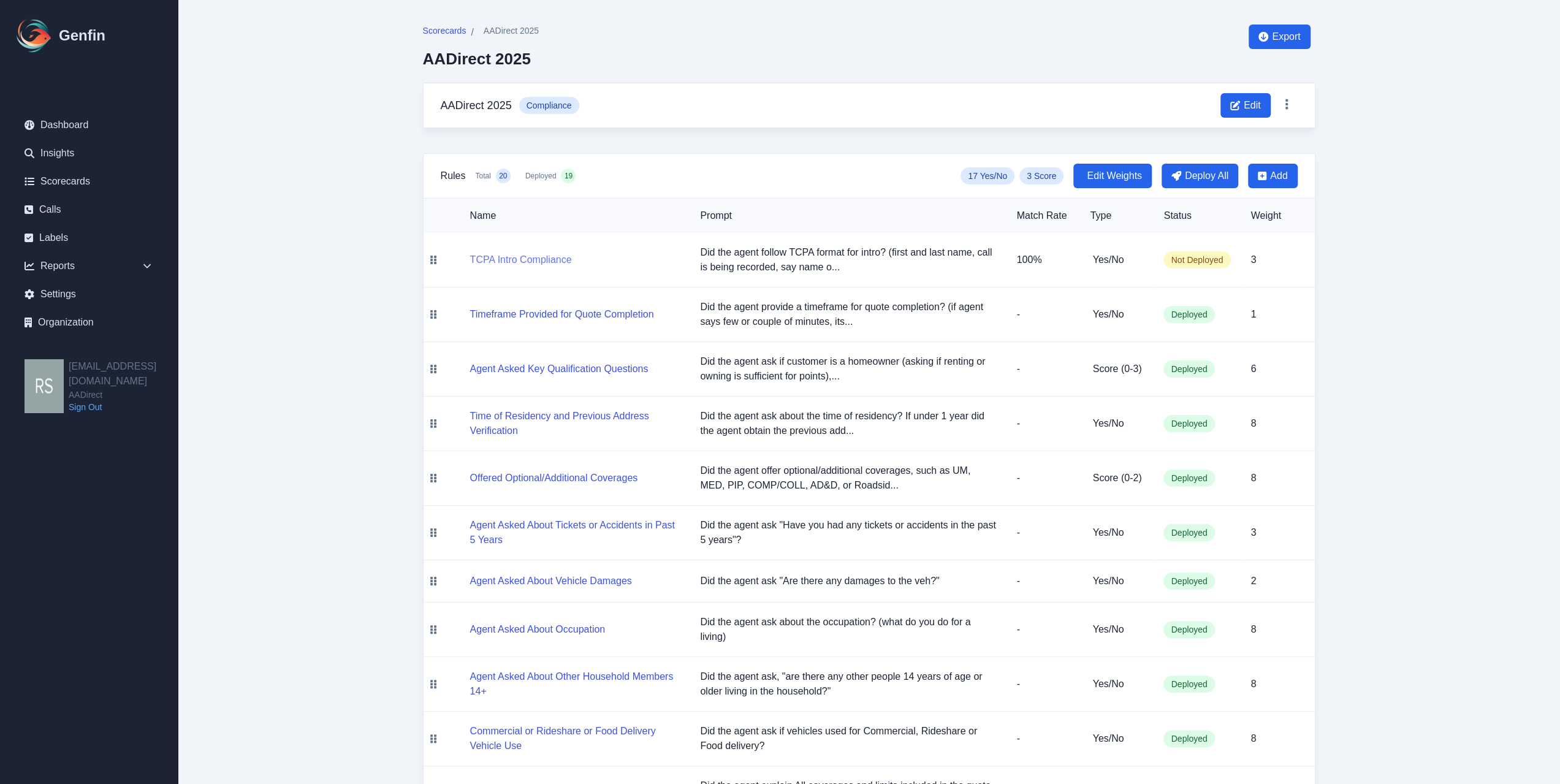
click at [511, 264] on button "TCPA Intro Compliance" at bounding box center [521, 260] width 102 height 15
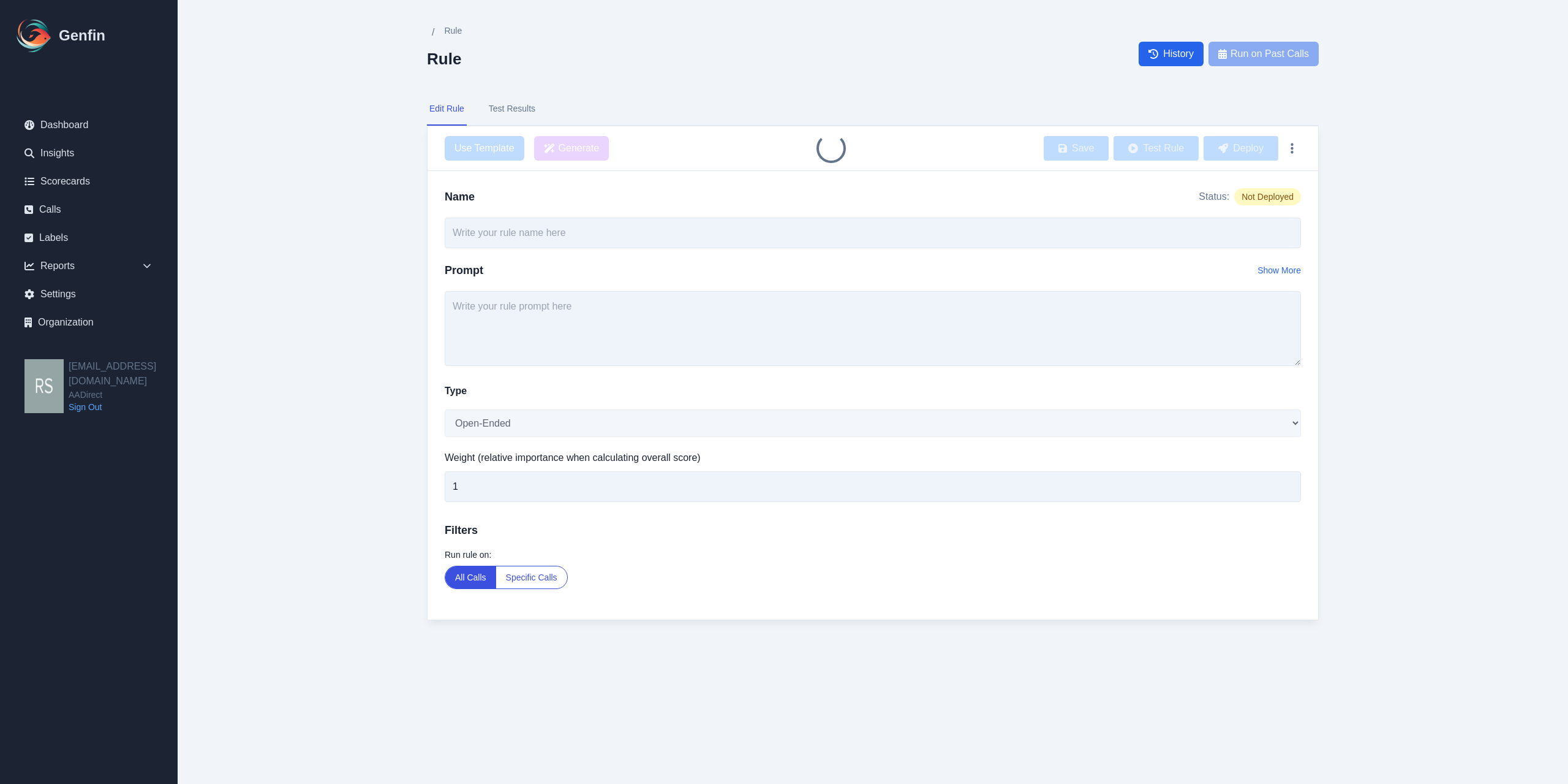
type input "TCPA Intro Compliance"
type textarea "Did the agent follow TCPA format for intro? (first and last name, call is being…"
select select "Yes/No"
type input "3"
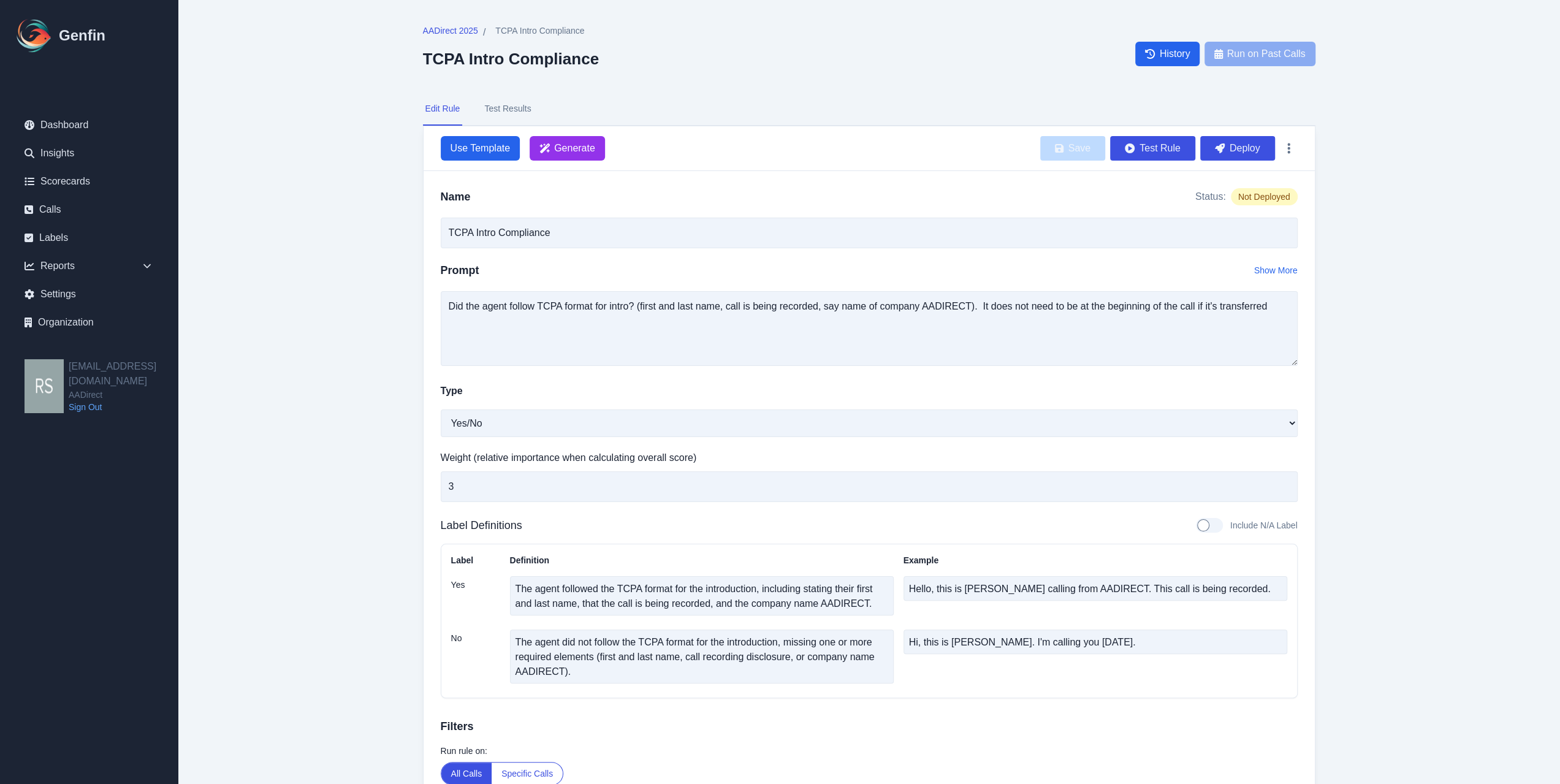
click at [515, 106] on button "Test Results" at bounding box center [507, 108] width 51 height 33
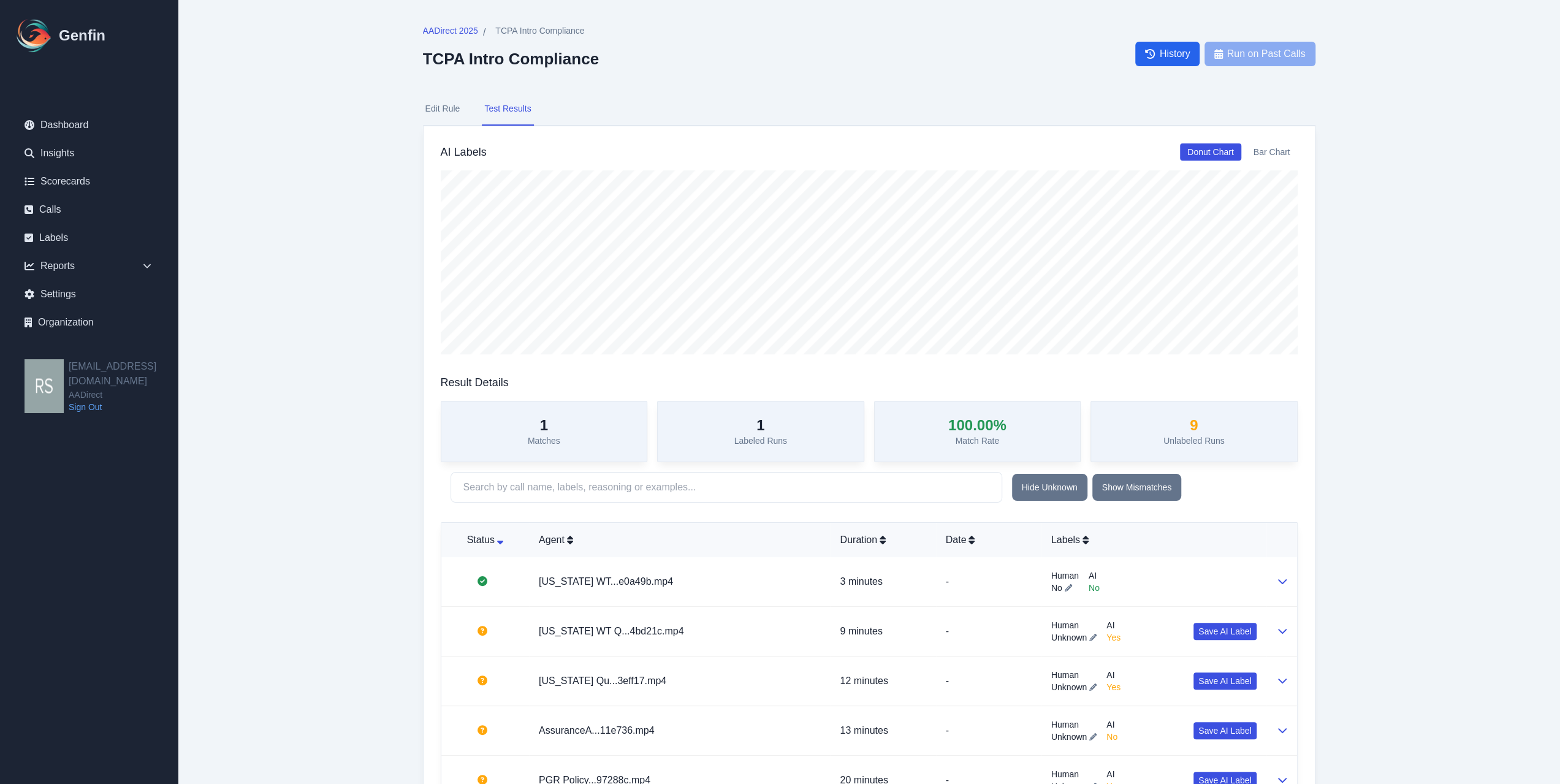
click at [458, 101] on button "Edit Rule" at bounding box center [443, 108] width 40 height 33
select select "Yes/No"
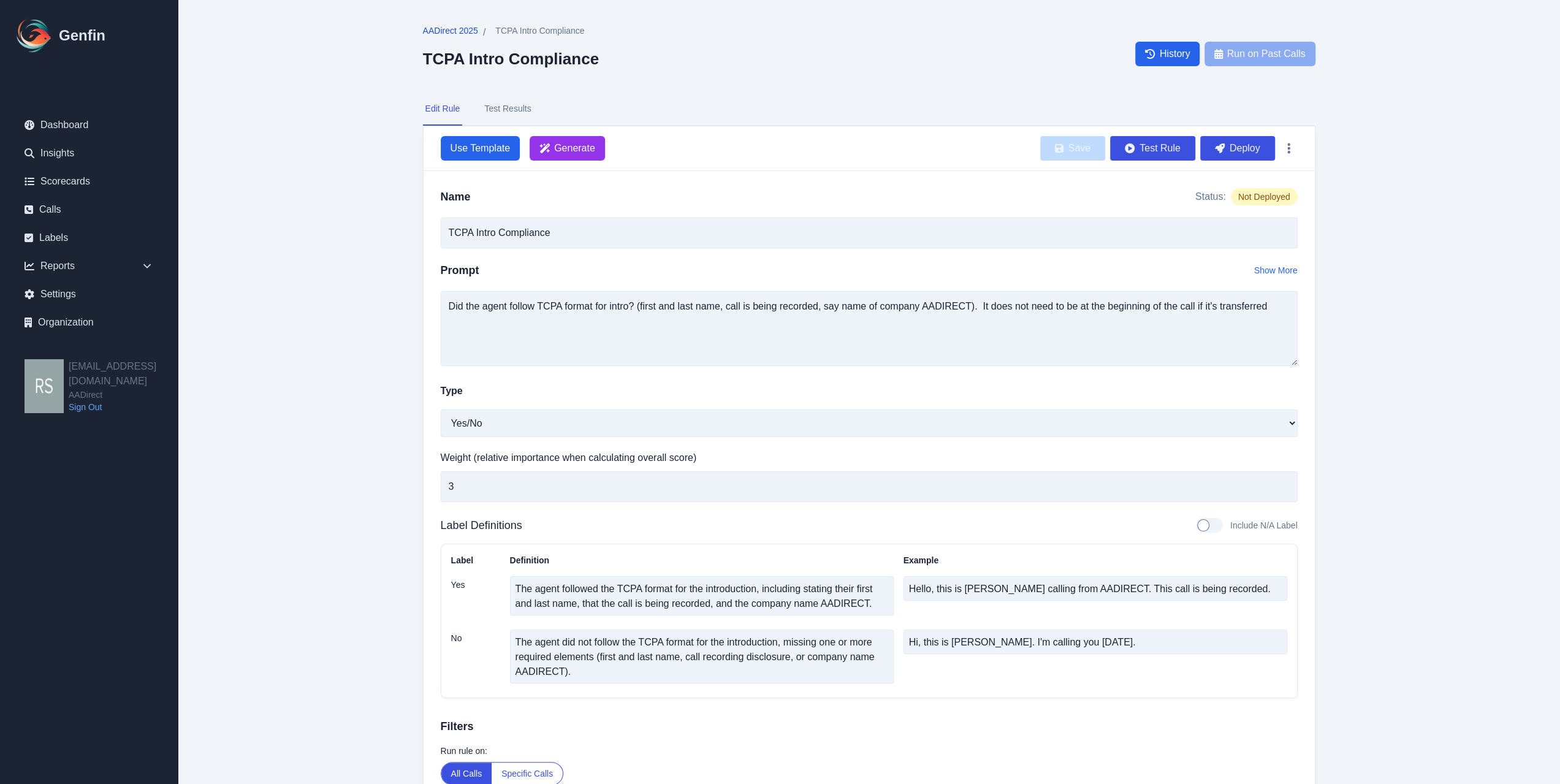
click at [458, 37] on link "AADirect 2025" at bounding box center [451, 32] width 55 height 15
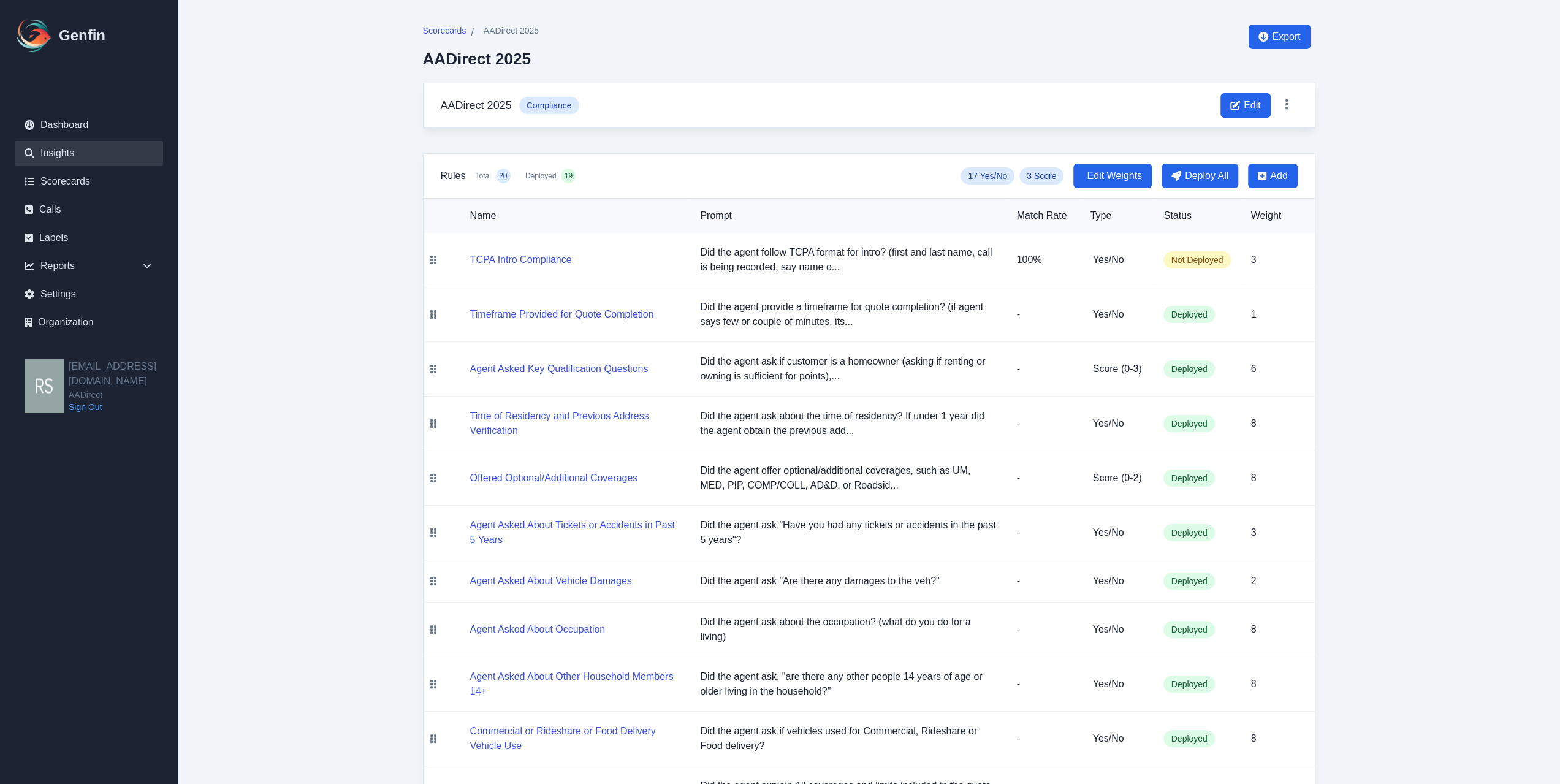
click at [76, 154] on link "Insights" at bounding box center [89, 153] width 149 height 25
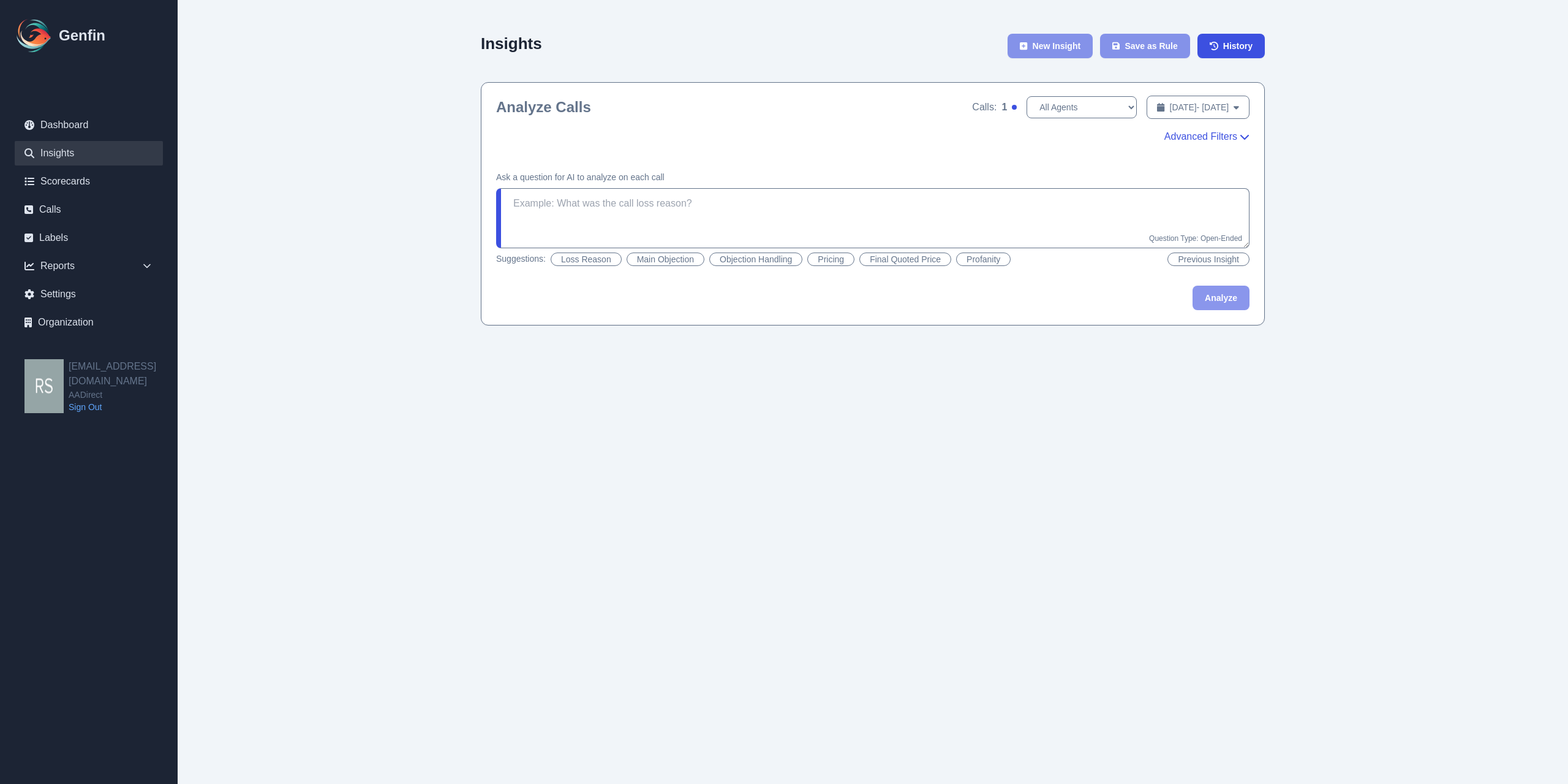
click at [921, 140] on span "Advanced Filters" at bounding box center [1201, 137] width 73 height 15
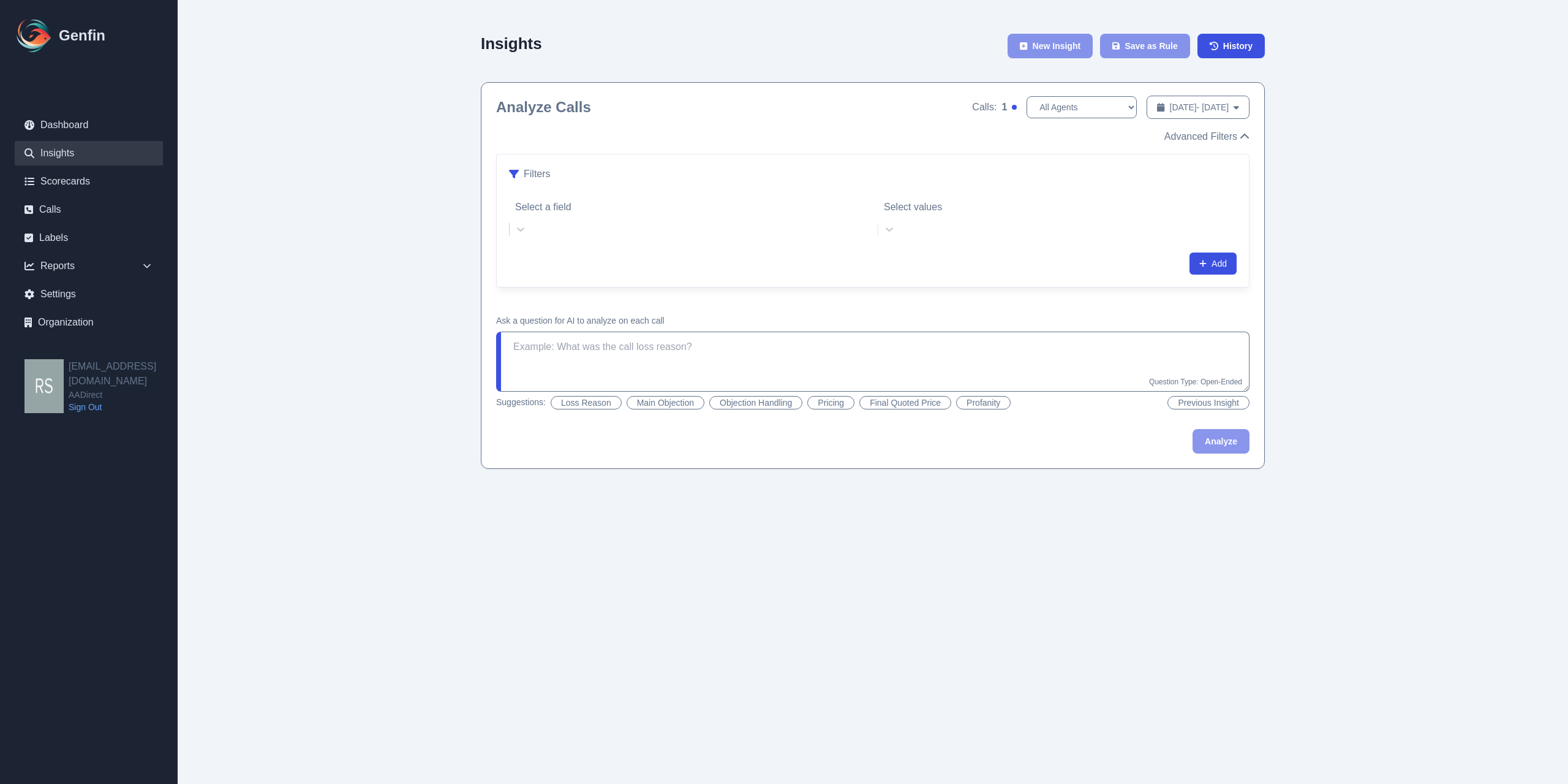
click at [921, 206] on div "Select values" at bounding box center [1047, 218] width 339 height 44
click at [670, 198] on div "Select a field" at bounding box center [689, 207] width 359 height 22
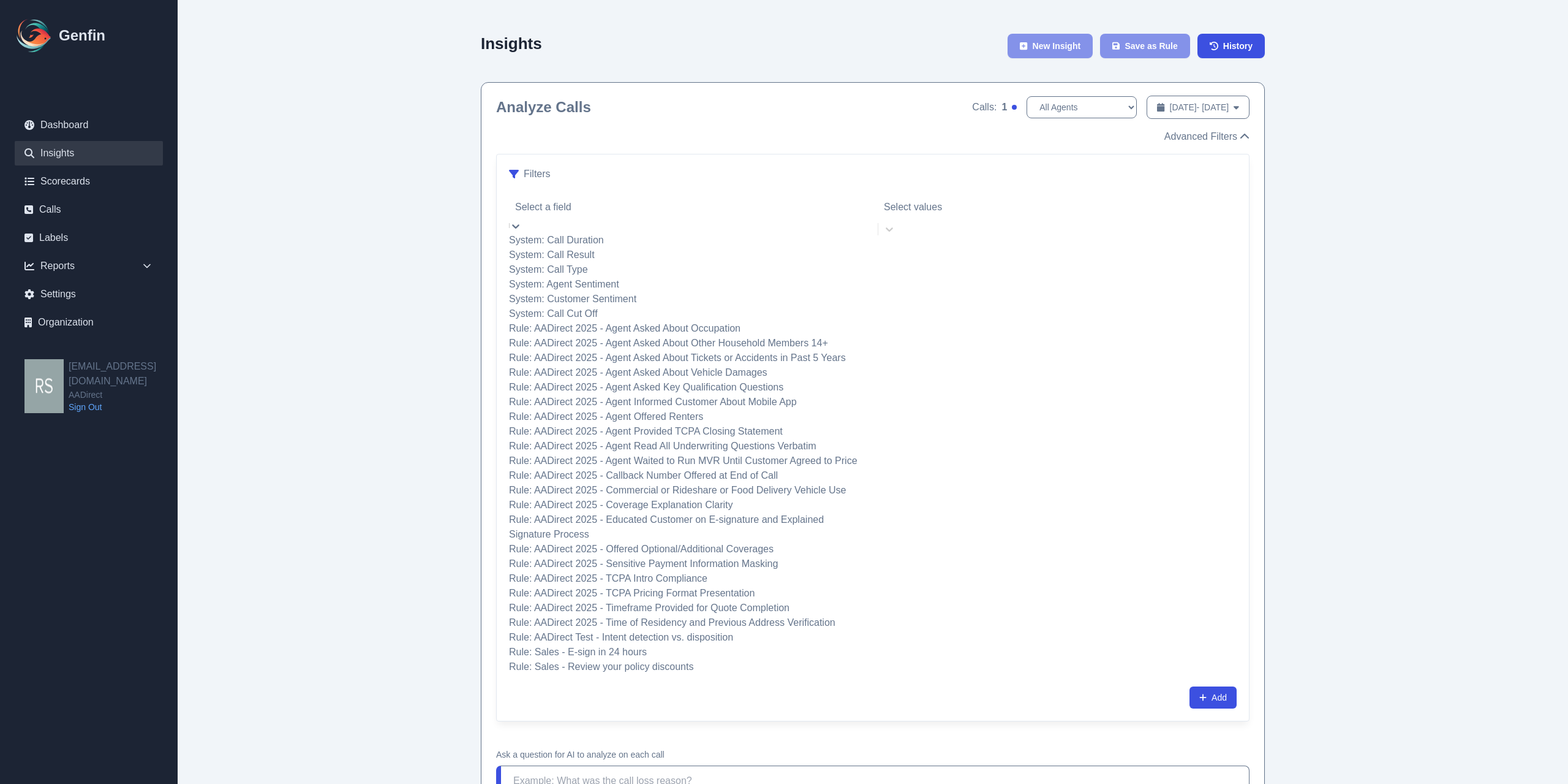
click at [618, 183] on div "Filters 29 results available. Use Up and Down to choose options, press Enter to…" at bounding box center [872, 437] width 752 height 567
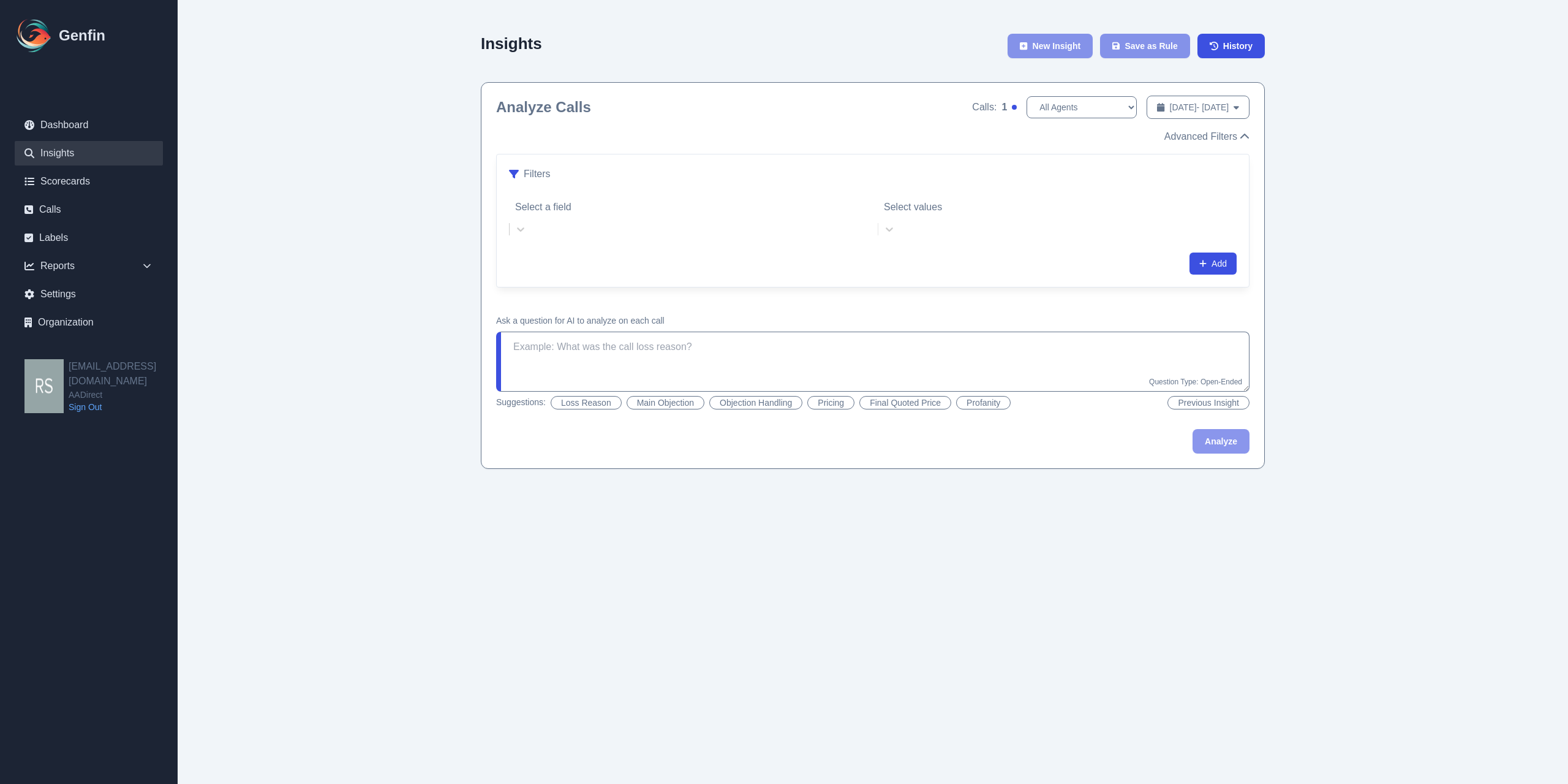
click at [134, 251] on ul "Dashboard Insights Scorecards Calls Labels Reports Sales Compliance Agents Rule…" at bounding box center [89, 223] width 148 height 222
click at [132, 263] on div "Reports" at bounding box center [89, 266] width 148 height 25
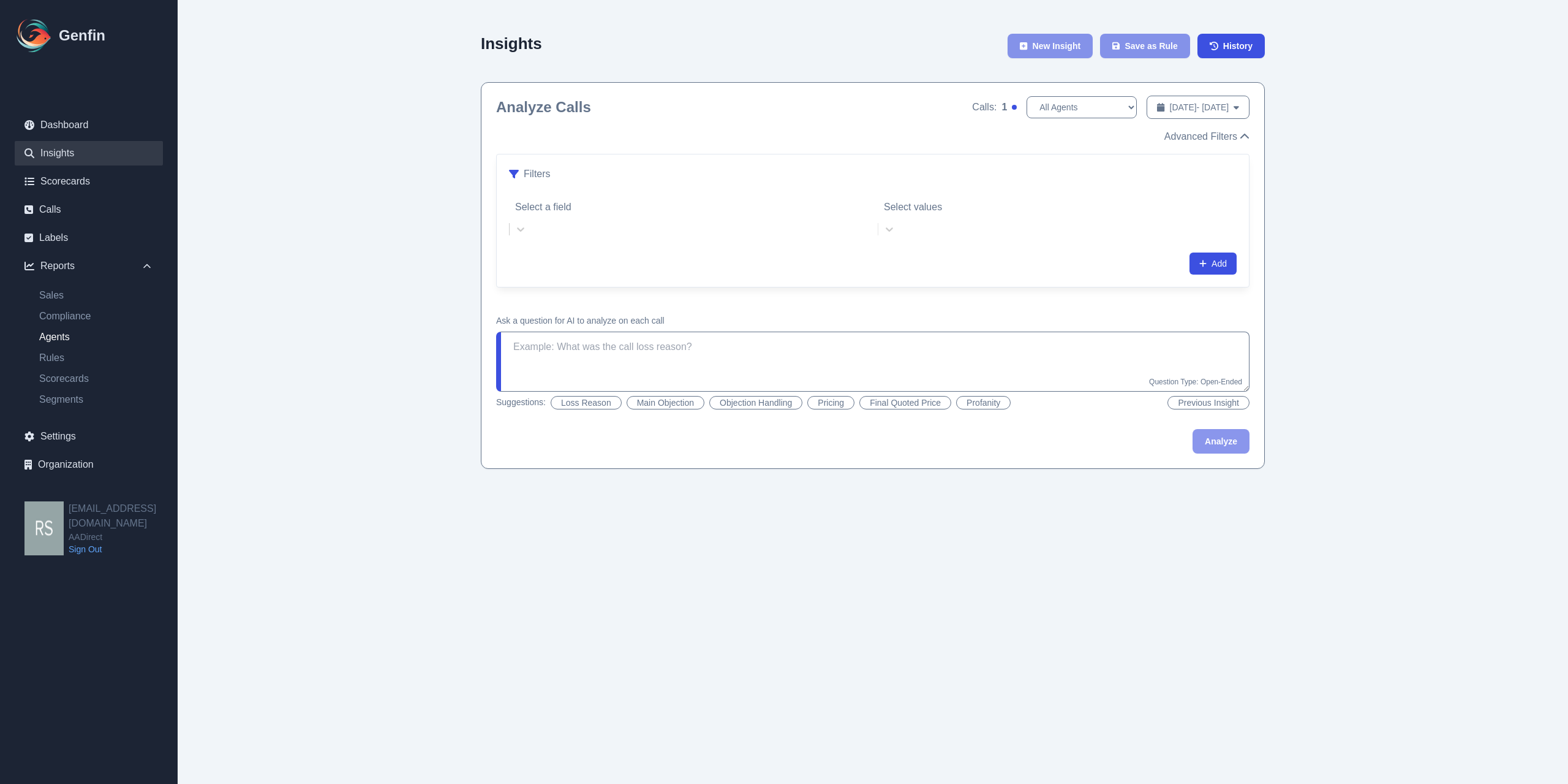
click at [57, 338] on link "Agents" at bounding box center [96, 336] width 134 height 15
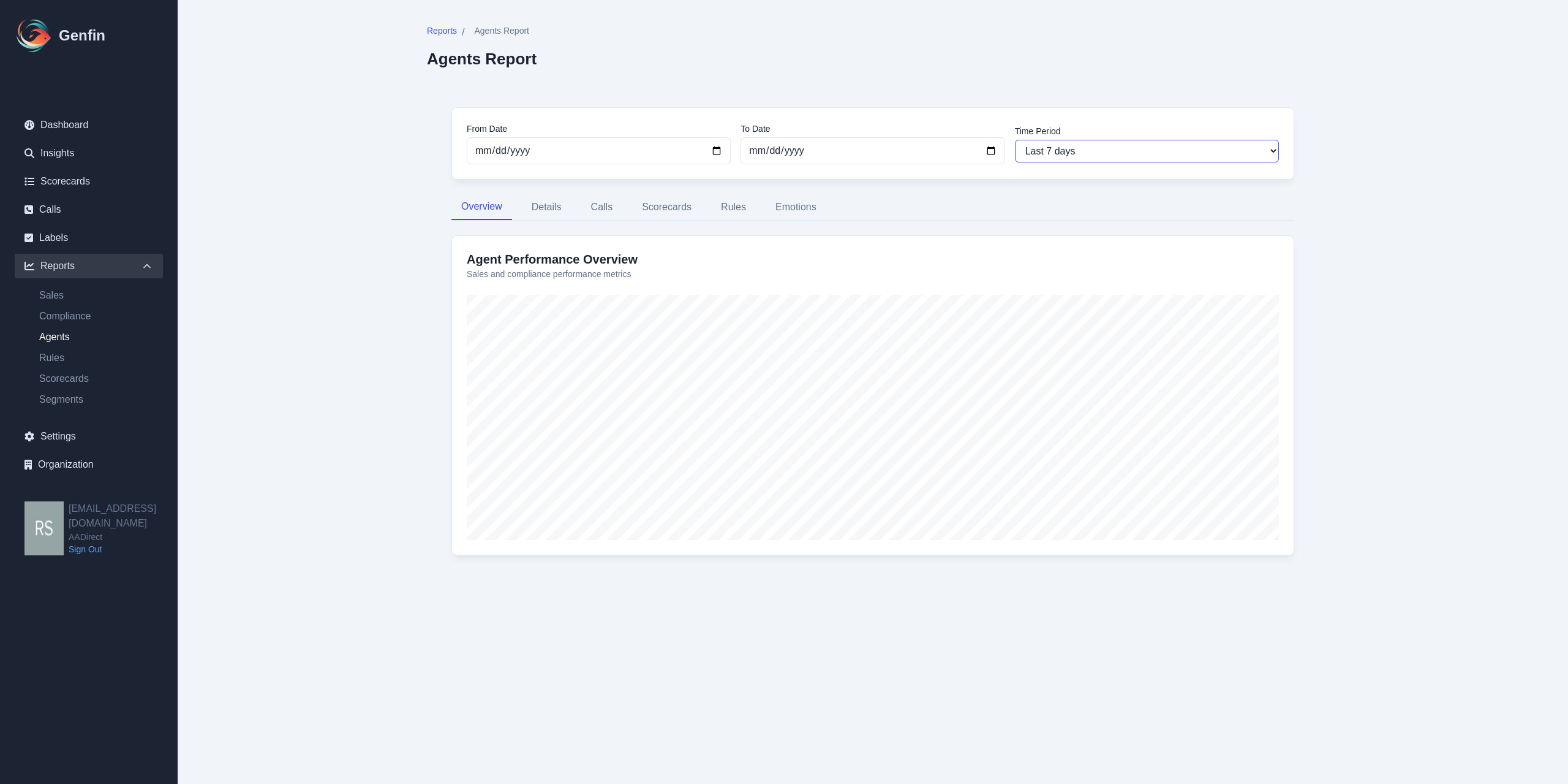
click at [921, 147] on select "Last 7 days Last 14 days Last 30 days Last 90 days Last 180 days Last 365 days …" at bounding box center [1147, 151] width 264 height 23
select select "30"
click at [921, 140] on select "Last 7 days Last 14 days Last 30 days Last 90 days Last 180 days Last 365 days …" at bounding box center [1147, 151] width 264 height 23
type input "[DATE]"
click at [619, 206] on button "Calls" at bounding box center [601, 207] width 42 height 26
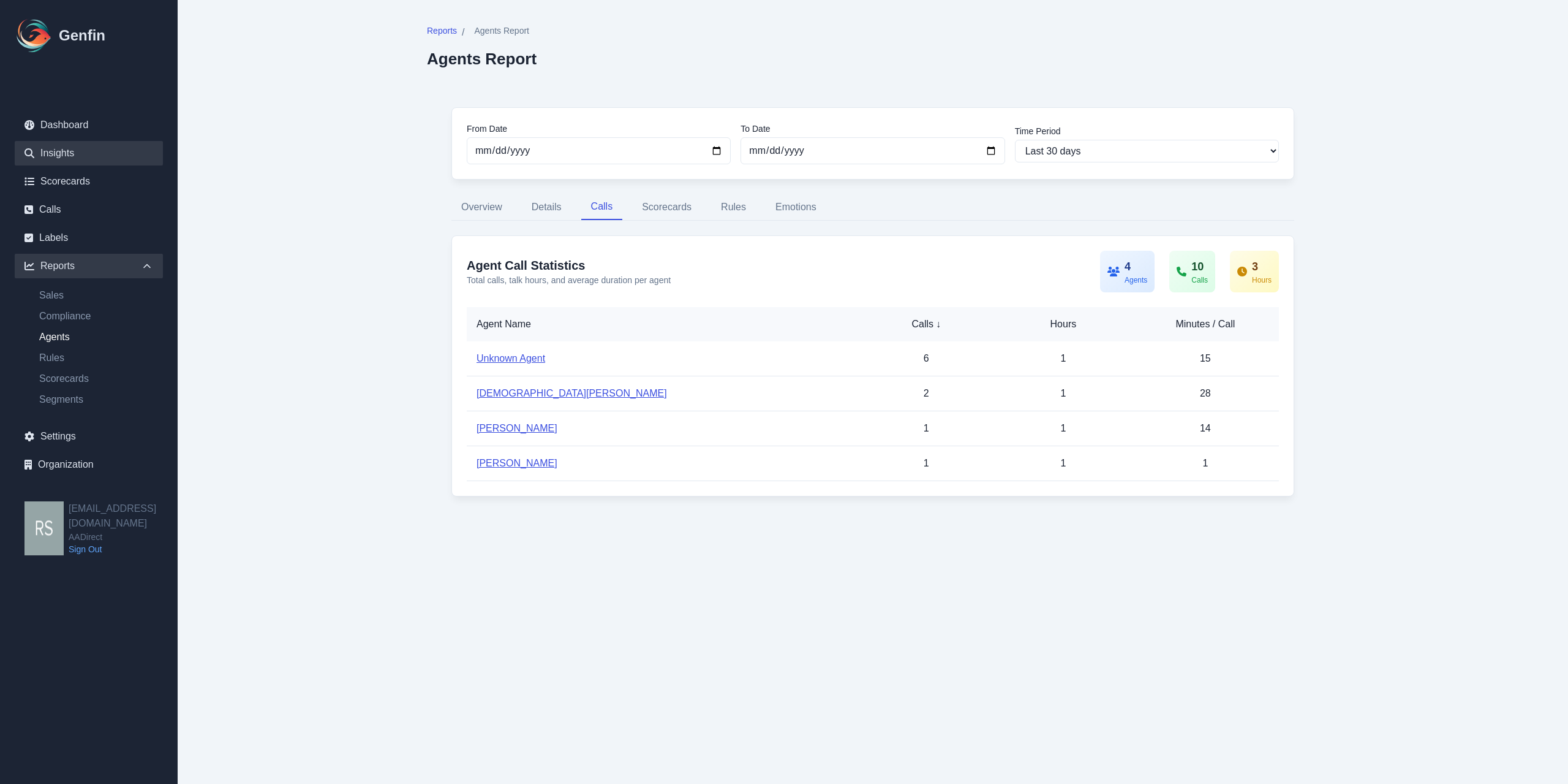
click at [101, 160] on link "Insights" at bounding box center [89, 153] width 148 height 25
